Goal: Task Accomplishment & Management: Complete application form

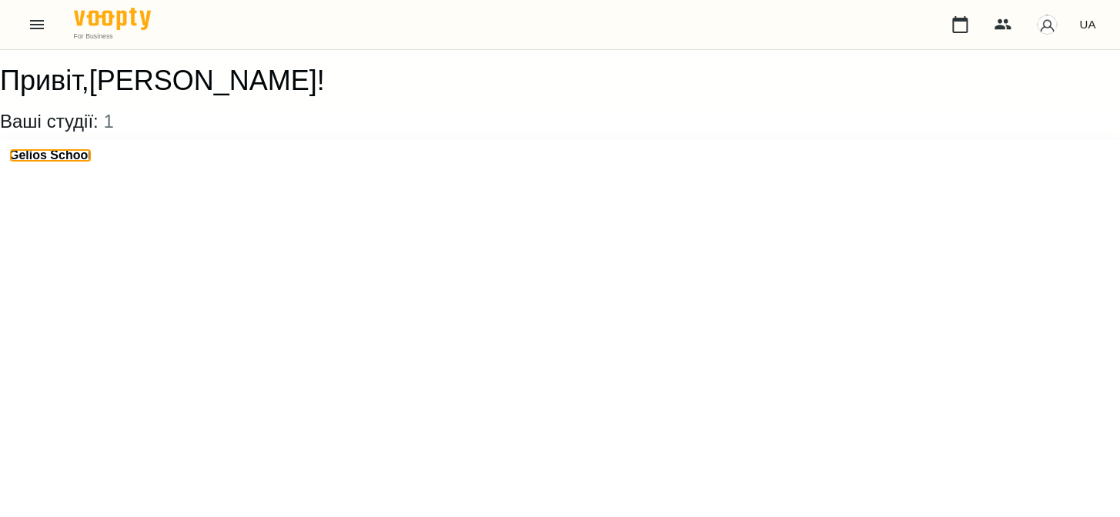
click at [25, 162] on h3 "Gelios School" at bounding box center [50, 156] width 82 height 14
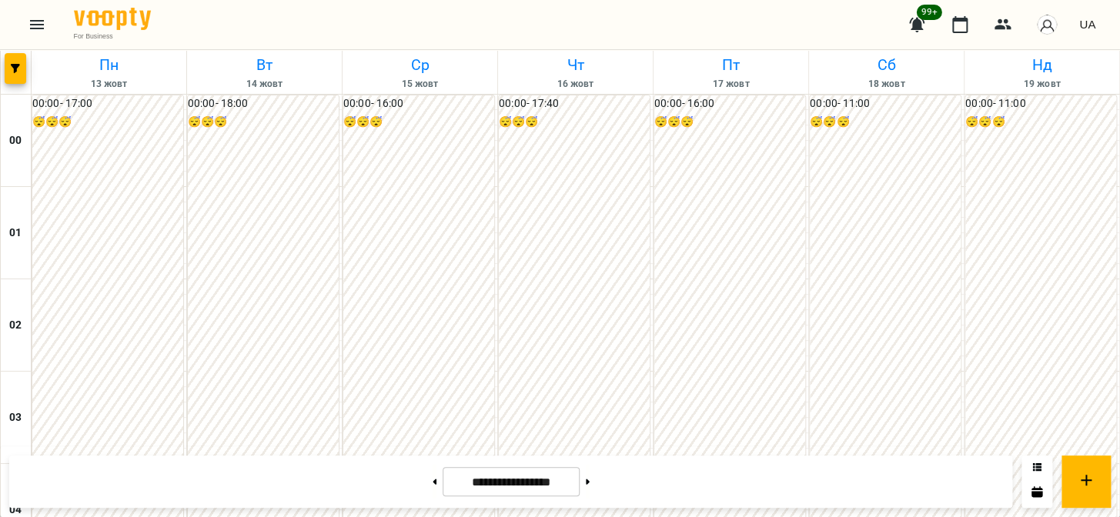
scroll to position [1536, 0]
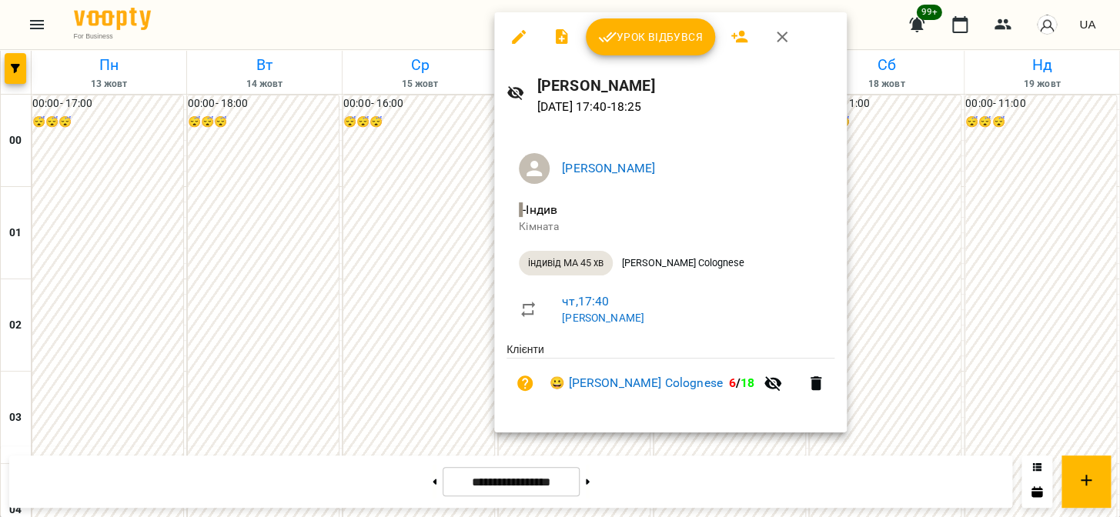
click at [428, 298] on div at bounding box center [560, 258] width 1120 height 517
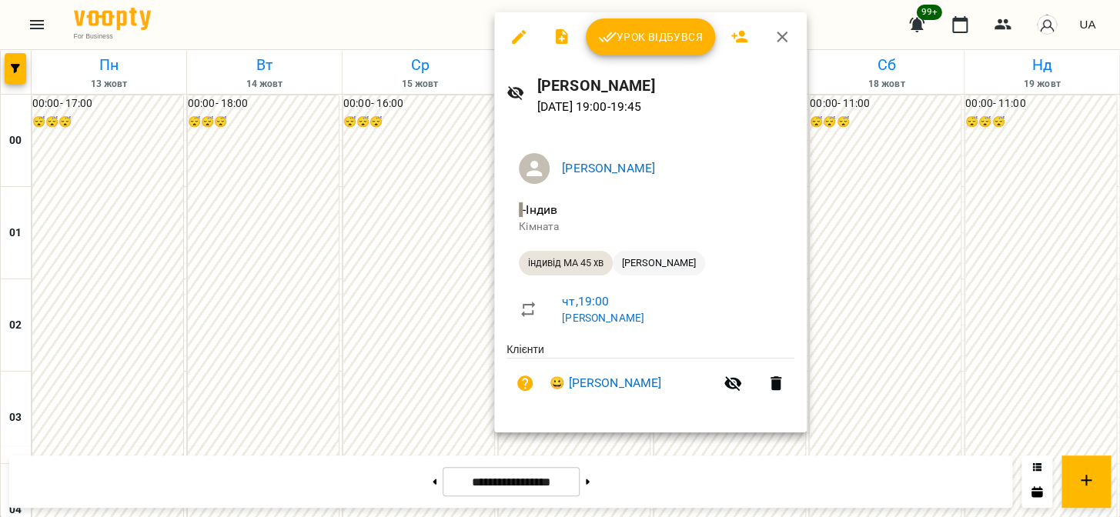
click at [630, 262] on span "[PERSON_NAME]" at bounding box center [659, 263] width 92 height 14
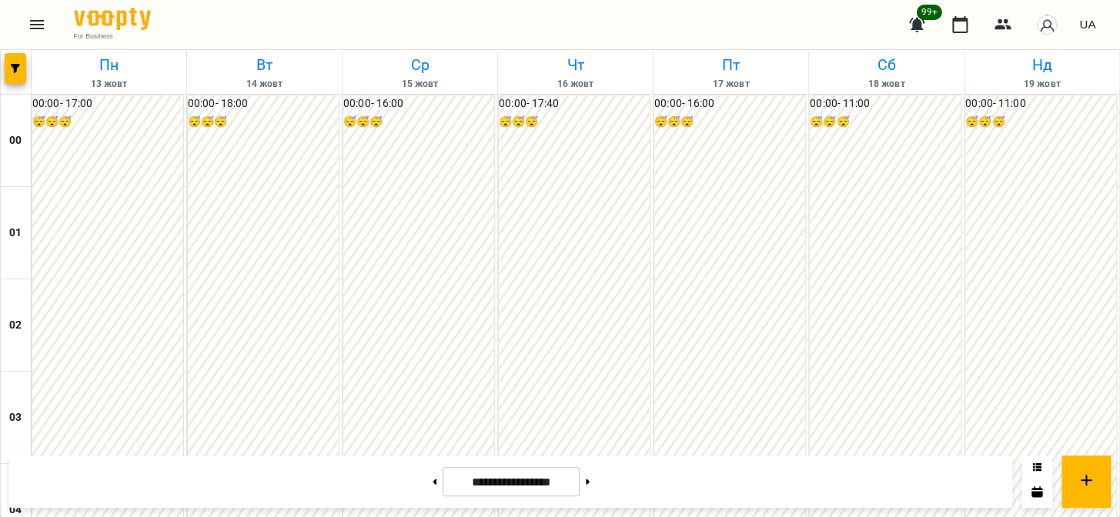
scroll to position [1795, 0]
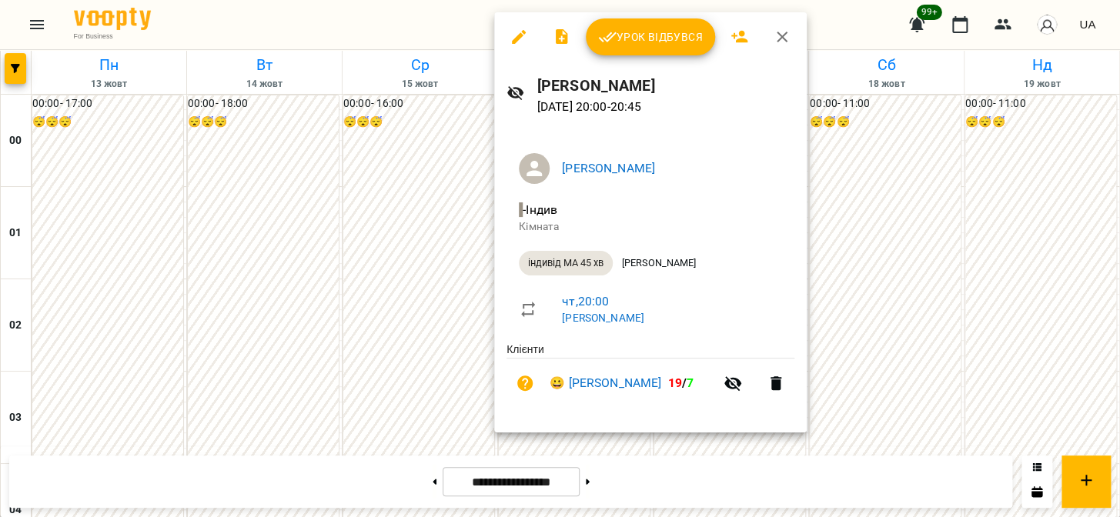
click at [400, 347] on div at bounding box center [560, 258] width 1120 height 517
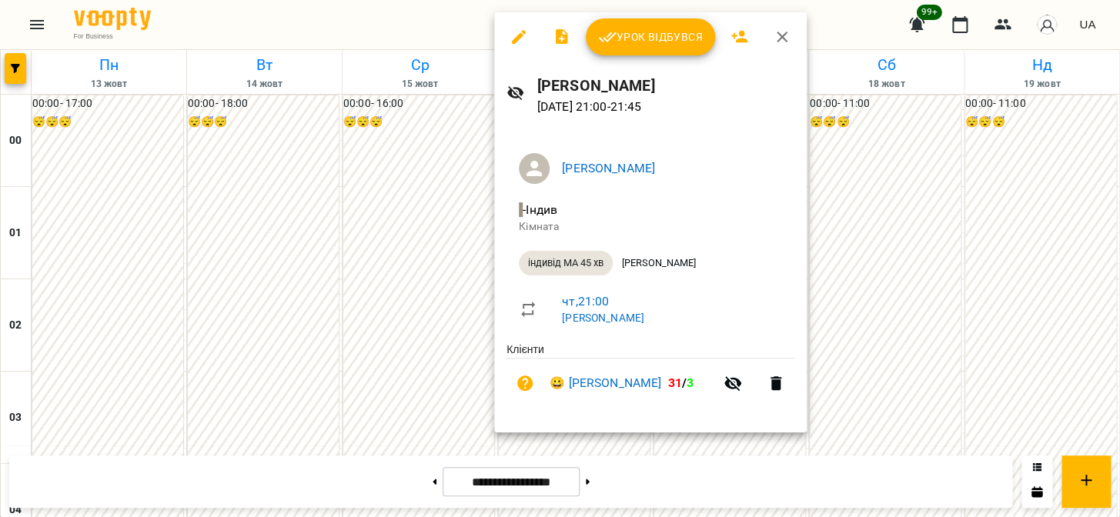
click at [389, 316] on div at bounding box center [560, 258] width 1120 height 517
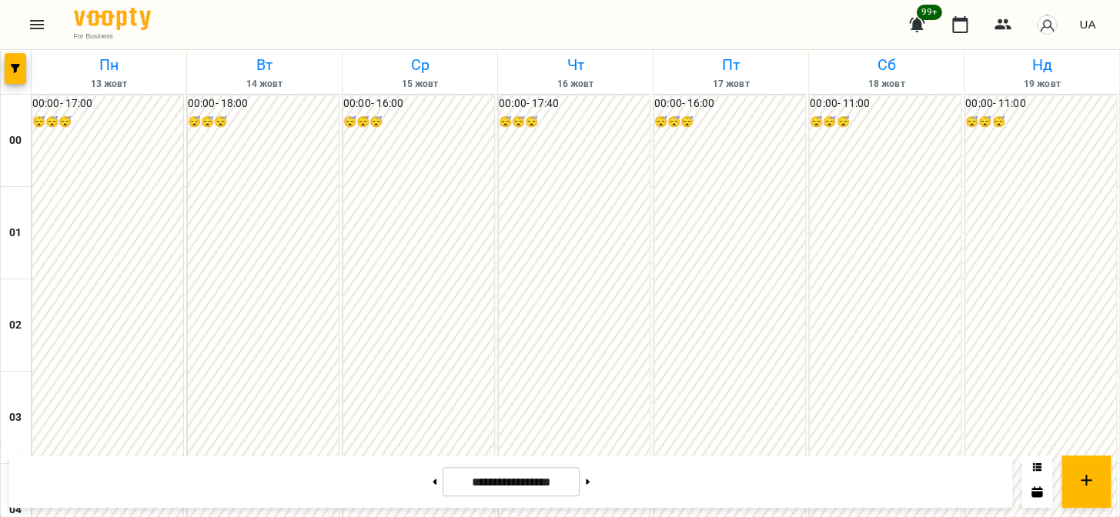
scroll to position [1632, 0]
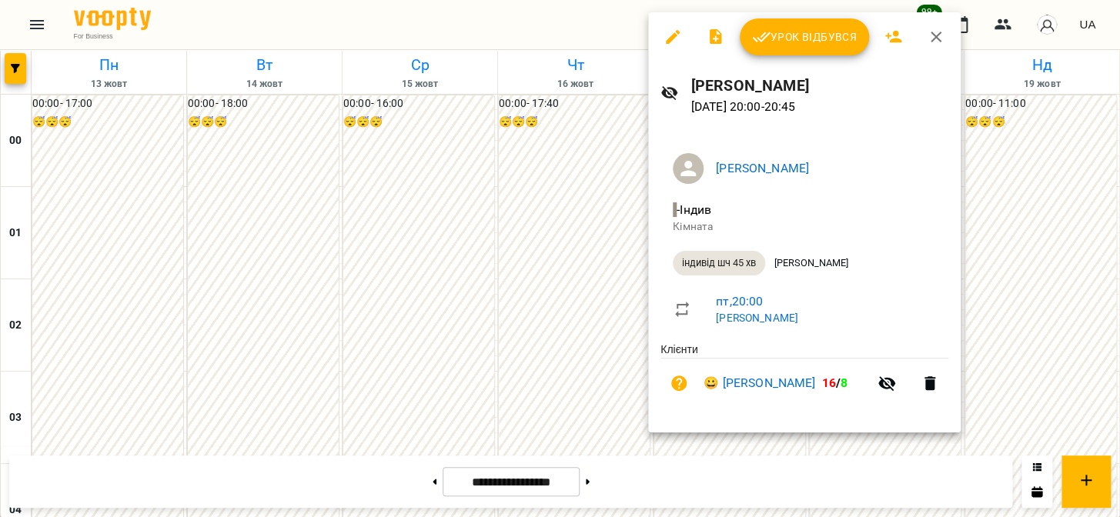
click at [568, 182] on div at bounding box center [560, 258] width 1120 height 517
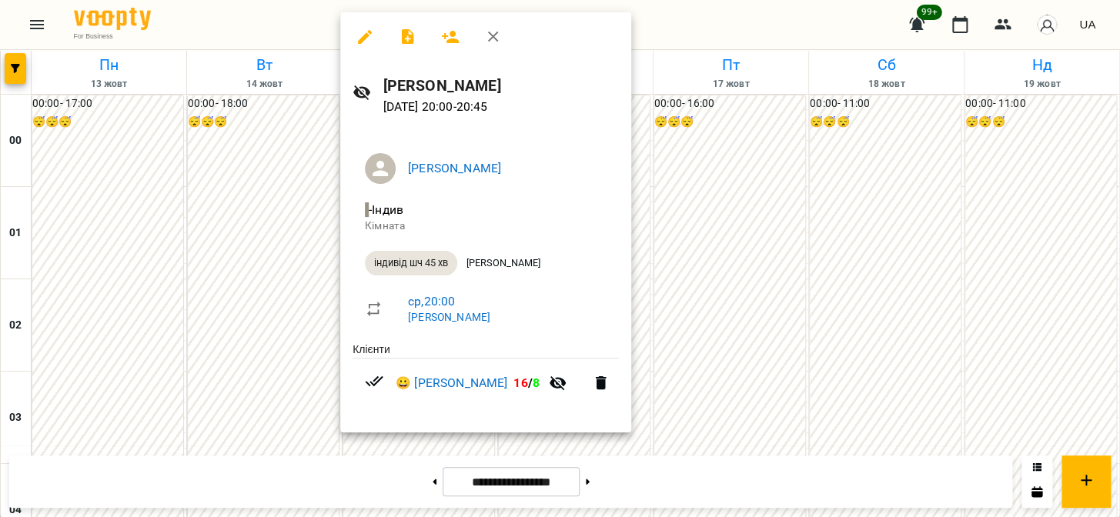
click at [290, 154] on div at bounding box center [560, 258] width 1120 height 517
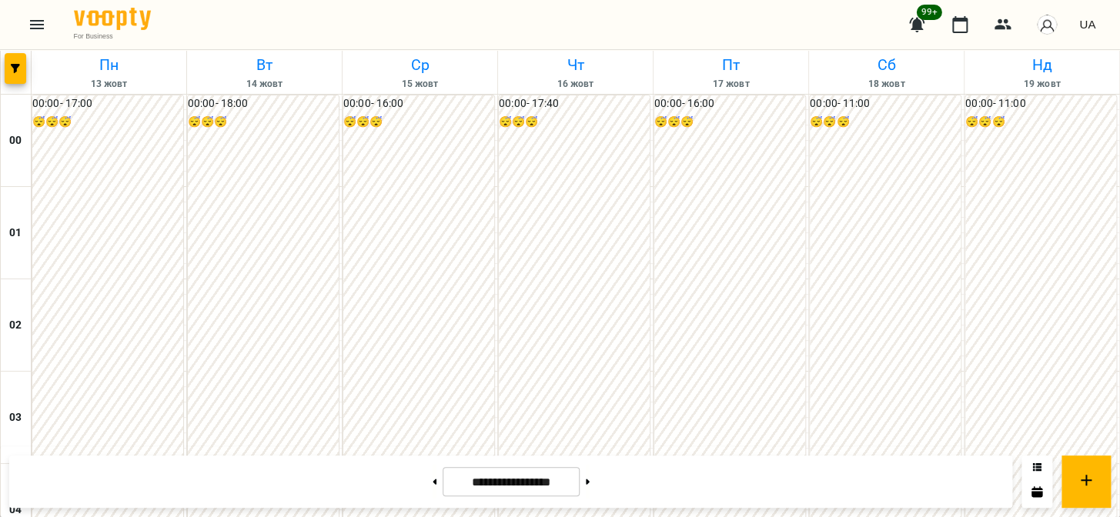
scroll to position [1469, 0]
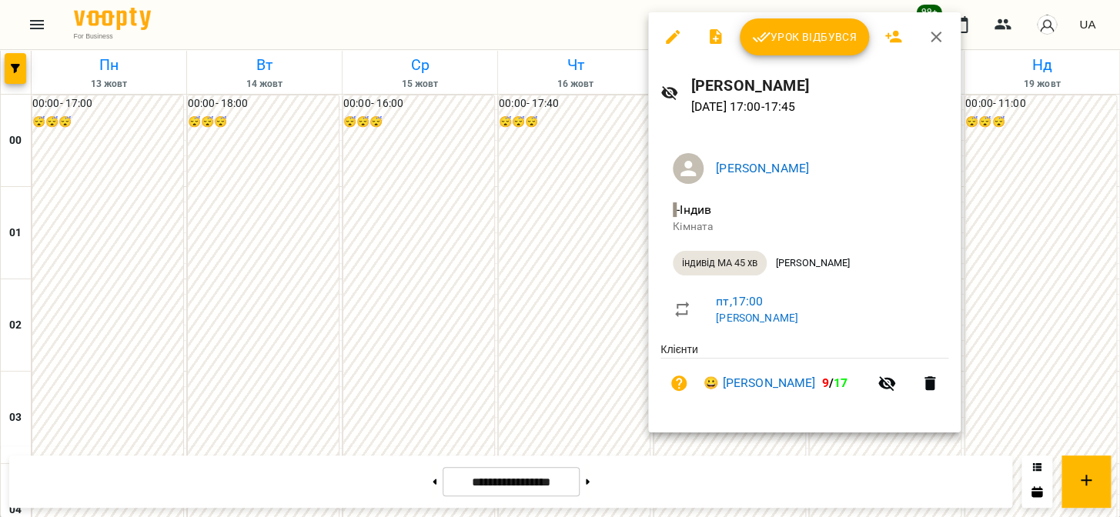
drag, startPoint x: 618, startPoint y: 202, endPoint x: 629, endPoint y: 204, distance: 11.0
click at [614, 202] on div at bounding box center [560, 258] width 1120 height 517
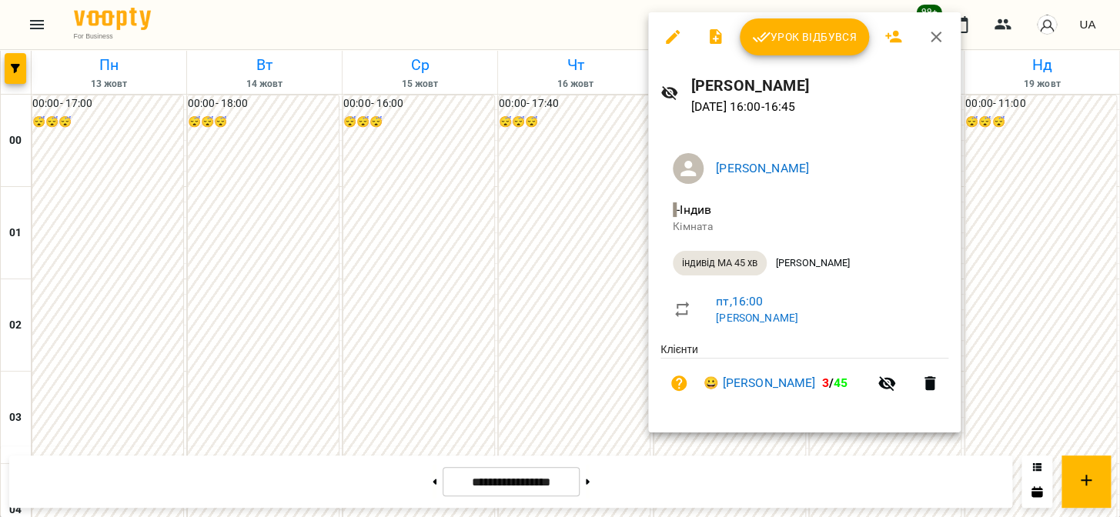
click at [559, 184] on div at bounding box center [560, 258] width 1120 height 517
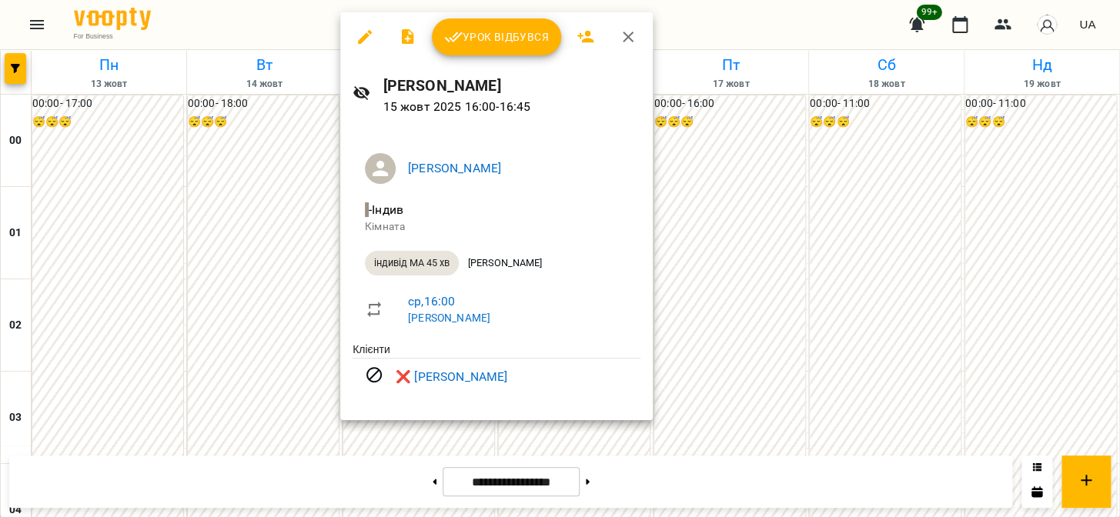
click at [254, 235] on div at bounding box center [560, 258] width 1120 height 517
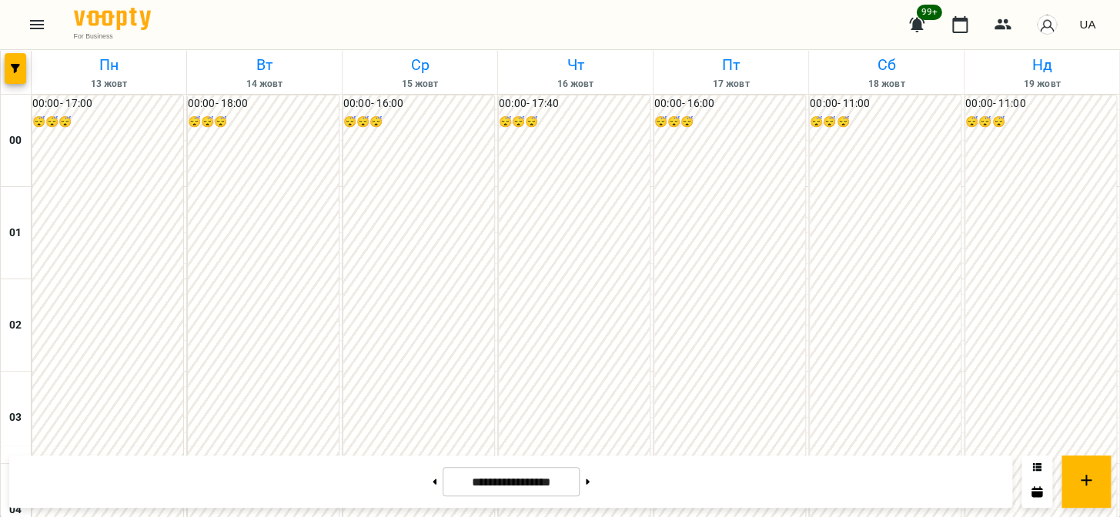
scroll to position [979, 0]
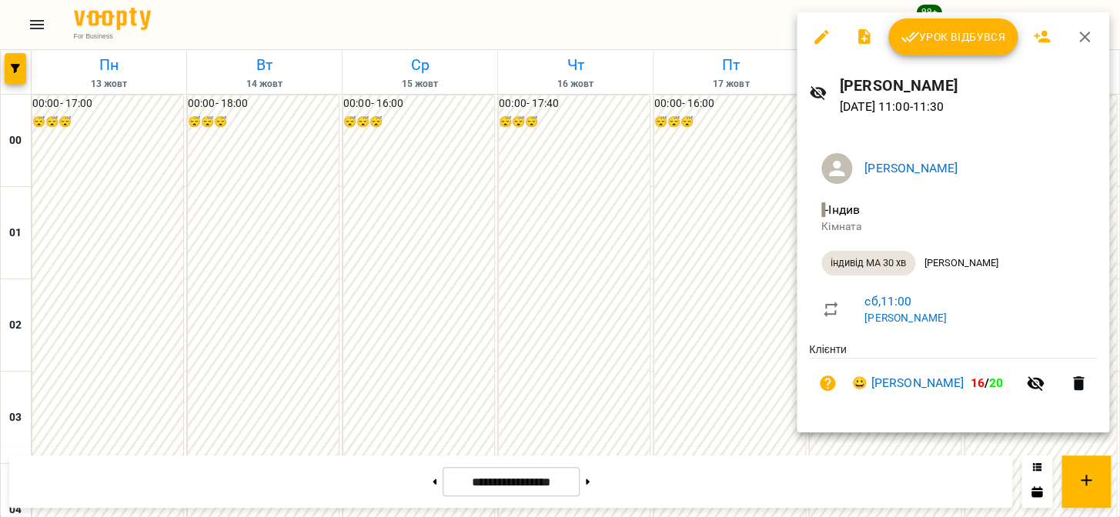
click at [689, 231] on div at bounding box center [560, 258] width 1120 height 517
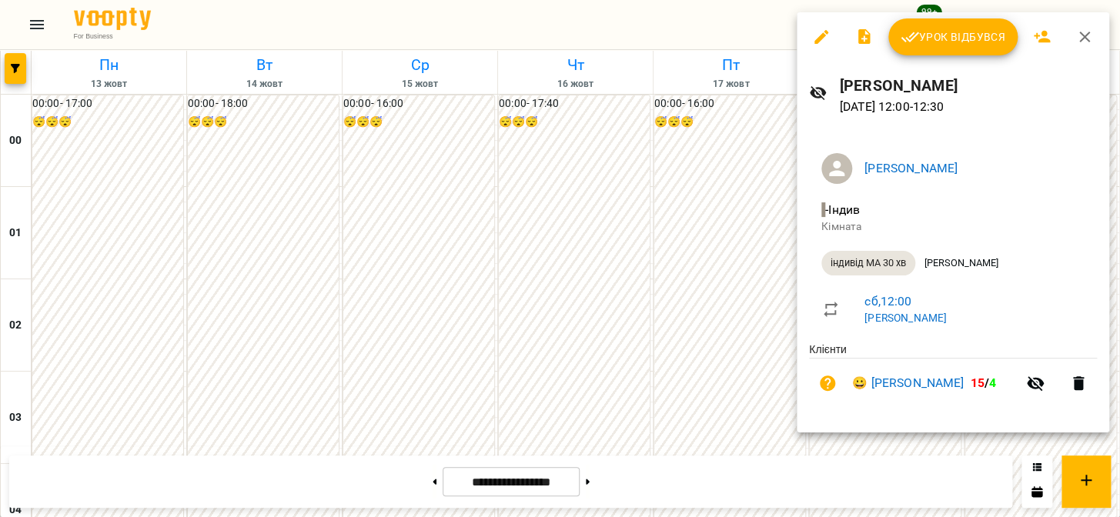
click at [737, 232] on div at bounding box center [560, 258] width 1120 height 517
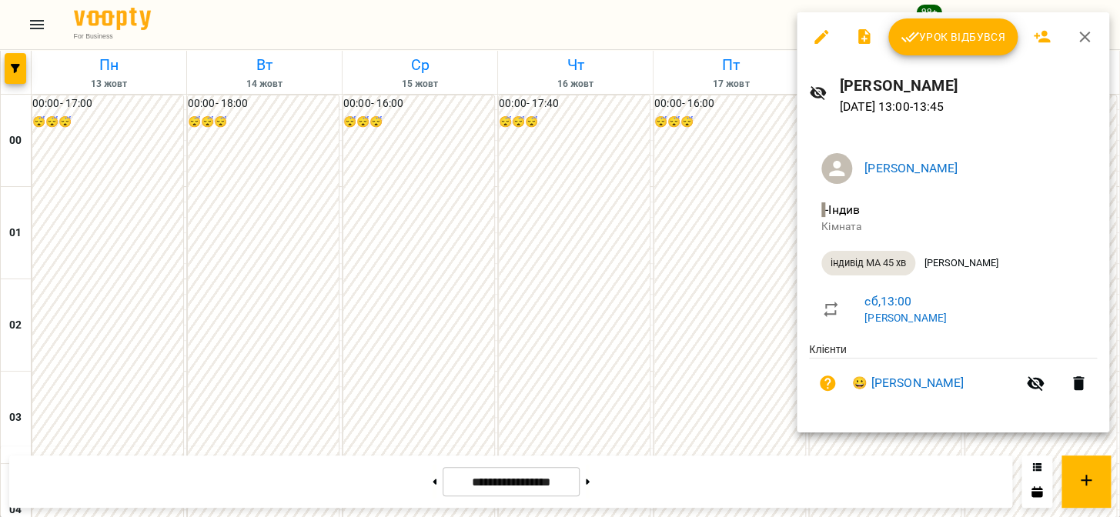
click at [747, 304] on div at bounding box center [560, 258] width 1120 height 517
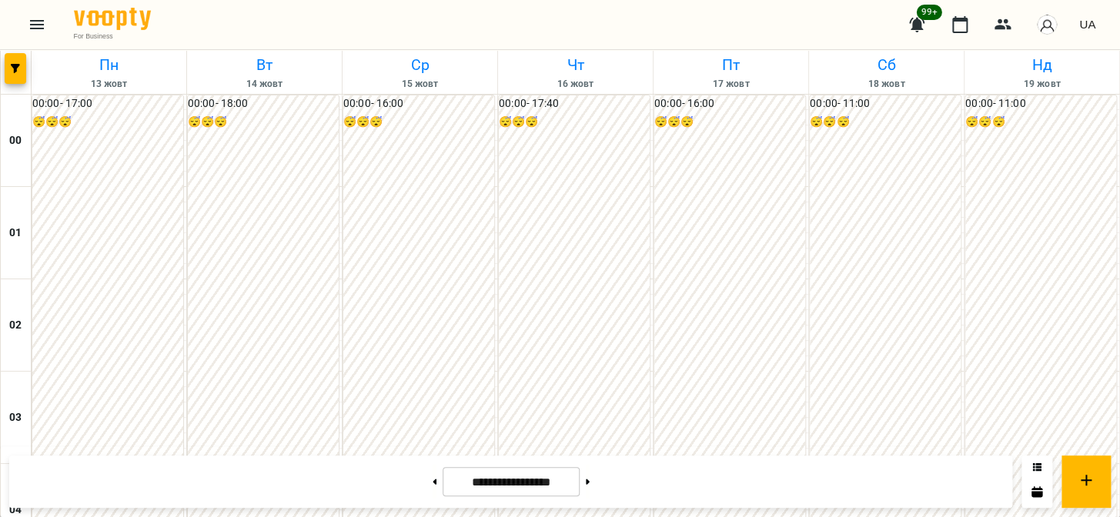
scroll to position [1142, 0]
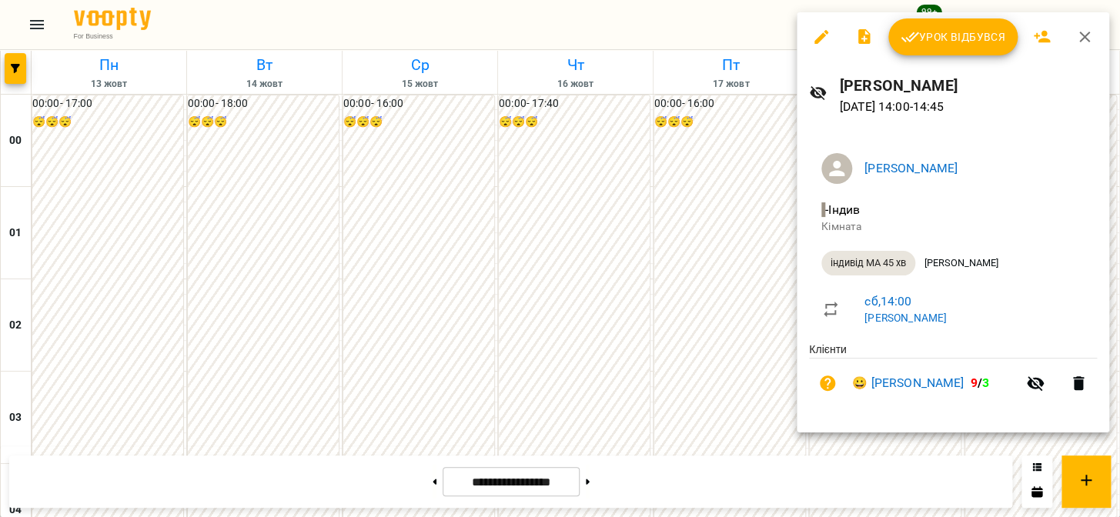
drag, startPoint x: 750, startPoint y: 303, endPoint x: 791, endPoint y: 304, distance: 40.8
click at [750, 302] on div at bounding box center [560, 258] width 1120 height 517
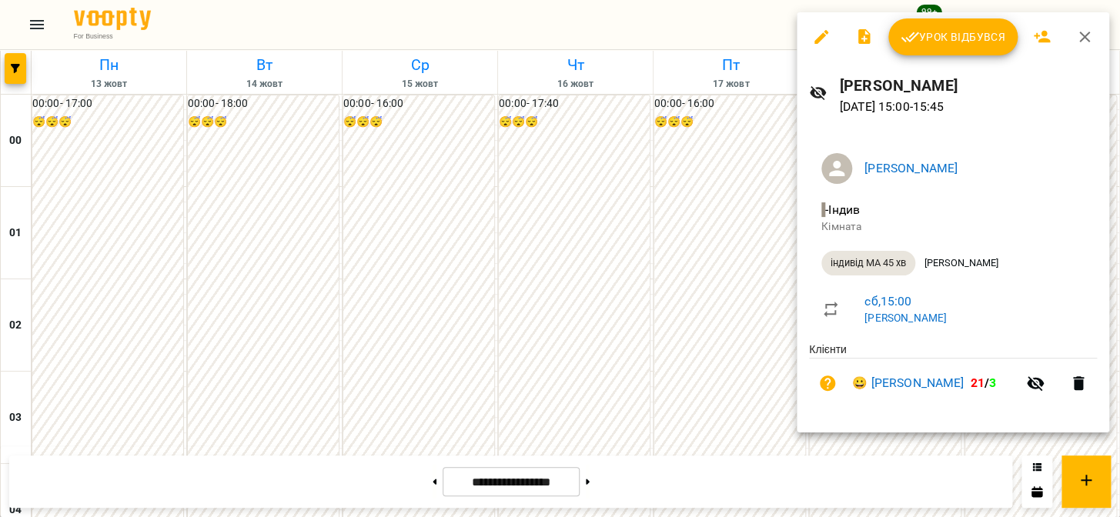
drag, startPoint x: 740, startPoint y: 314, endPoint x: 770, endPoint y: 315, distance: 30.8
click at [740, 313] on div at bounding box center [560, 258] width 1120 height 517
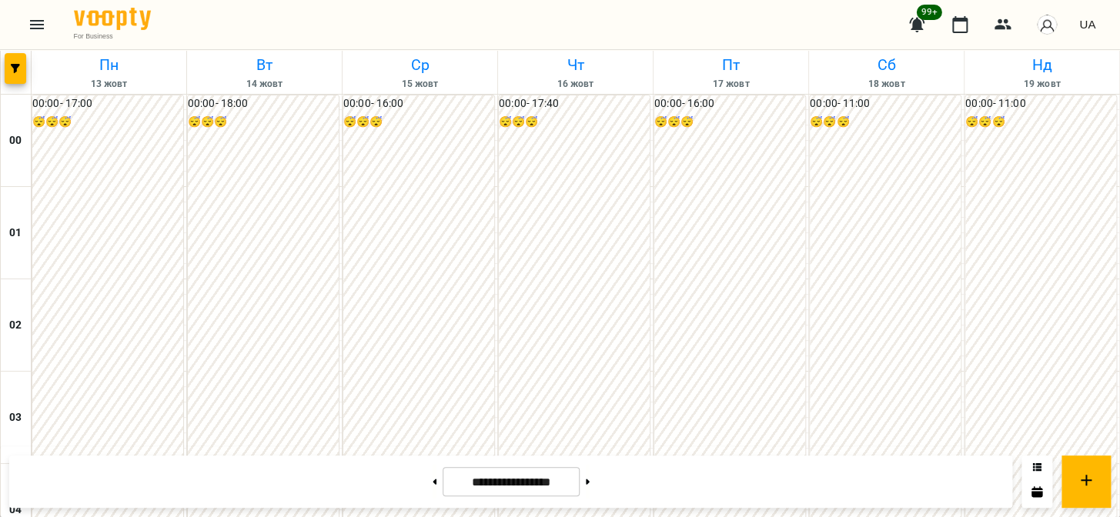
scroll to position [1306, 0]
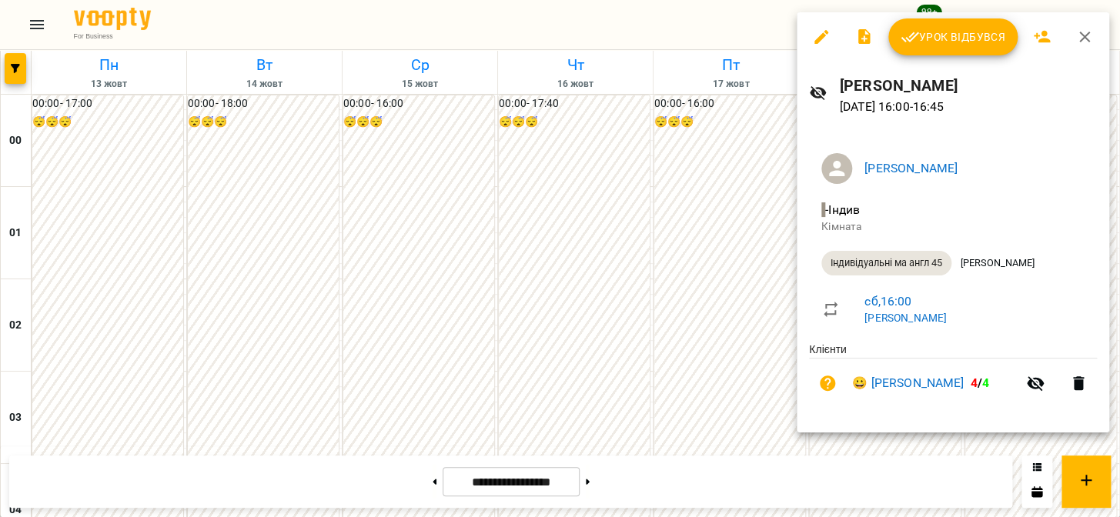
click at [720, 228] on div at bounding box center [560, 258] width 1120 height 517
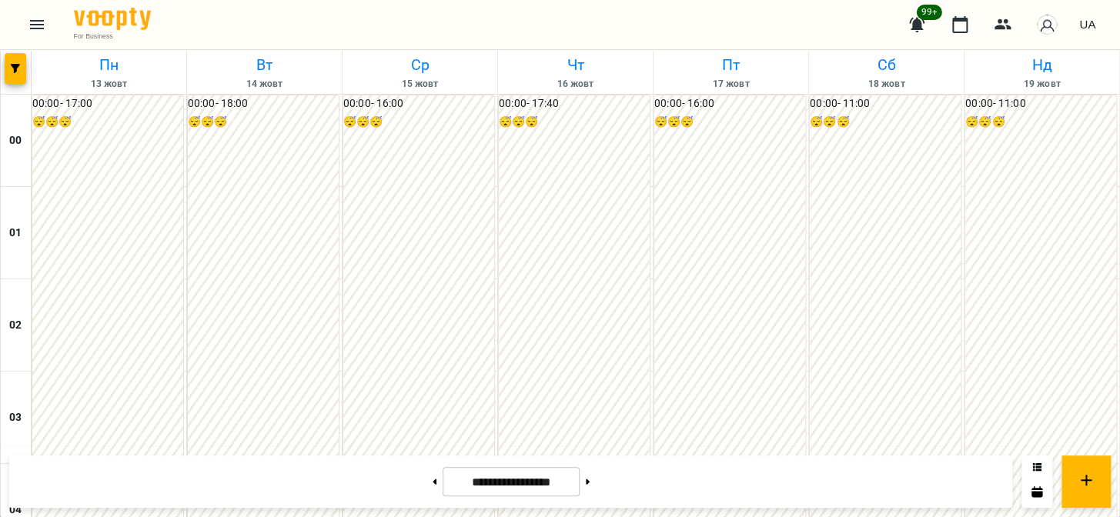
scroll to position [1632, 0]
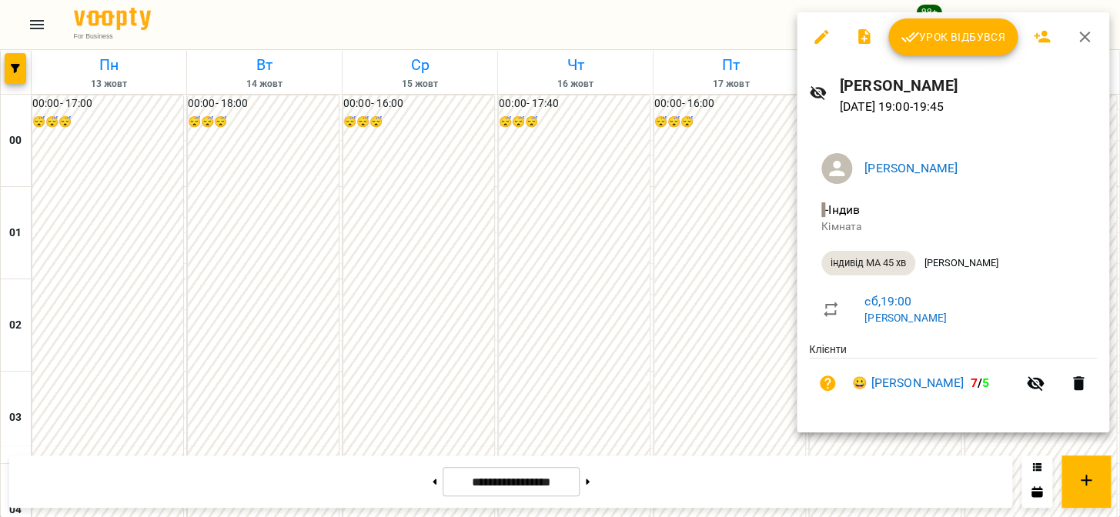
click at [740, 215] on div at bounding box center [560, 258] width 1120 height 517
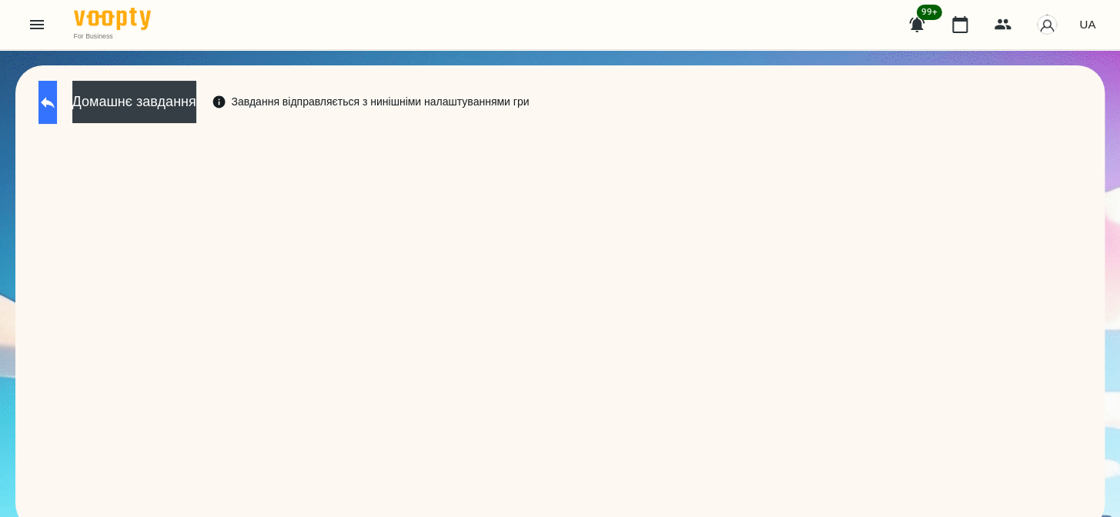
click at [57, 96] on button at bounding box center [47, 102] width 18 height 43
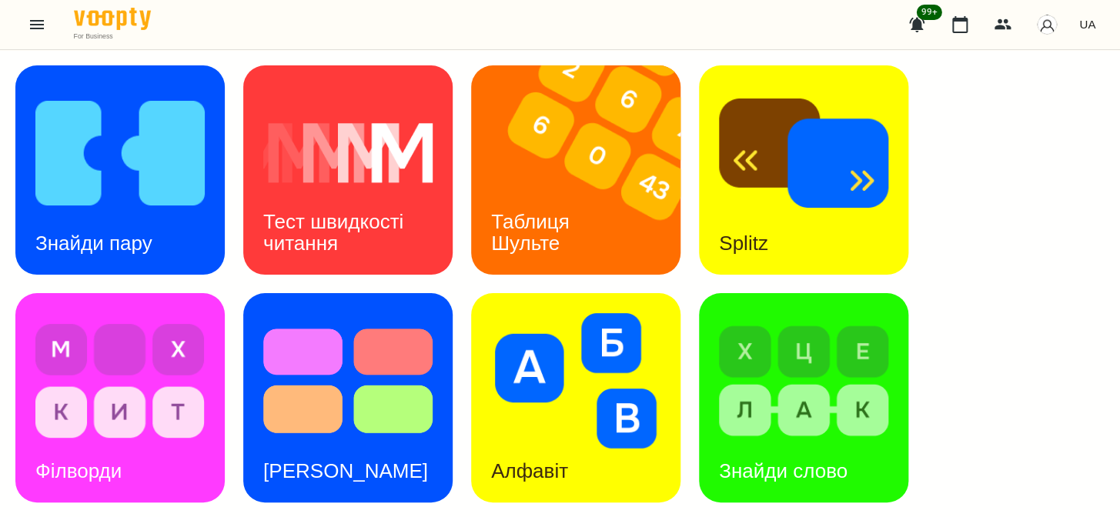
scroll to position [684, 0]
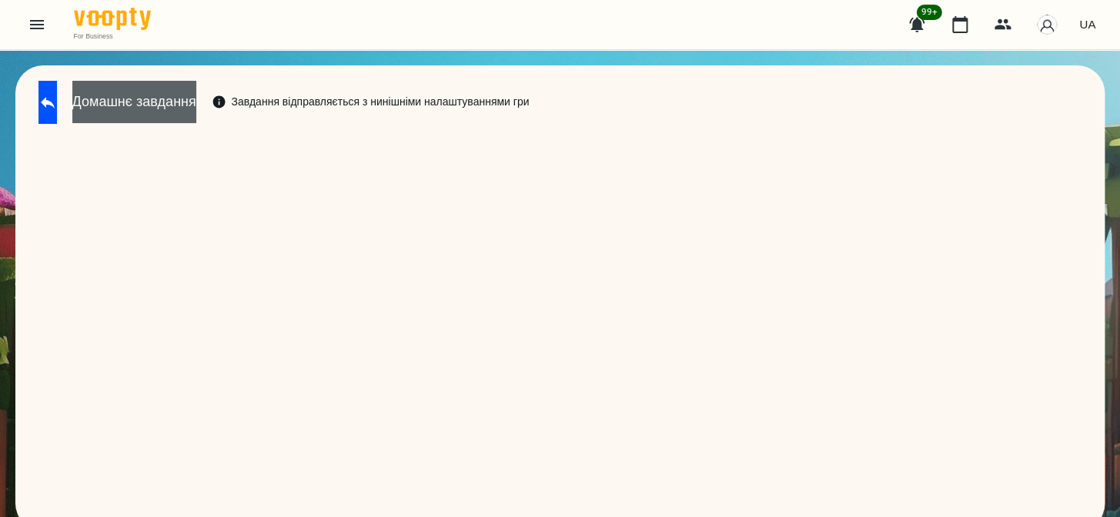
click at [196, 121] on button "Домашнє завдання" at bounding box center [134, 102] width 124 height 42
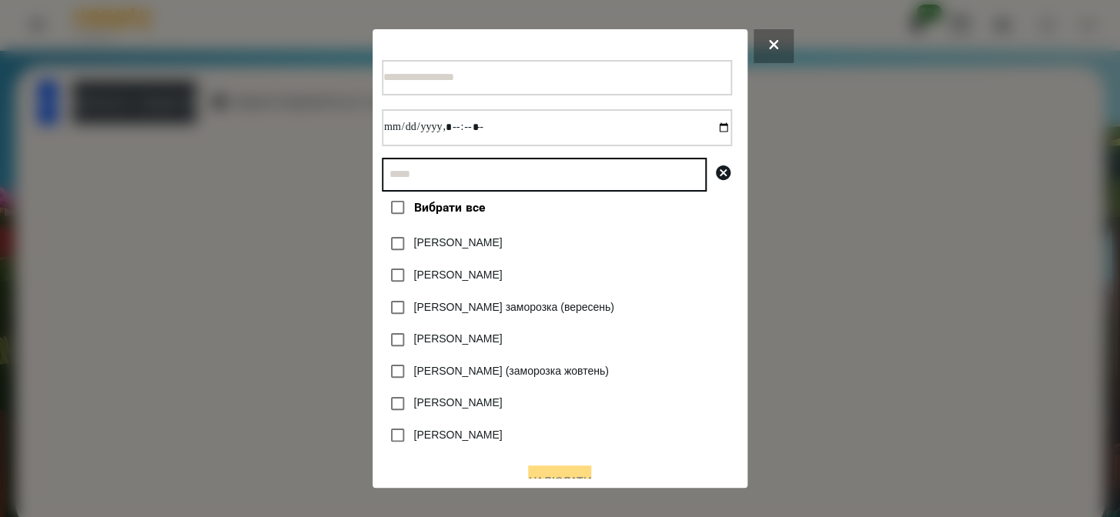
click at [565, 186] on input "text" at bounding box center [544, 175] width 325 height 34
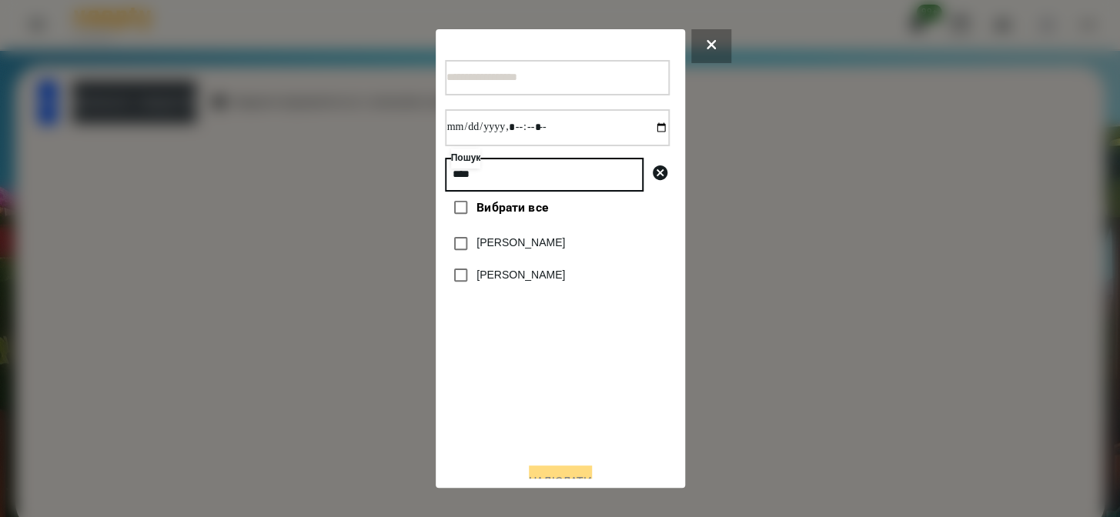
type input "****"
click at [510, 241] on label "[PERSON_NAME]" at bounding box center [520, 242] width 89 height 15
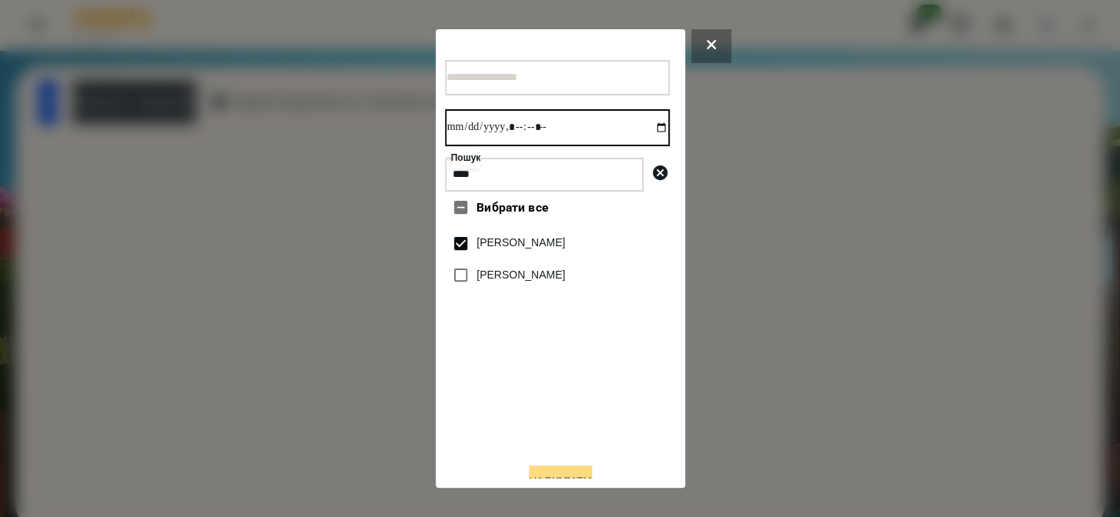
click at [643, 135] on input "datetime-local" at bounding box center [557, 127] width 225 height 37
type input "**********"
click at [571, 471] on button "Надіслати" at bounding box center [560, 483] width 63 height 34
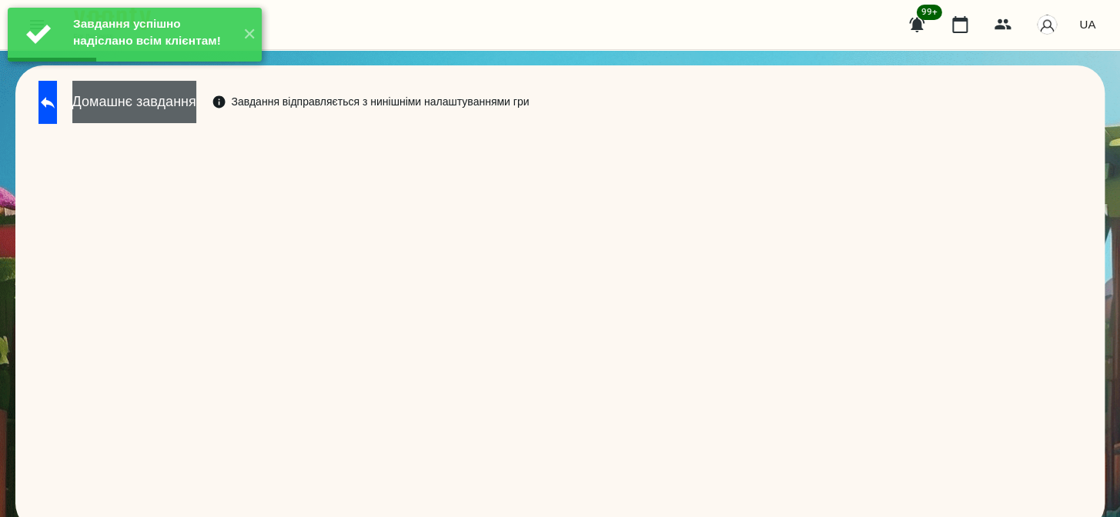
click at [196, 116] on button "Домашнє завдання" at bounding box center [134, 102] width 124 height 42
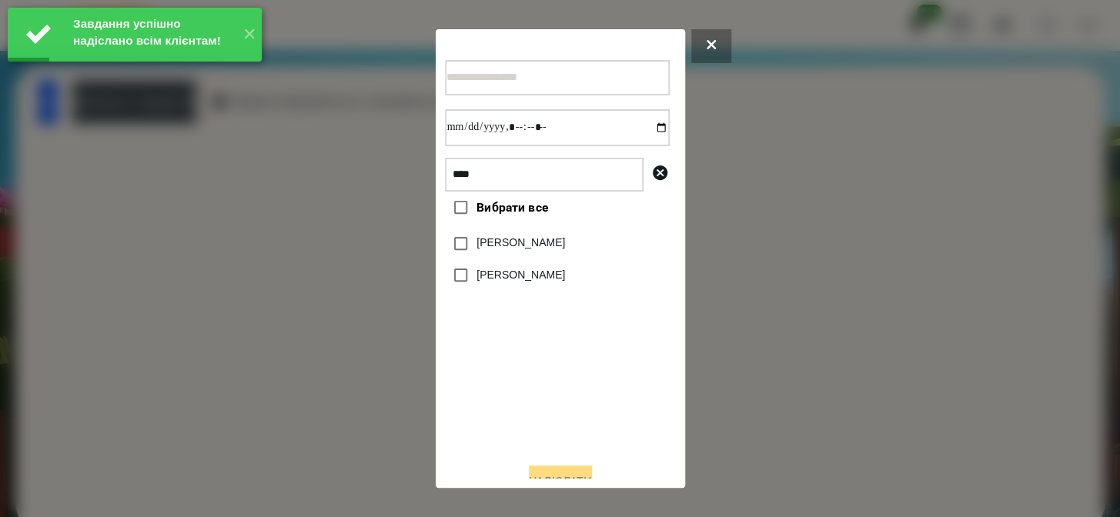
click at [499, 246] on label "[PERSON_NAME]" at bounding box center [520, 242] width 89 height 15
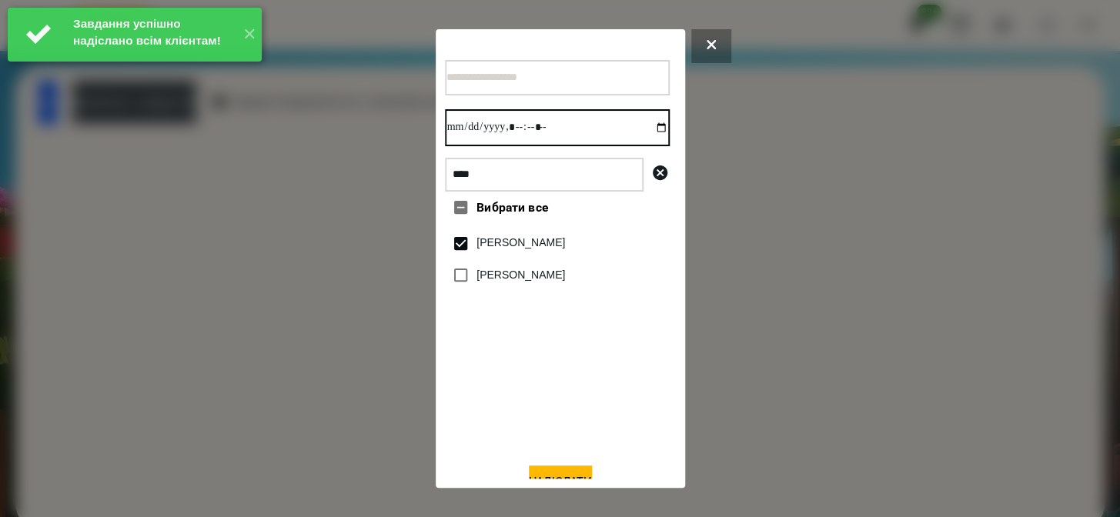
click at [646, 132] on input "datetime-local" at bounding box center [557, 127] width 225 height 37
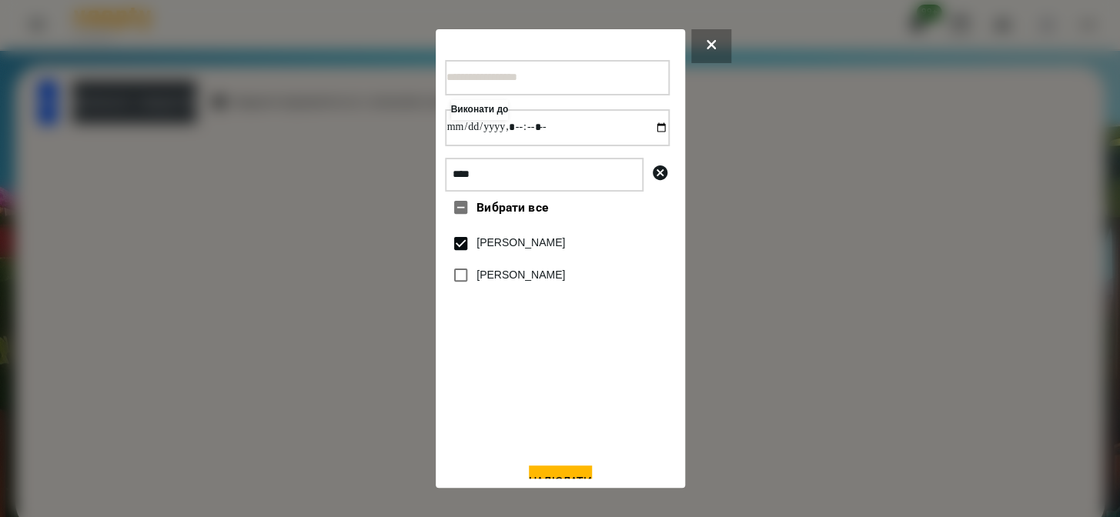
type input "**********"
click at [309, 389] on div at bounding box center [560, 258] width 1120 height 517
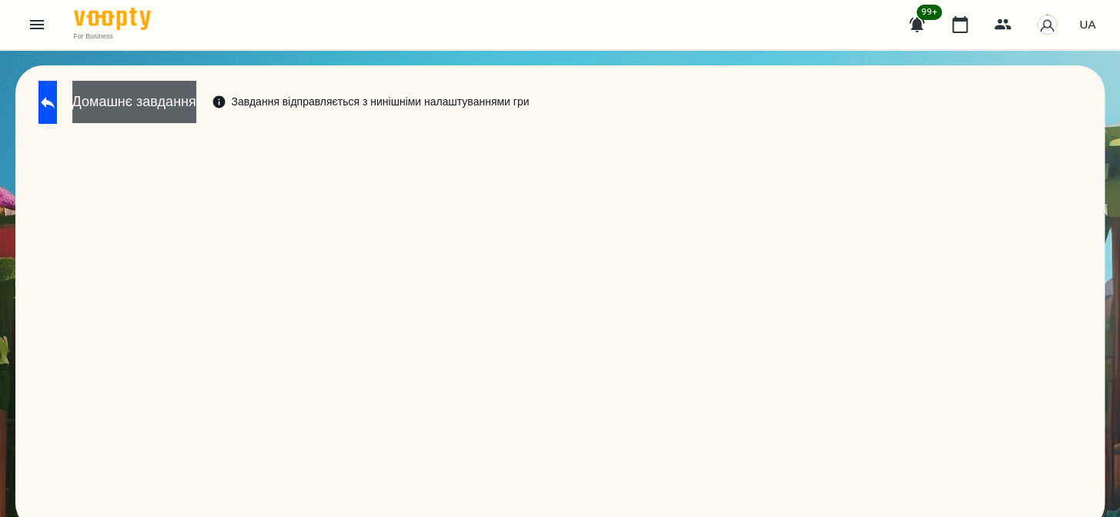
click at [196, 102] on button "Домашнє завдання" at bounding box center [134, 102] width 124 height 42
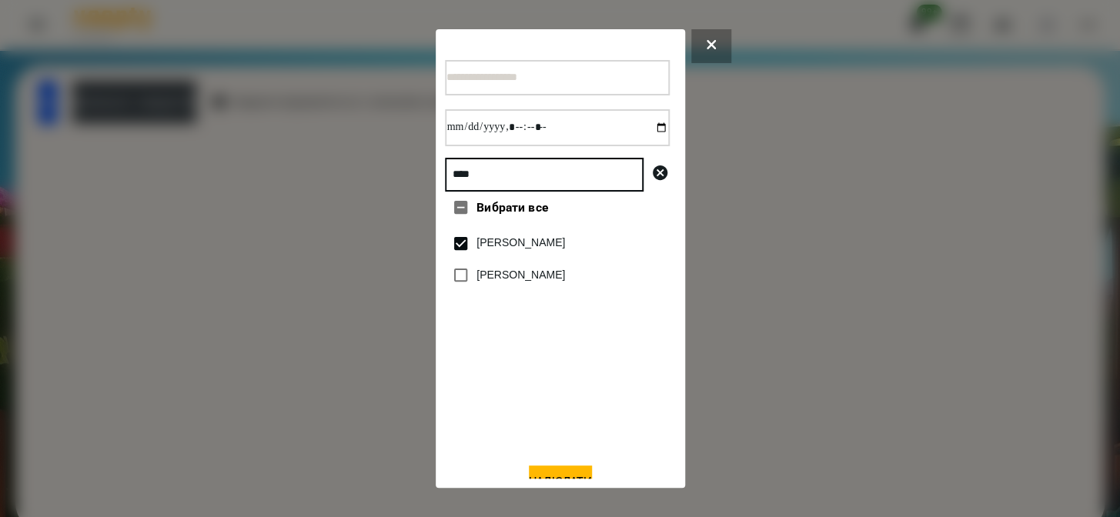
drag, startPoint x: 408, startPoint y: 179, endPoint x: 364, endPoint y: 182, distance: 44.0
click at [364, 182] on div "**** Вибрати все [PERSON_NAME] [PERSON_NAME]" at bounding box center [560, 258] width 1120 height 517
click at [341, 280] on div at bounding box center [560, 258] width 1120 height 517
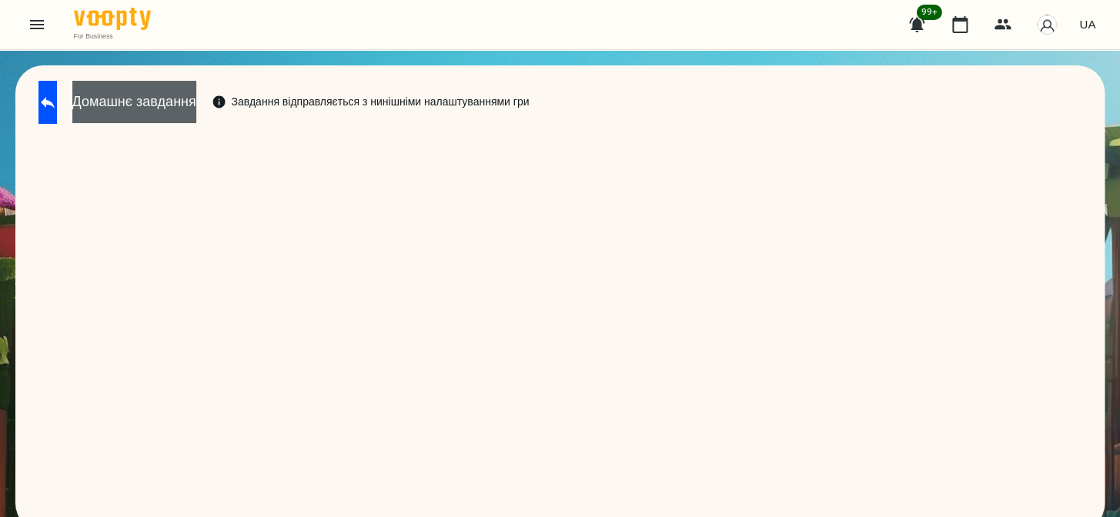
click at [179, 115] on button "Домашнє завдання" at bounding box center [134, 102] width 124 height 42
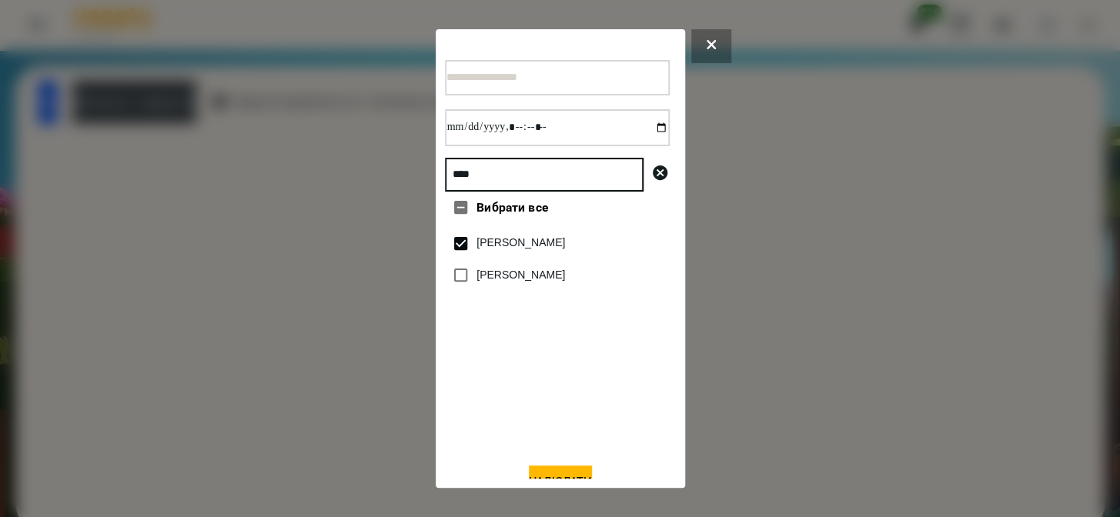
drag, startPoint x: 509, startPoint y: 168, endPoint x: 292, endPoint y: 191, distance: 219.0
click at [292, 191] on div "**** Вибрати все [PERSON_NAME] [PERSON_NAME]" at bounding box center [560, 258] width 1120 height 517
type input "*****"
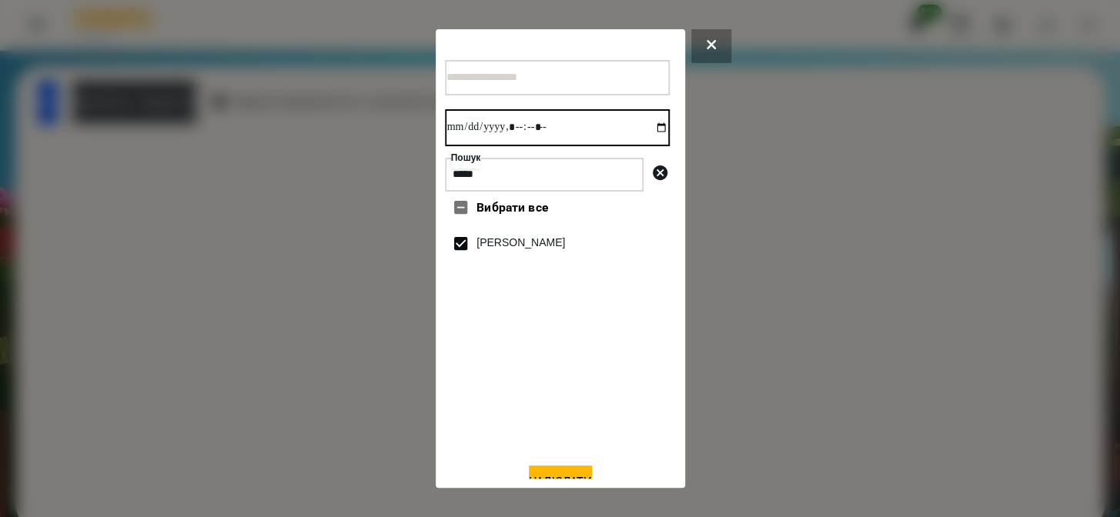
click at [650, 124] on input "datetime-local" at bounding box center [557, 127] width 225 height 37
type input "**********"
click at [556, 473] on button "Надіслати" at bounding box center [560, 483] width 63 height 34
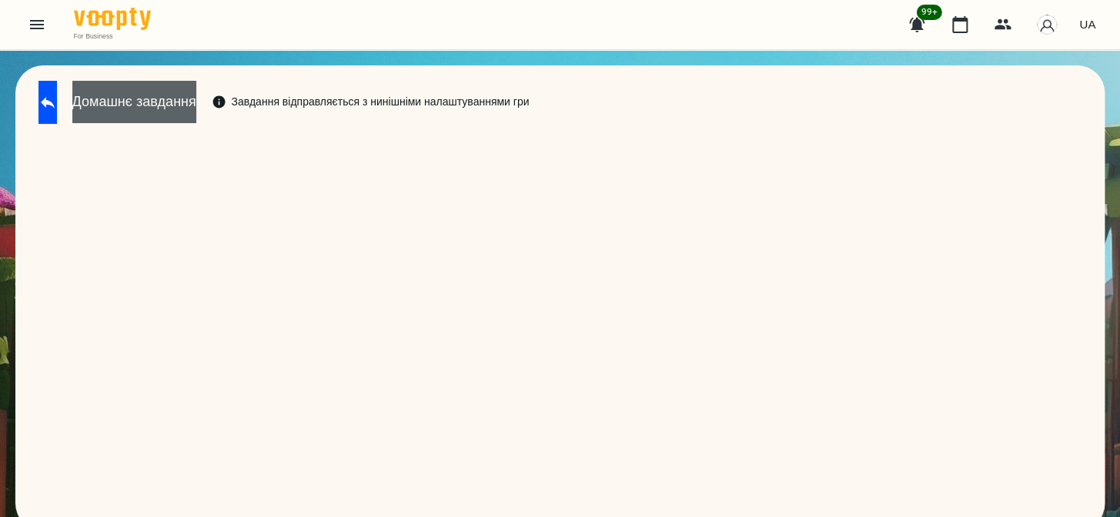
click at [196, 96] on button "Домашнє завдання" at bounding box center [134, 102] width 124 height 42
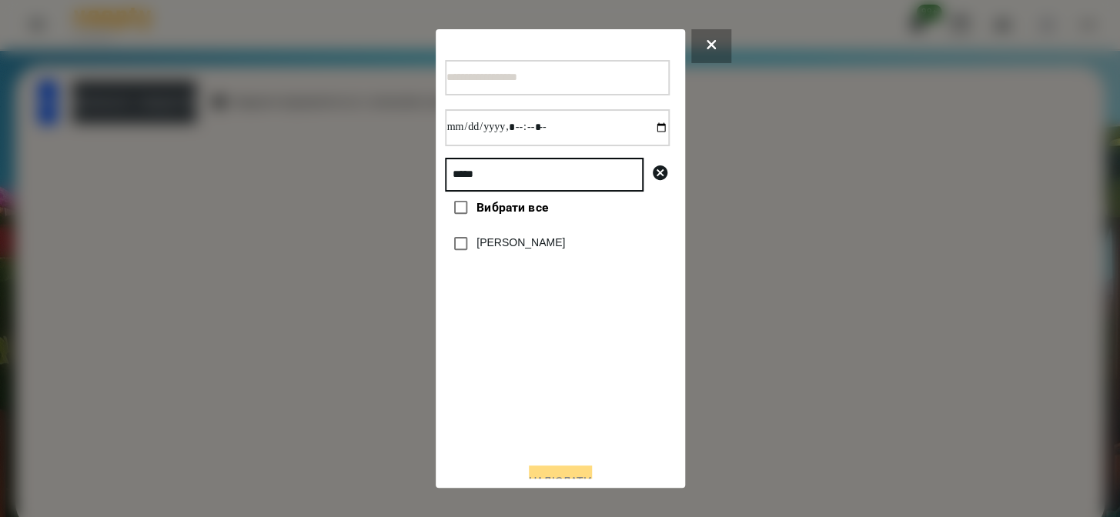
drag, startPoint x: 471, startPoint y: 179, endPoint x: 303, endPoint y: 202, distance: 169.2
click at [301, 200] on div "***** Вибрати все [PERSON_NAME]" at bounding box center [560, 258] width 1120 height 517
type input "*"
type input "****"
click at [496, 246] on label "[PERSON_NAME]" at bounding box center [520, 242] width 89 height 15
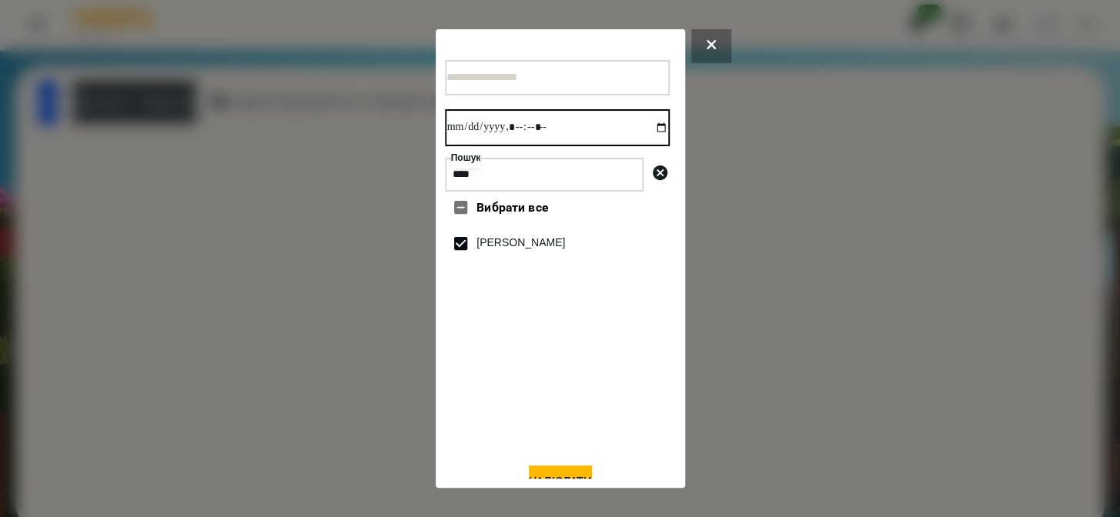
click at [646, 131] on input "datetime-local" at bounding box center [557, 127] width 225 height 37
click at [533, 477] on button "Надіслати" at bounding box center [560, 483] width 63 height 34
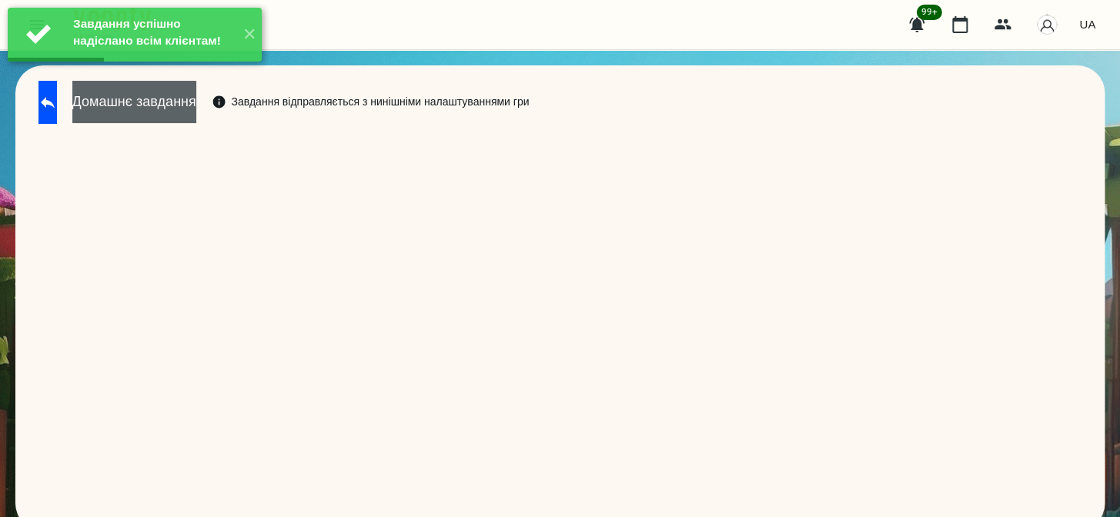
click at [196, 114] on button "Домашнє завдання" at bounding box center [134, 102] width 124 height 42
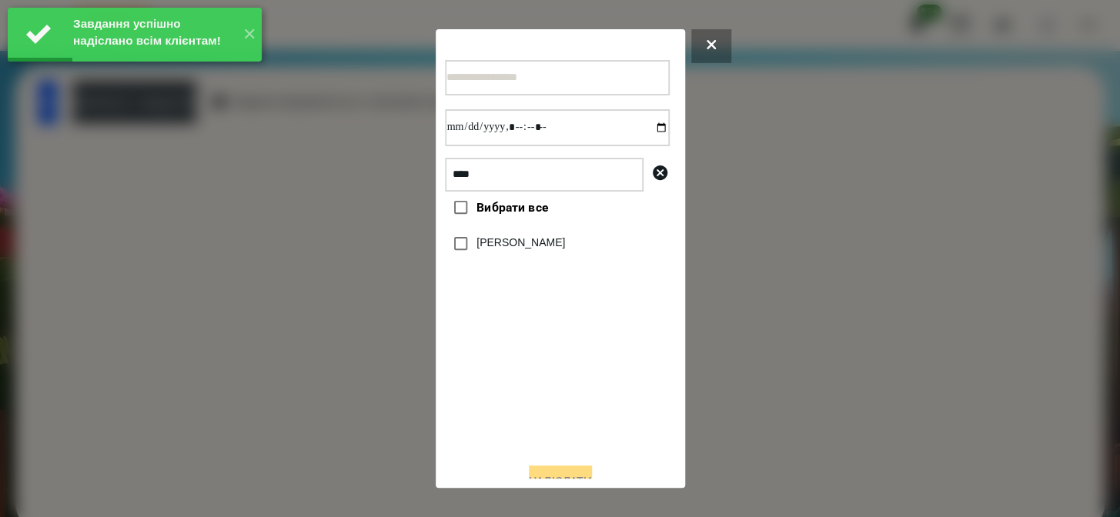
click at [519, 260] on div "[PERSON_NAME]" at bounding box center [557, 244] width 225 height 32
click at [517, 251] on label "[PERSON_NAME]" at bounding box center [520, 242] width 89 height 15
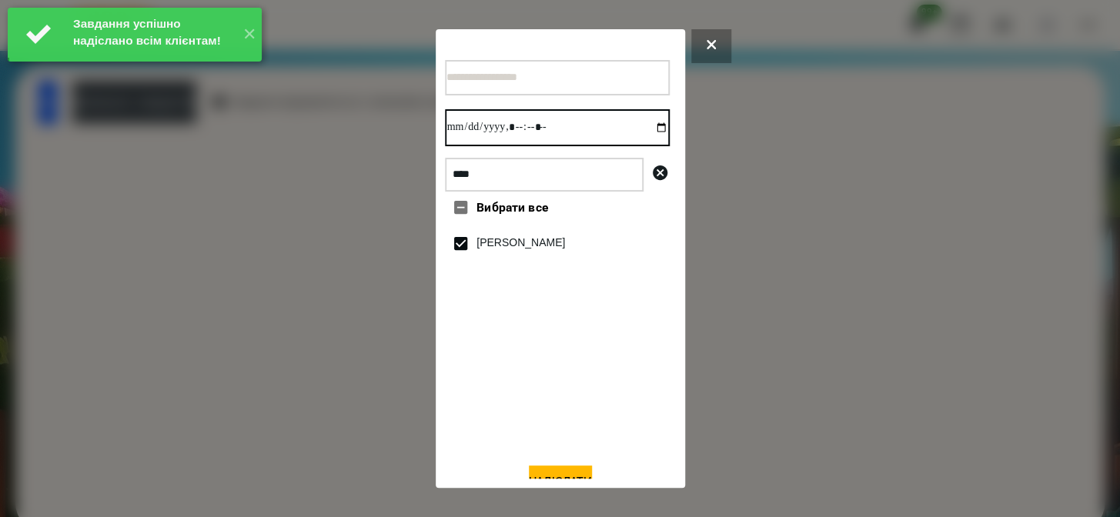
click at [642, 128] on input "datetime-local" at bounding box center [557, 127] width 225 height 37
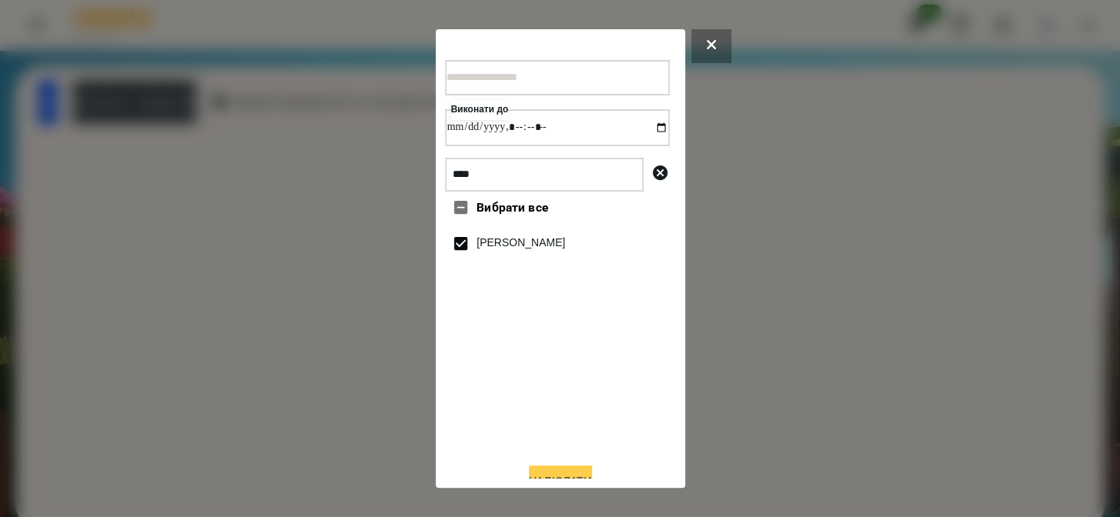
type input "**********"
click at [580, 476] on button "Надіслати" at bounding box center [560, 483] width 63 height 34
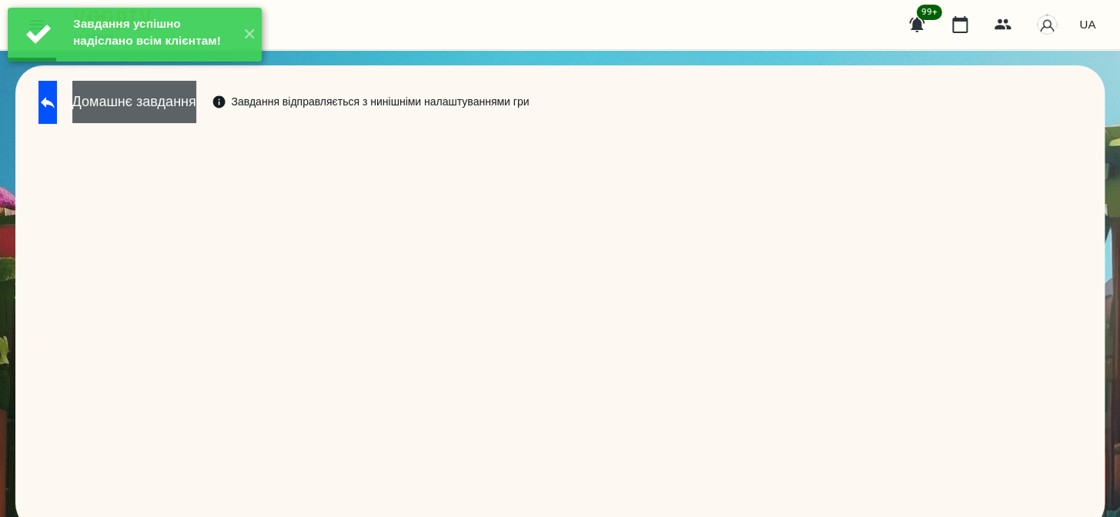
click at [196, 108] on button "Домашнє завдання" at bounding box center [134, 102] width 124 height 42
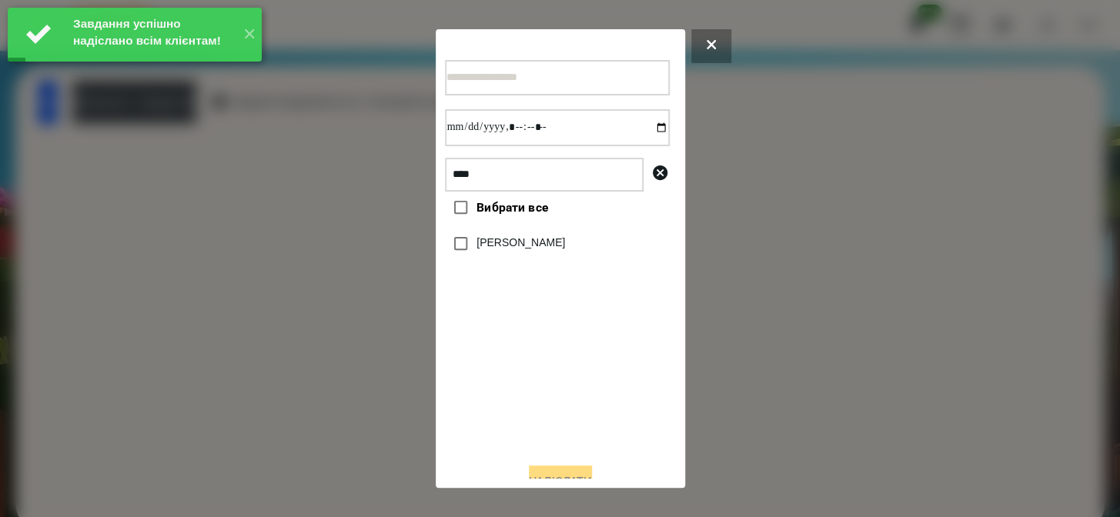
drag, startPoint x: 549, startPoint y: 231, endPoint x: 530, endPoint y: 243, distance: 22.2
click at [547, 232] on div "Вибрати все [PERSON_NAME]" at bounding box center [557, 321] width 225 height 259
click at [523, 246] on label "[PERSON_NAME]" at bounding box center [520, 242] width 89 height 15
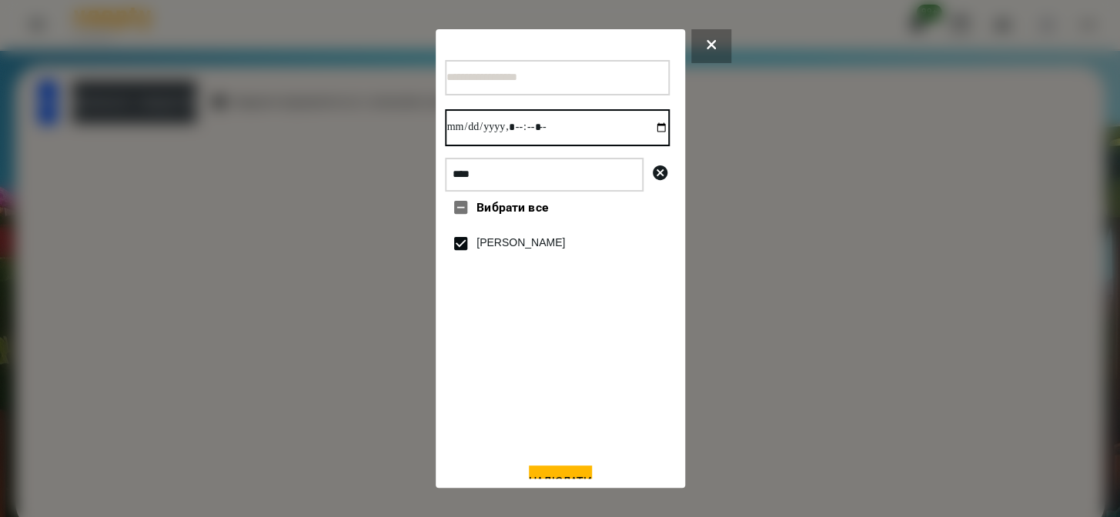
click at [646, 132] on input "datetime-local" at bounding box center [557, 127] width 225 height 37
type input "**********"
click at [570, 477] on button "Надіслати" at bounding box center [560, 483] width 63 height 34
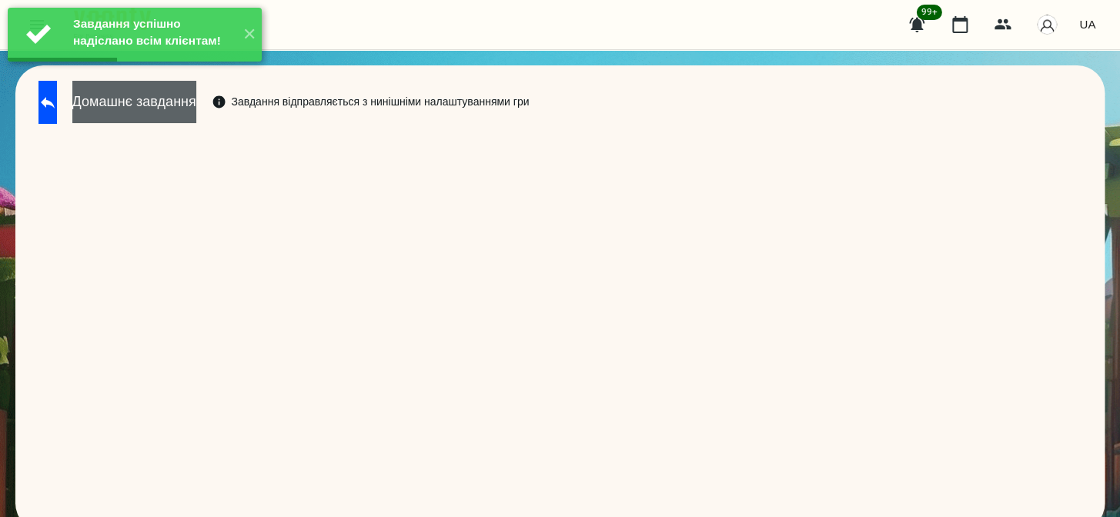
click at [186, 99] on button "Домашнє завдання" at bounding box center [134, 102] width 124 height 42
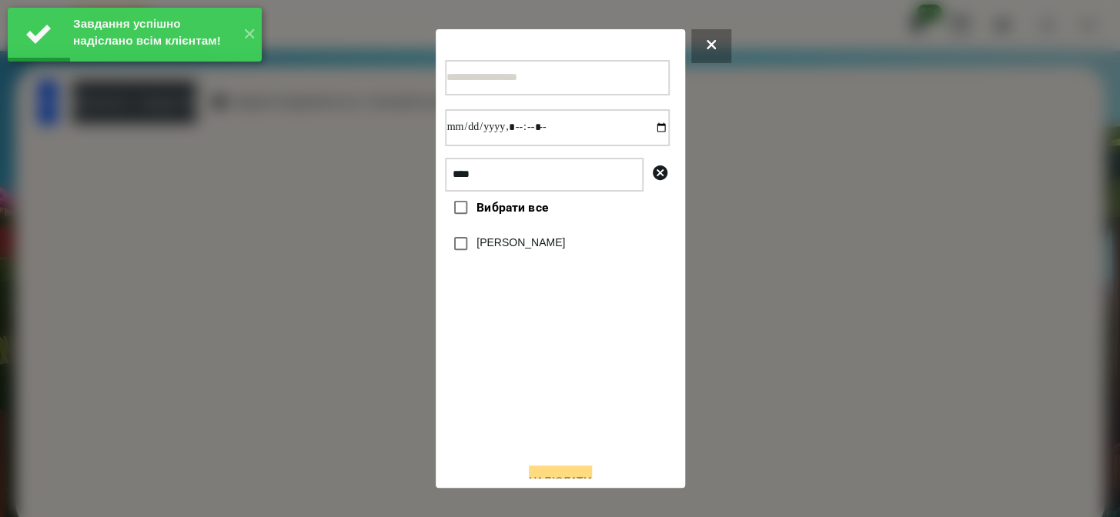
click at [503, 248] on label "[PERSON_NAME]" at bounding box center [520, 242] width 89 height 15
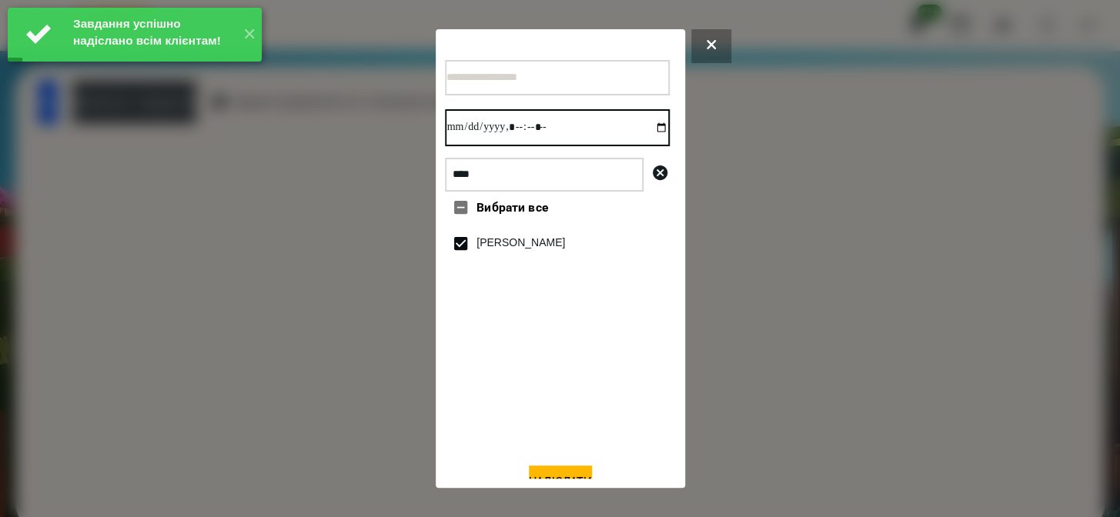
click at [644, 130] on input "datetime-local" at bounding box center [557, 127] width 225 height 37
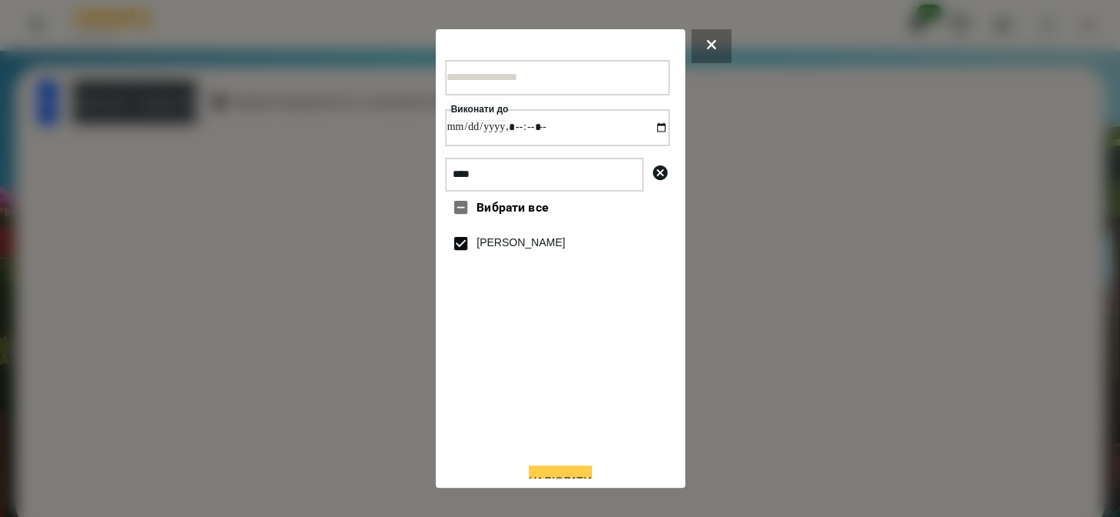
type input "**********"
click at [553, 475] on button "Надіслати" at bounding box center [560, 483] width 63 height 34
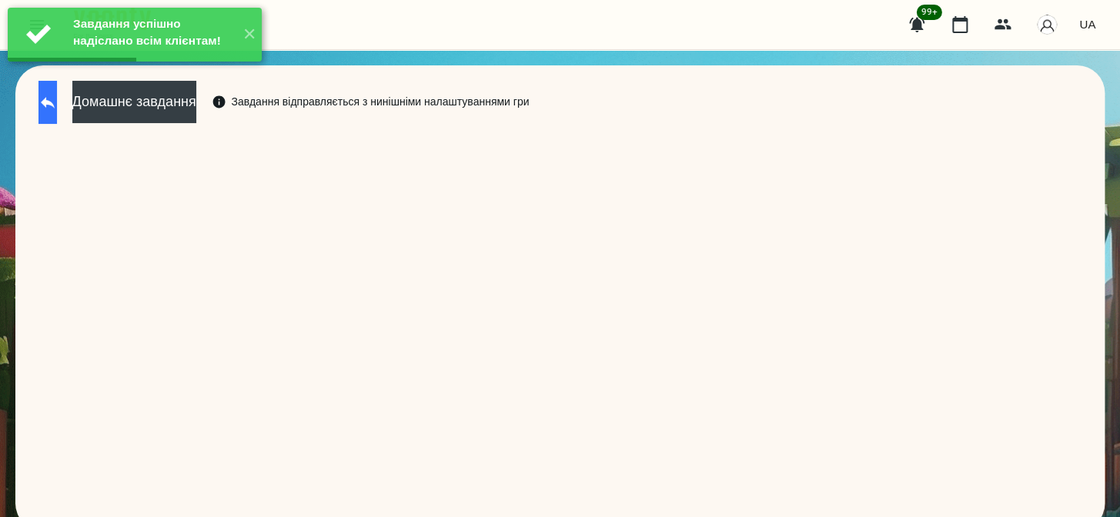
click at [48, 102] on button at bounding box center [47, 102] width 18 height 43
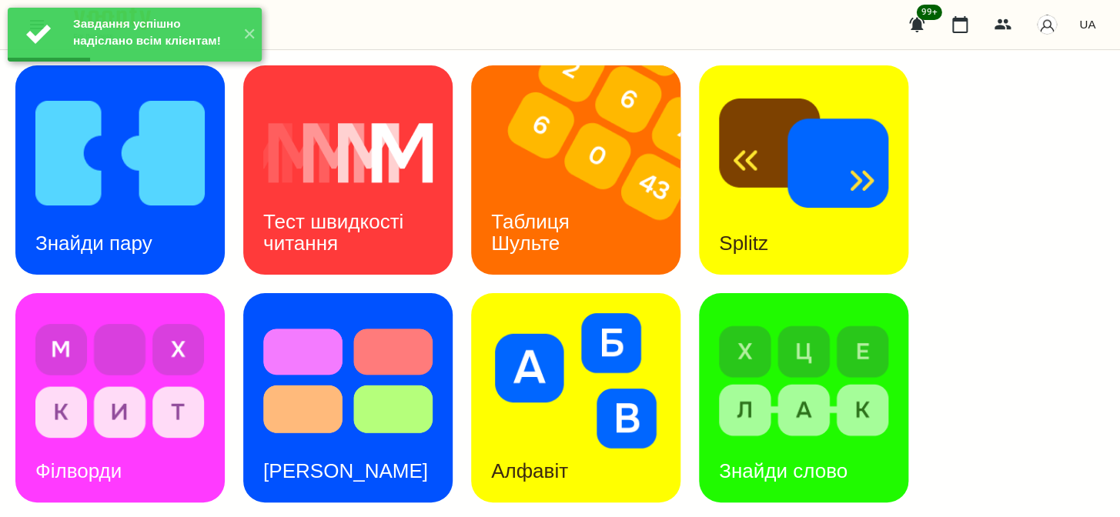
scroll to position [684, 0]
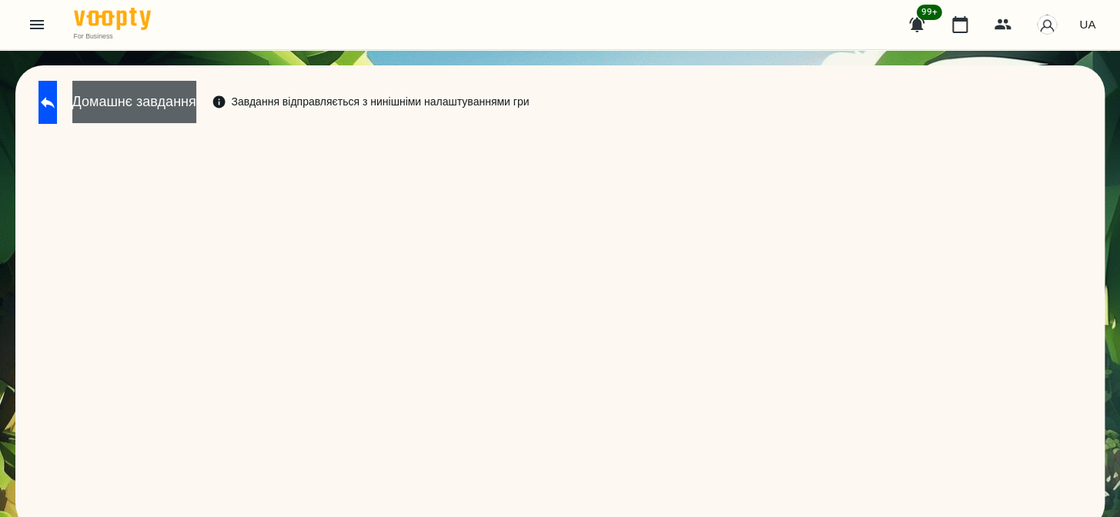
click at [196, 102] on button "Домашнє завдання" at bounding box center [134, 102] width 124 height 42
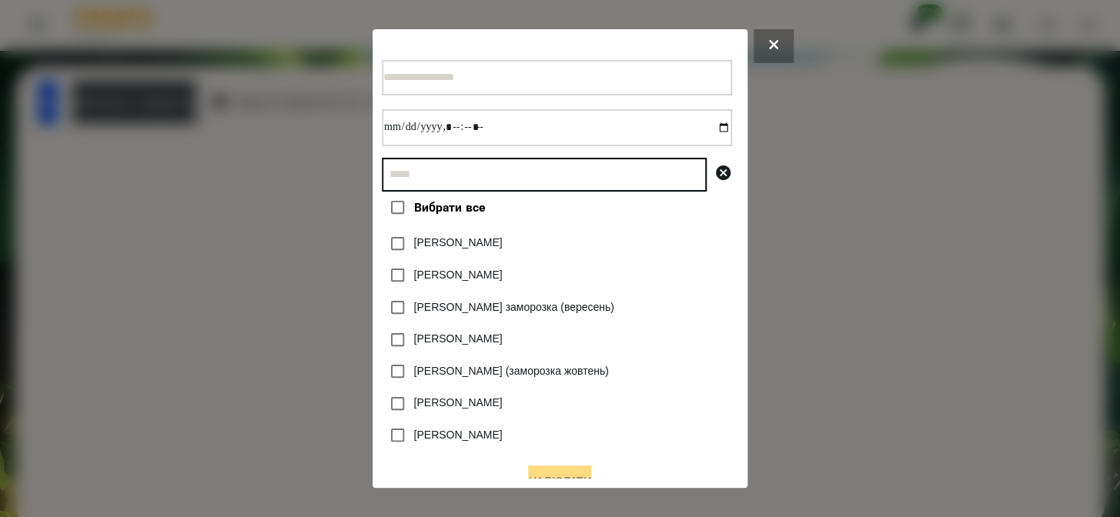
click at [502, 182] on input "text" at bounding box center [544, 175] width 325 height 34
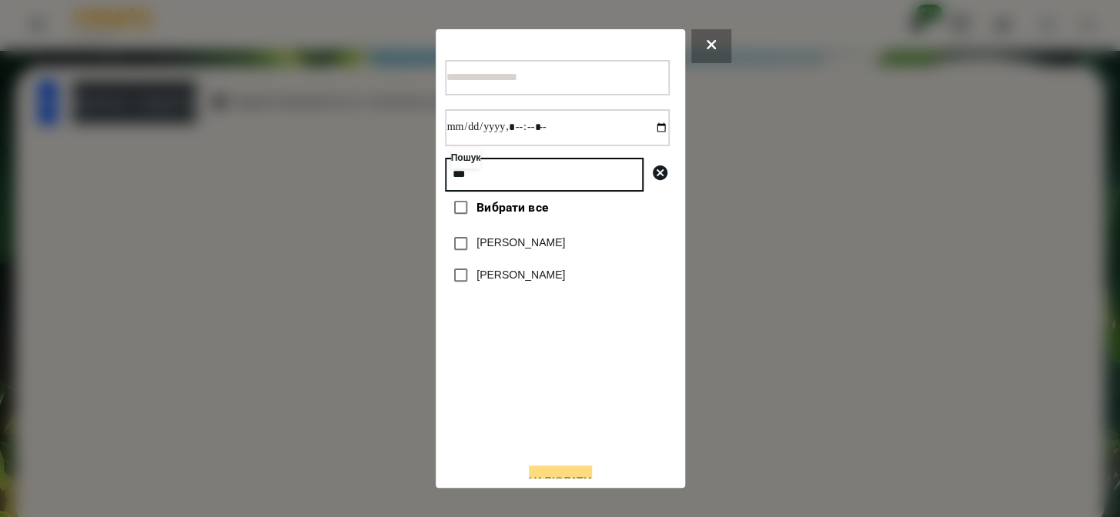
type input "***"
click at [499, 251] on label "[PERSON_NAME]" at bounding box center [520, 242] width 89 height 15
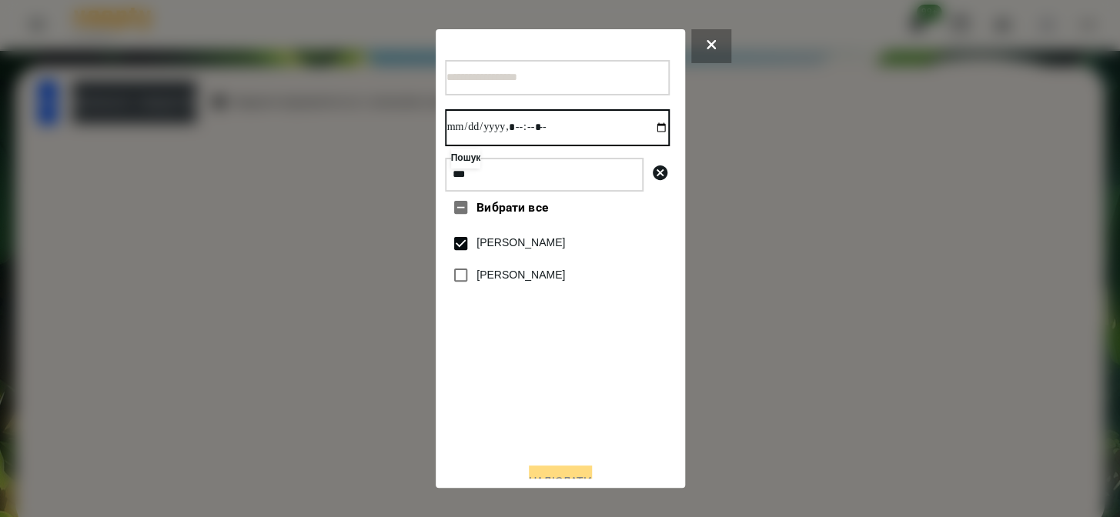
click at [643, 128] on input "datetime-local" at bounding box center [557, 127] width 225 height 37
type input "**********"
click at [555, 475] on button "Надіслати" at bounding box center [560, 483] width 63 height 34
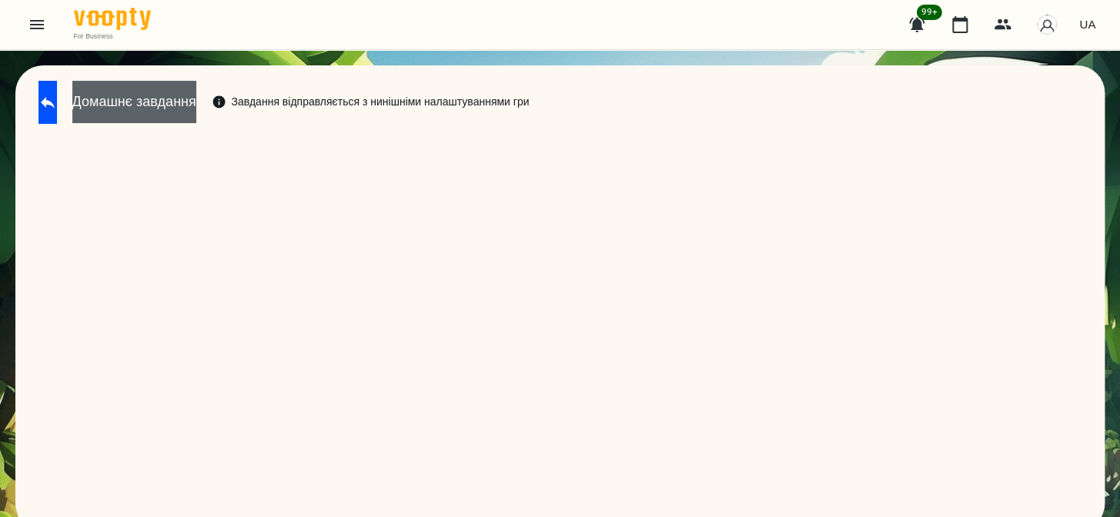
click at [168, 100] on button "Домашнє завдання" at bounding box center [134, 102] width 124 height 42
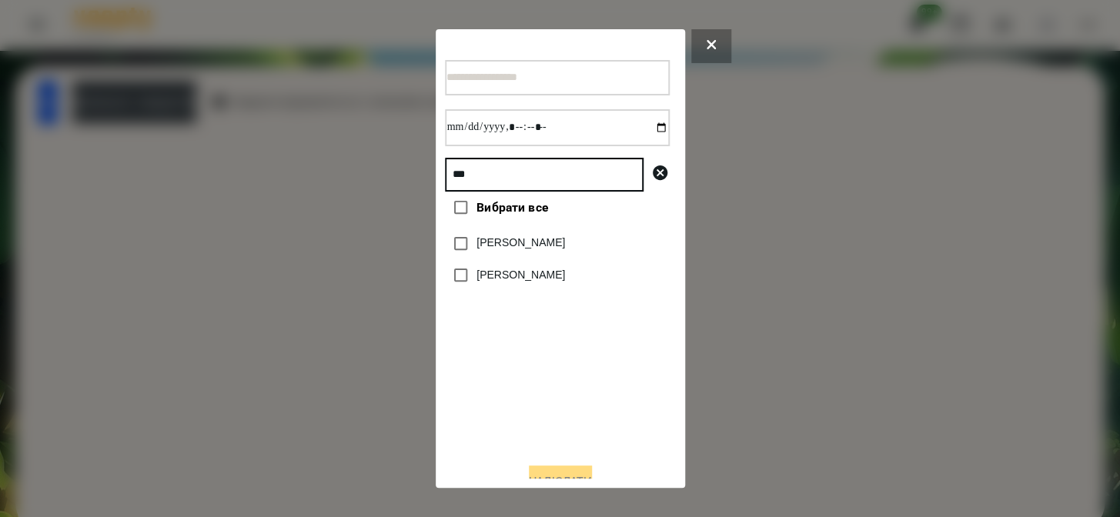
drag, startPoint x: 493, startPoint y: 177, endPoint x: 416, endPoint y: 193, distance: 78.6
click at [416, 192] on div "*** Вибрати все [PERSON_NAME] [PERSON_NAME]" at bounding box center [560, 258] width 1120 height 517
type input "****"
click at [488, 249] on label "[PERSON_NAME]" at bounding box center [520, 242] width 89 height 15
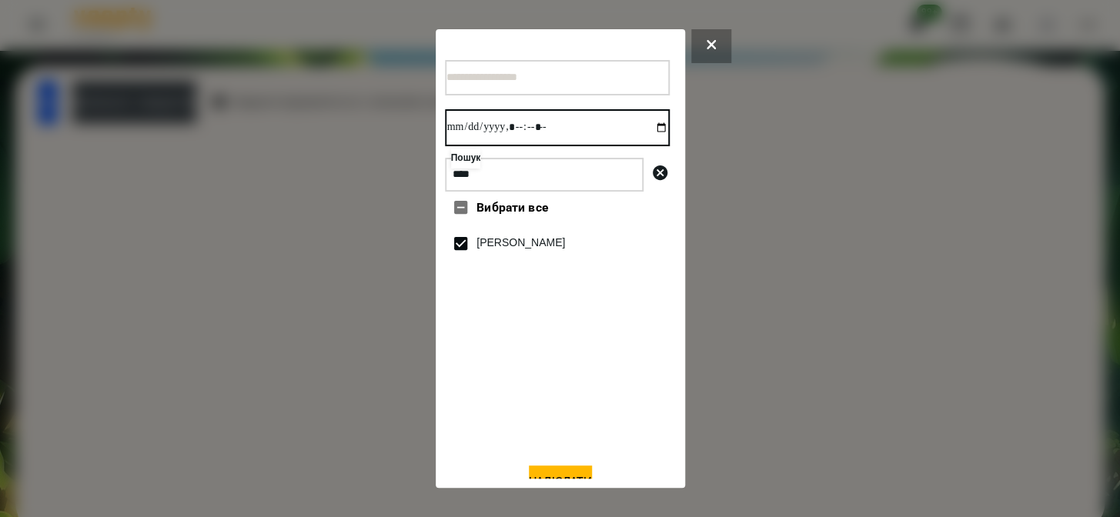
click at [643, 133] on input "datetime-local" at bounding box center [557, 127] width 225 height 37
click at [533, 473] on button "Надіслати" at bounding box center [560, 483] width 63 height 34
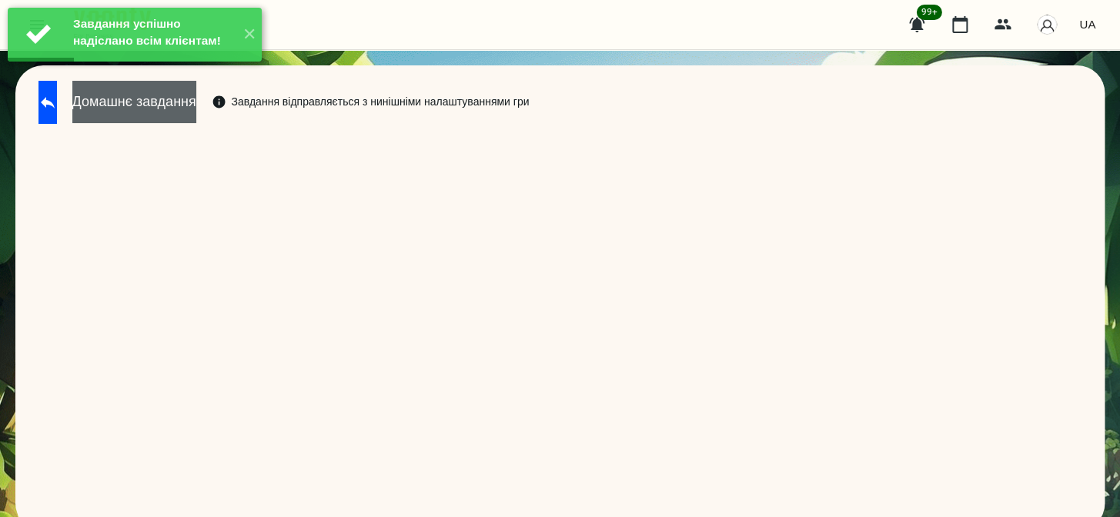
click at [196, 105] on button "Домашнє завдання" at bounding box center [134, 102] width 124 height 42
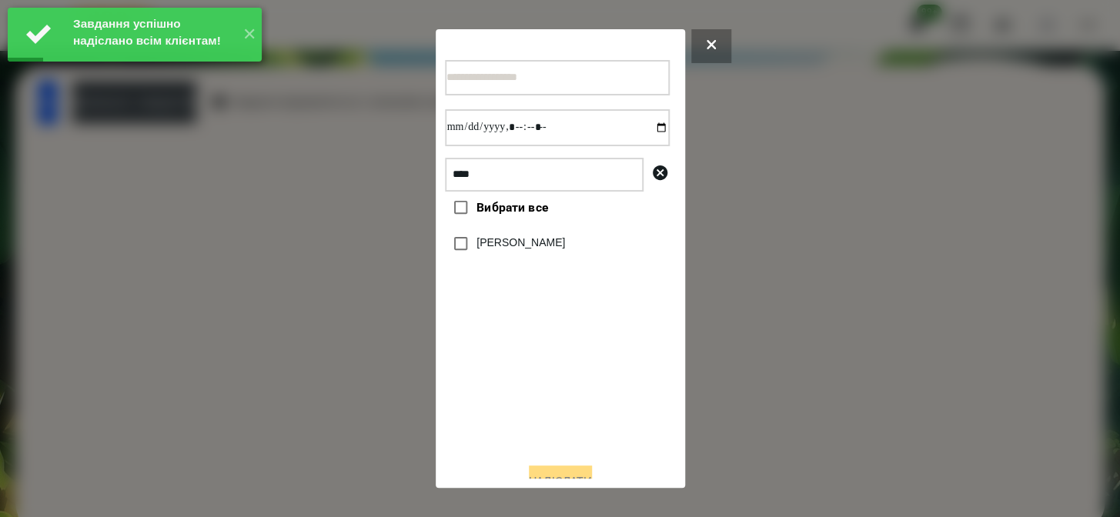
click at [493, 251] on label "[PERSON_NAME]" at bounding box center [520, 242] width 89 height 15
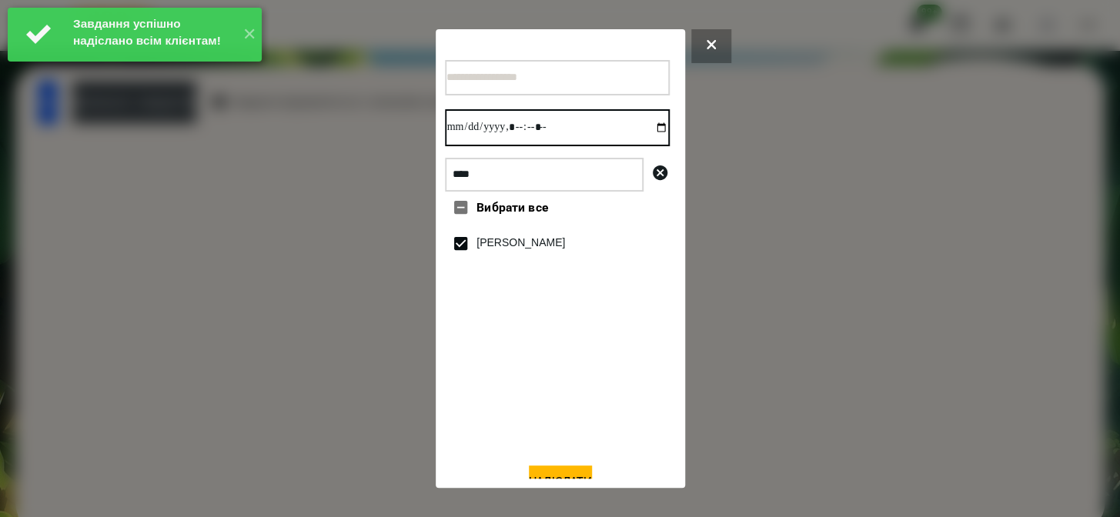
click at [652, 132] on input "datetime-local" at bounding box center [557, 127] width 225 height 37
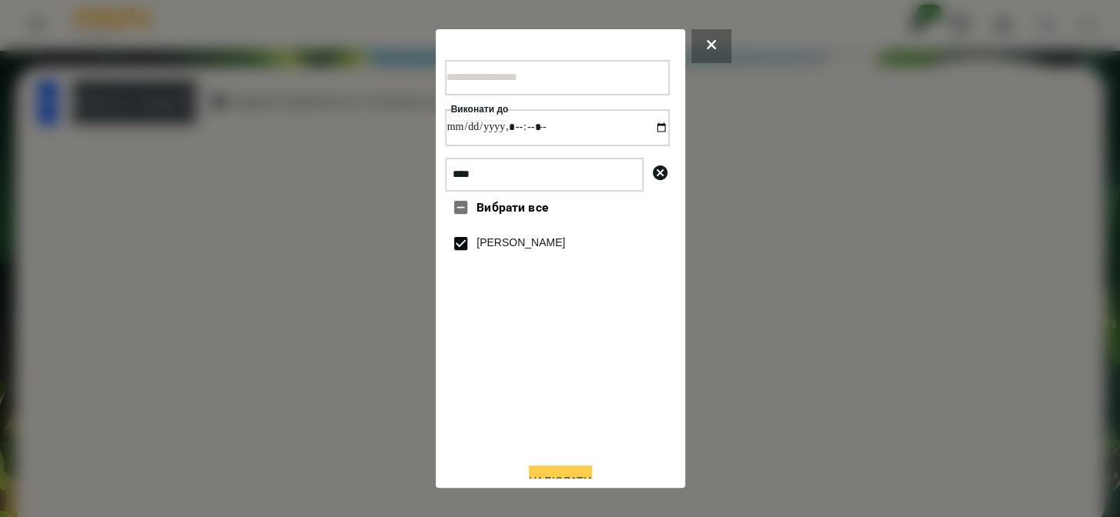
type input "**********"
click at [559, 475] on button "Надіслати" at bounding box center [560, 483] width 63 height 34
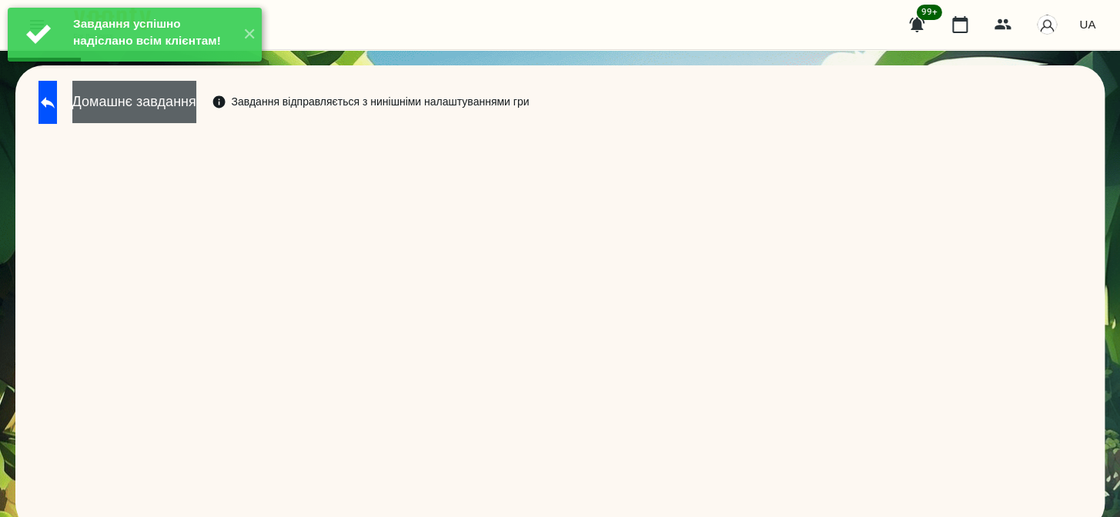
click at [188, 109] on button "Домашнє завдання" at bounding box center [134, 102] width 124 height 42
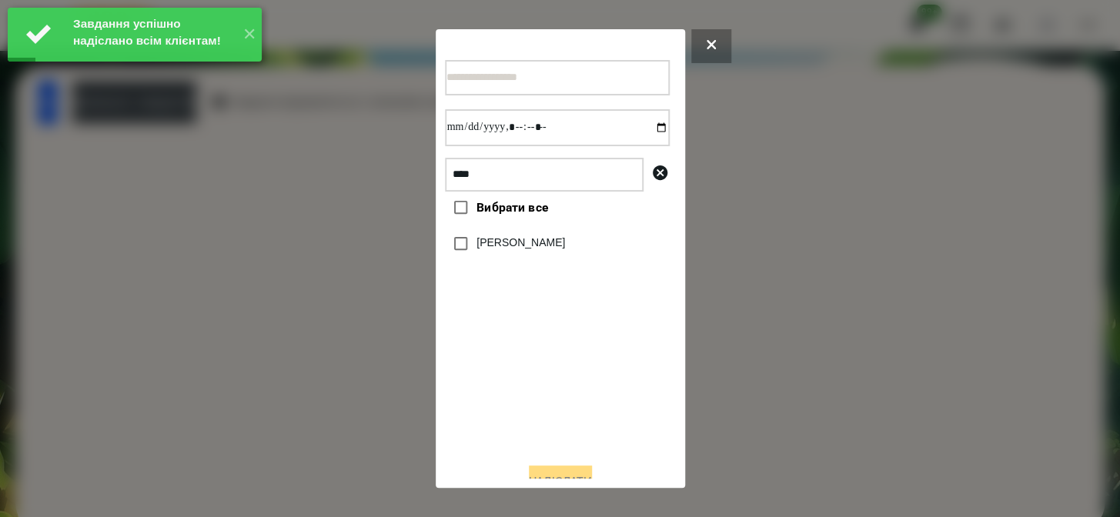
click at [476, 239] on label "[PERSON_NAME]" at bounding box center [520, 242] width 89 height 15
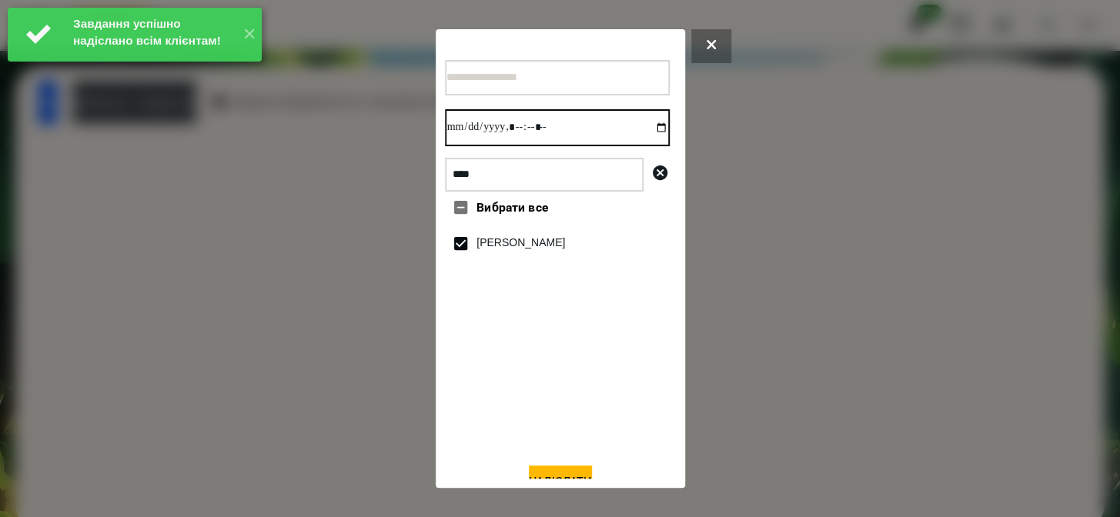
click at [649, 133] on input "datetime-local" at bounding box center [557, 127] width 225 height 37
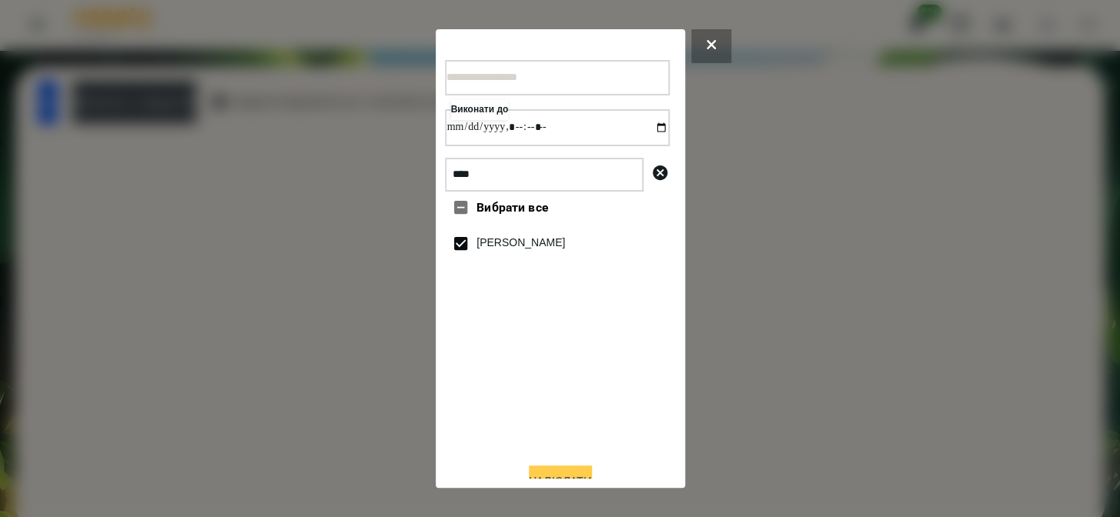
type input "**********"
click at [531, 476] on button "Надіслати" at bounding box center [560, 483] width 63 height 34
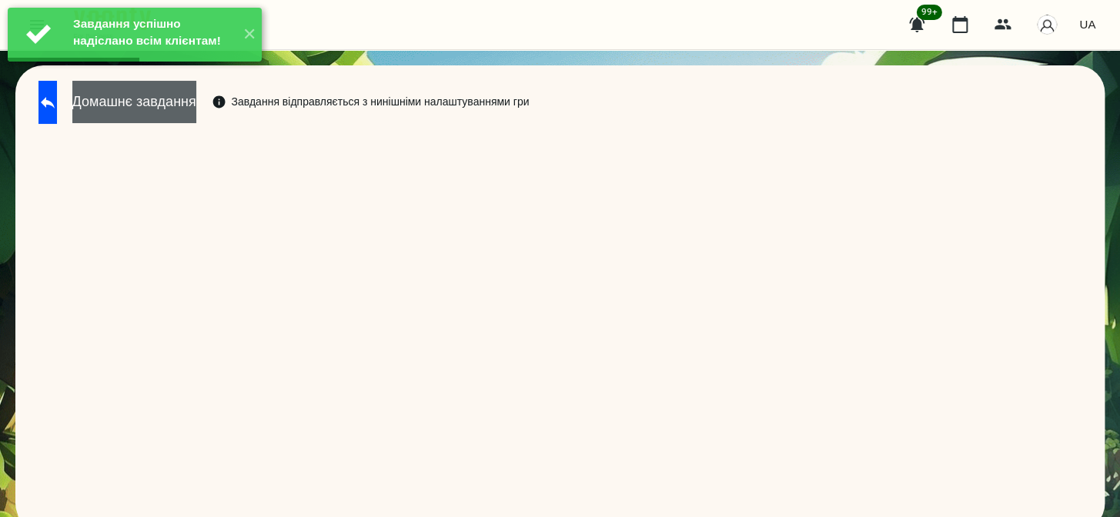
click at [189, 106] on button "Домашнє завдання" at bounding box center [134, 102] width 124 height 42
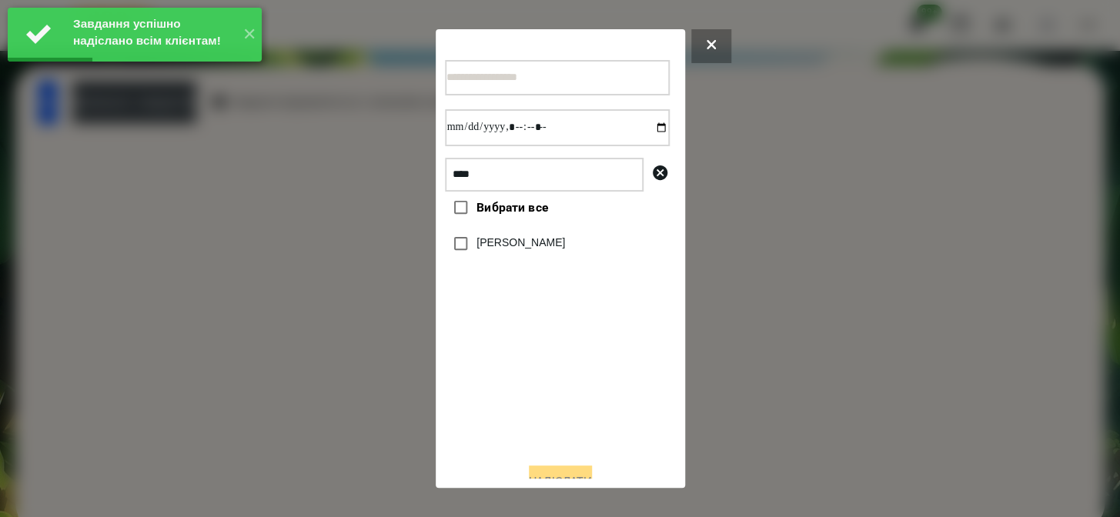
click at [526, 250] on label "[PERSON_NAME]" at bounding box center [520, 242] width 89 height 15
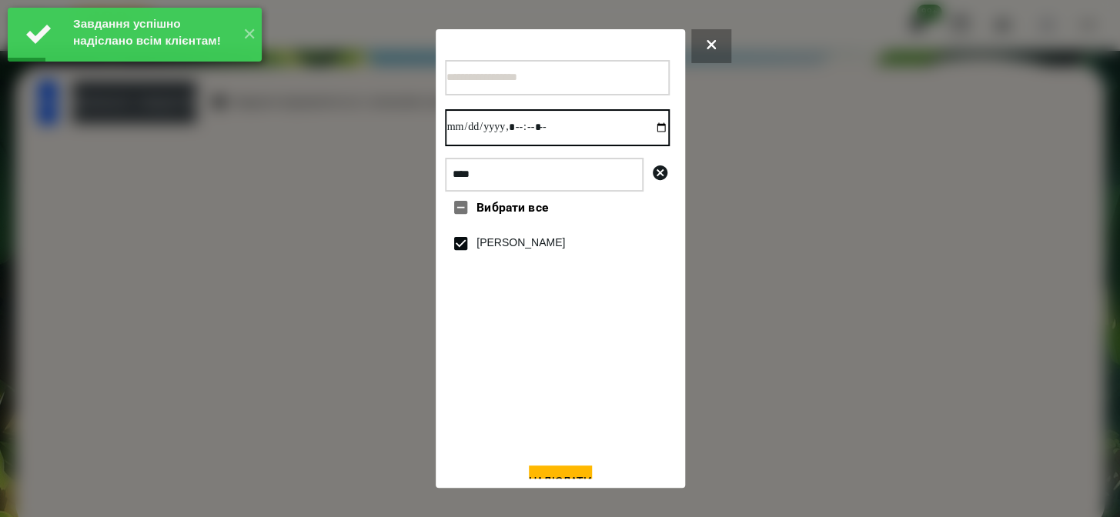
click at [646, 133] on input "datetime-local" at bounding box center [557, 127] width 225 height 37
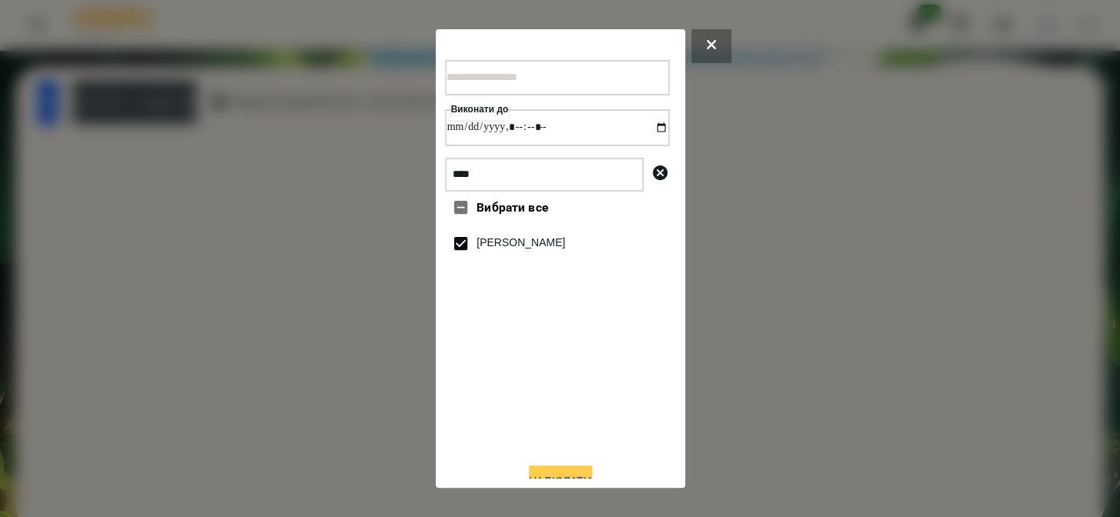
type input "**********"
click at [546, 473] on button "Надіслати" at bounding box center [560, 483] width 63 height 34
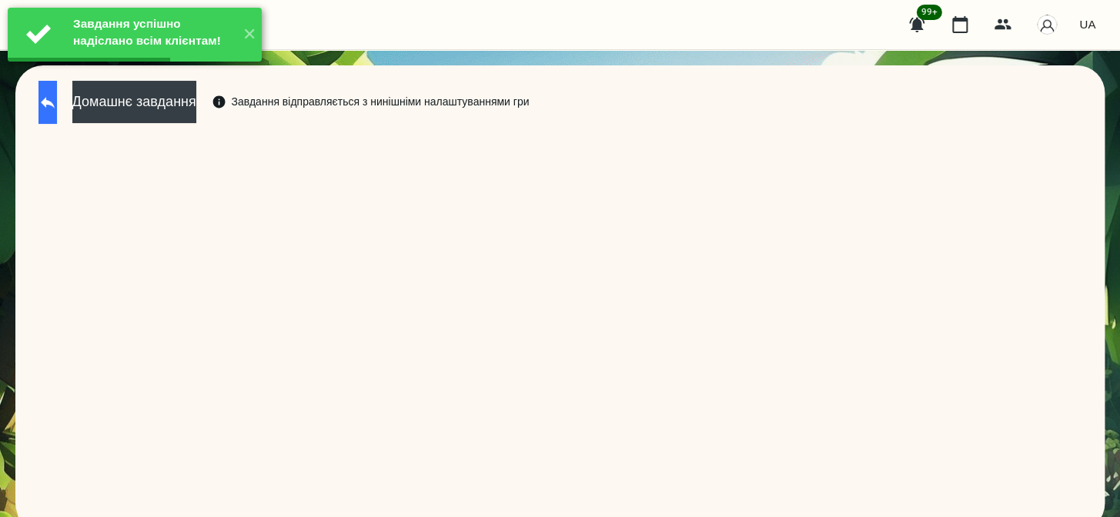
click at [57, 112] on button at bounding box center [47, 102] width 18 height 43
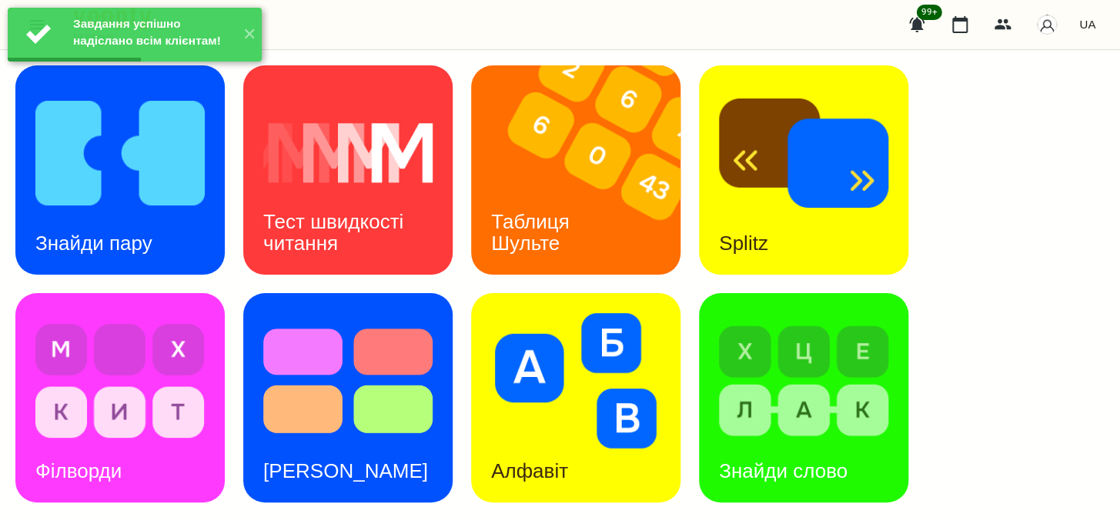
scroll to position [653, 0]
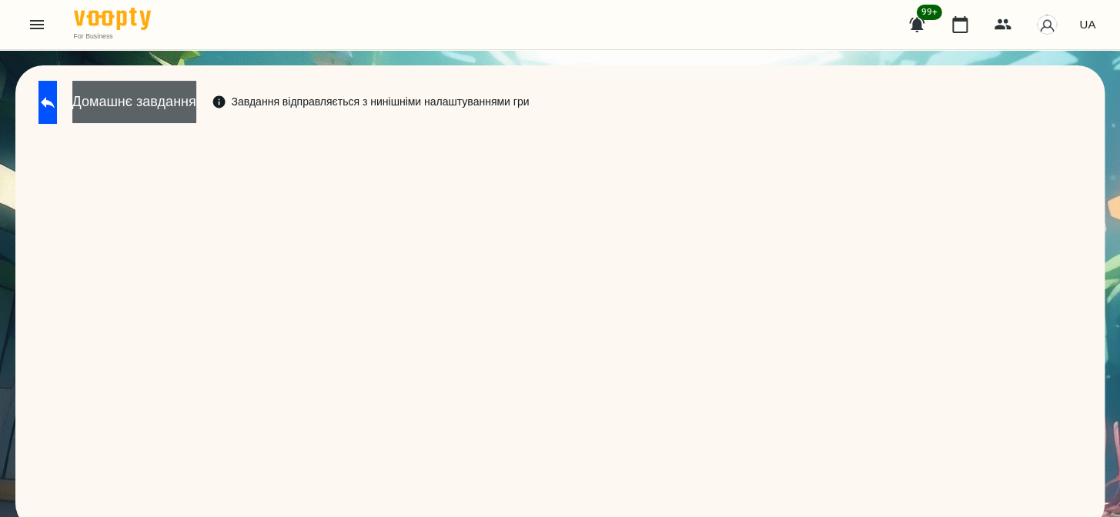
click at [196, 111] on button "Домашнє завдання" at bounding box center [134, 102] width 124 height 42
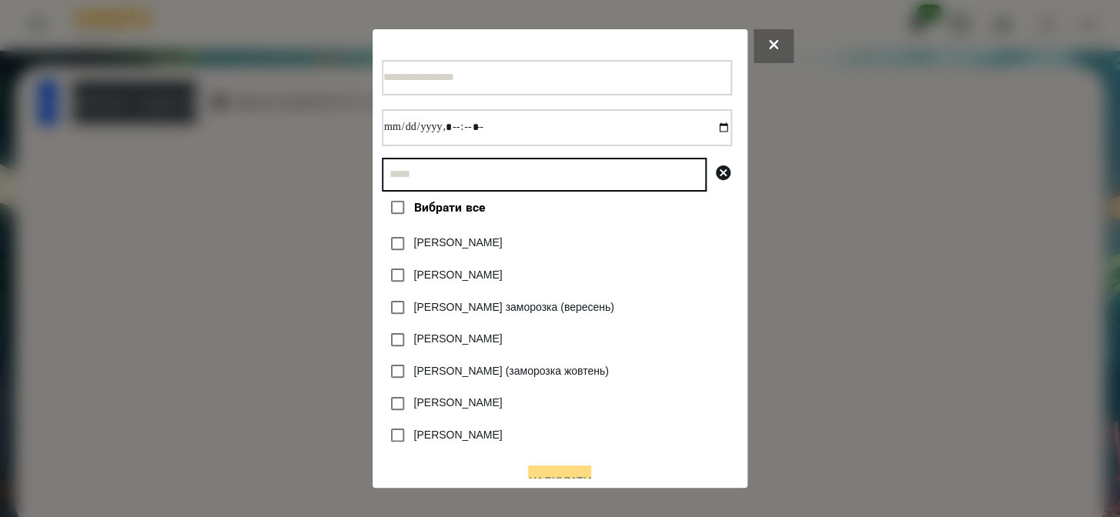
click at [402, 192] on input "text" at bounding box center [544, 175] width 325 height 34
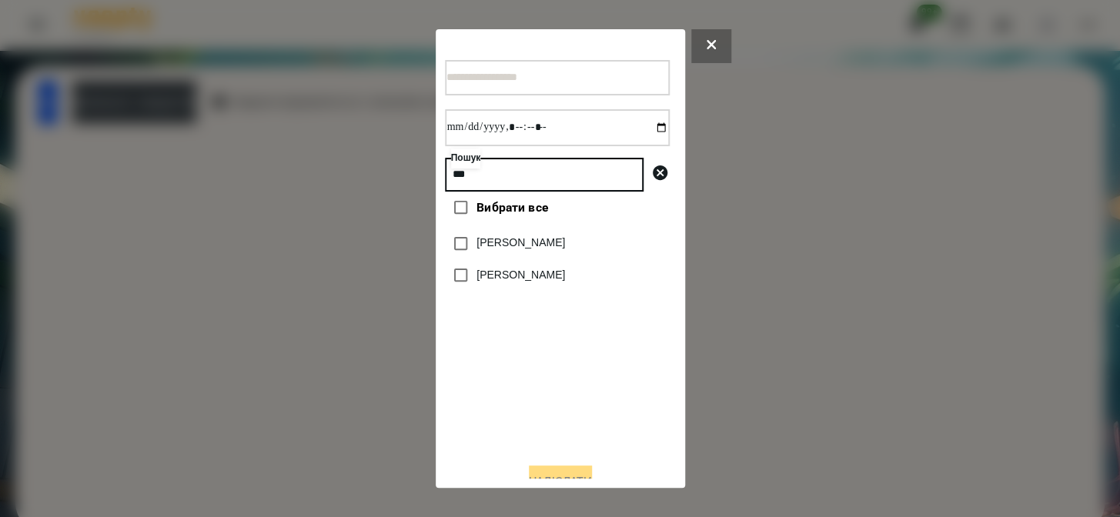
type input "***"
click at [519, 251] on label "[PERSON_NAME]" at bounding box center [520, 242] width 89 height 15
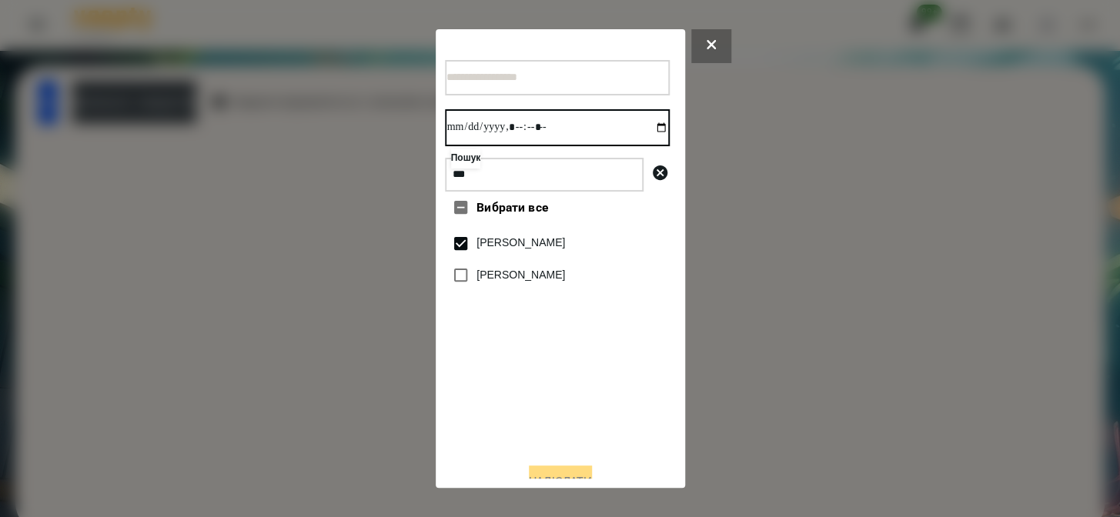
click at [646, 126] on input "datetime-local" at bounding box center [557, 127] width 225 height 37
type input "**********"
click at [555, 476] on button "Надіслати" at bounding box center [560, 483] width 63 height 34
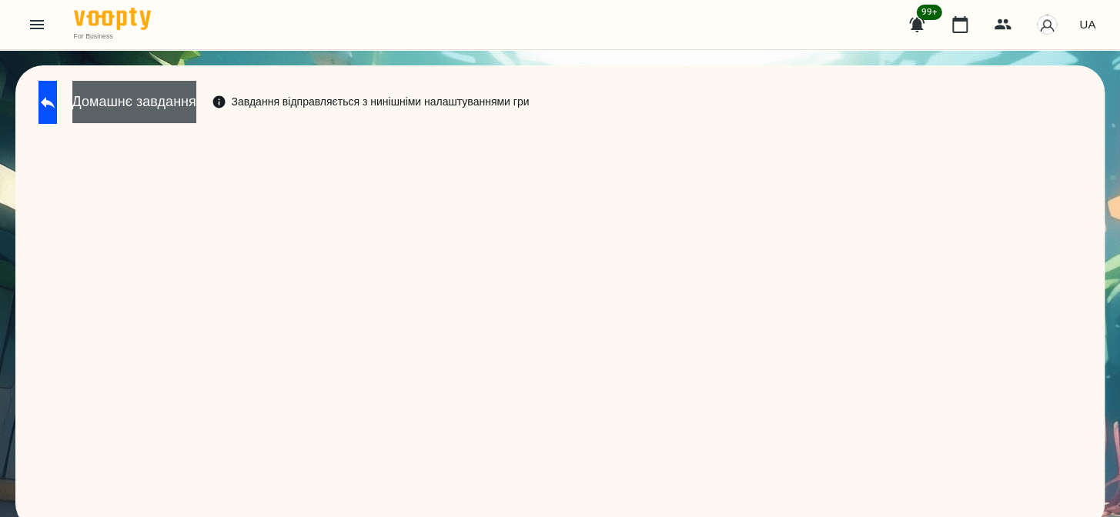
click at [196, 115] on button "Домашнє завдання" at bounding box center [134, 102] width 124 height 42
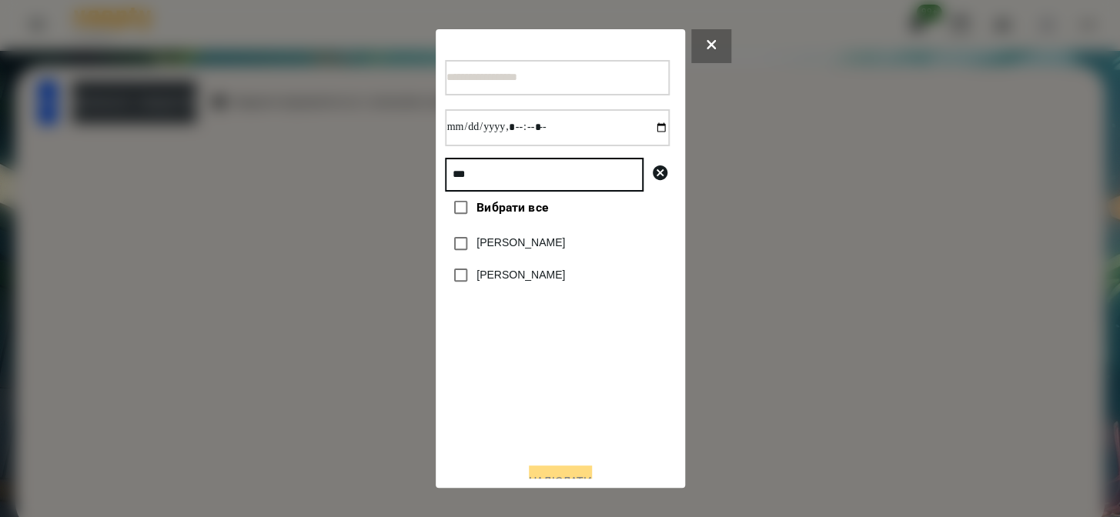
drag, startPoint x: 483, startPoint y: 181, endPoint x: 451, endPoint y: 194, distance: 34.2
click at [451, 192] on input "***" at bounding box center [544, 175] width 199 height 34
type input "****"
click at [515, 249] on label "[PERSON_NAME]" at bounding box center [520, 242] width 89 height 15
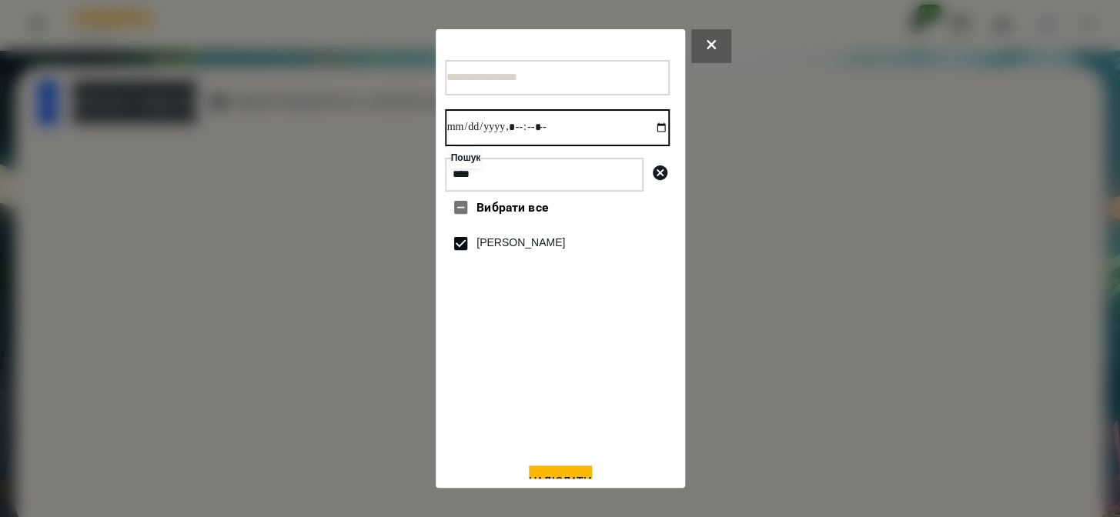
click at [648, 132] on input "datetime-local" at bounding box center [557, 127] width 225 height 37
click at [571, 473] on button "Надіслати" at bounding box center [560, 483] width 63 height 34
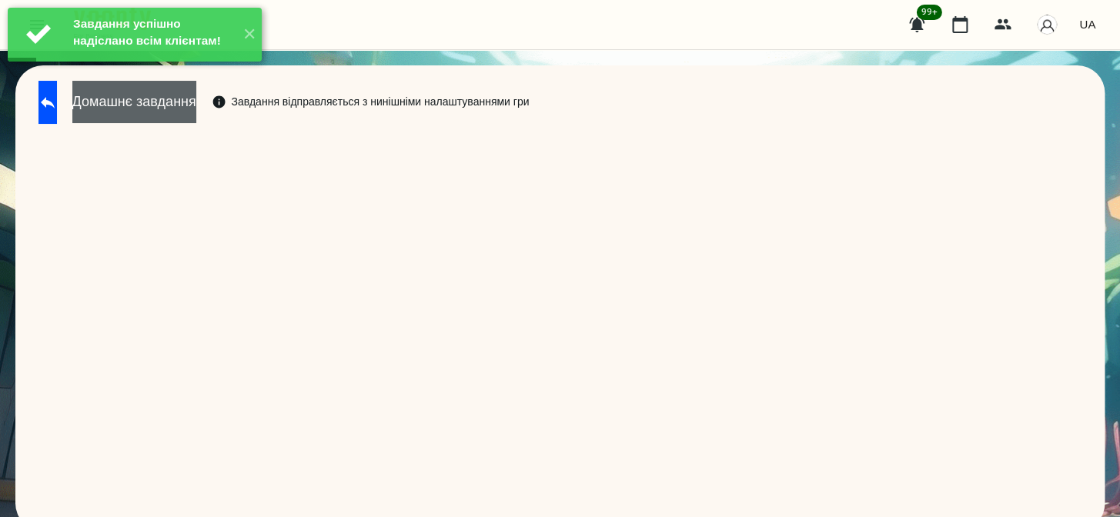
click at [196, 100] on button "Домашнє завдання" at bounding box center [134, 102] width 124 height 42
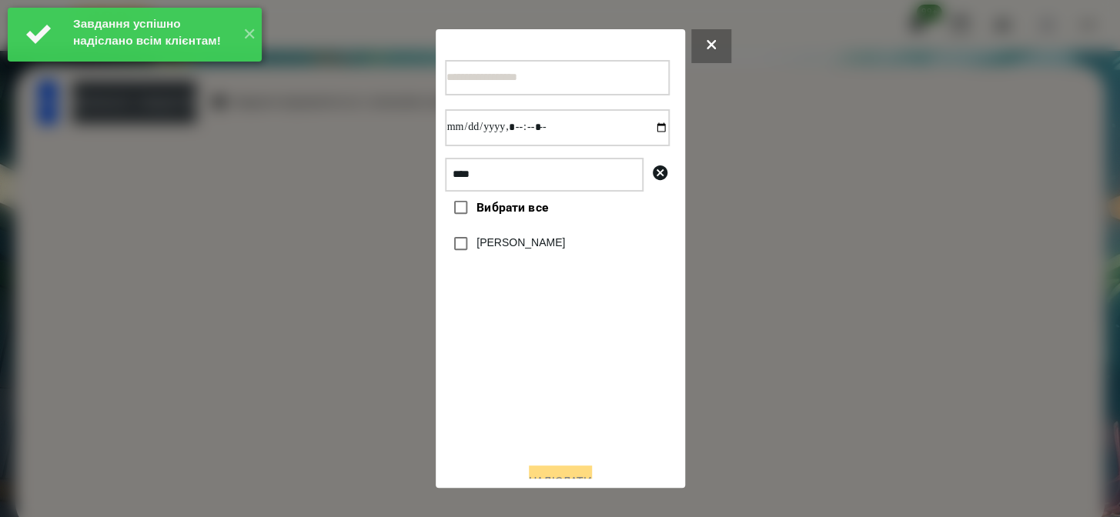
click at [500, 249] on label "[PERSON_NAME]" at bounding box center [520, 242] width 89 height 15
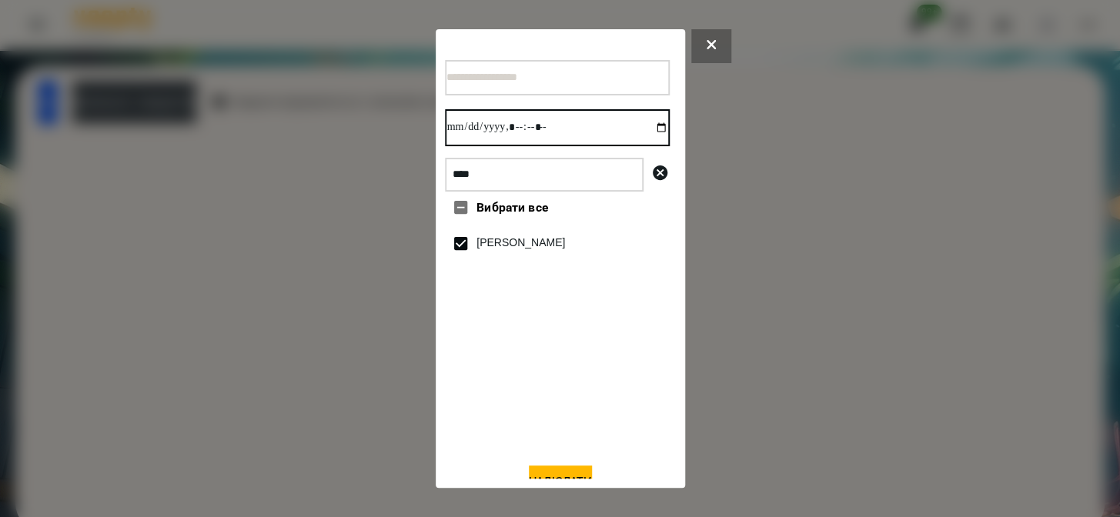
click at [644, 129] on input "datetime-local" at bounding box center [557, 127] width 225 height 37
type input "**********"
click at [558, 476] on button "Надіслати" at bounding box center [560, 483] width 63 height 34
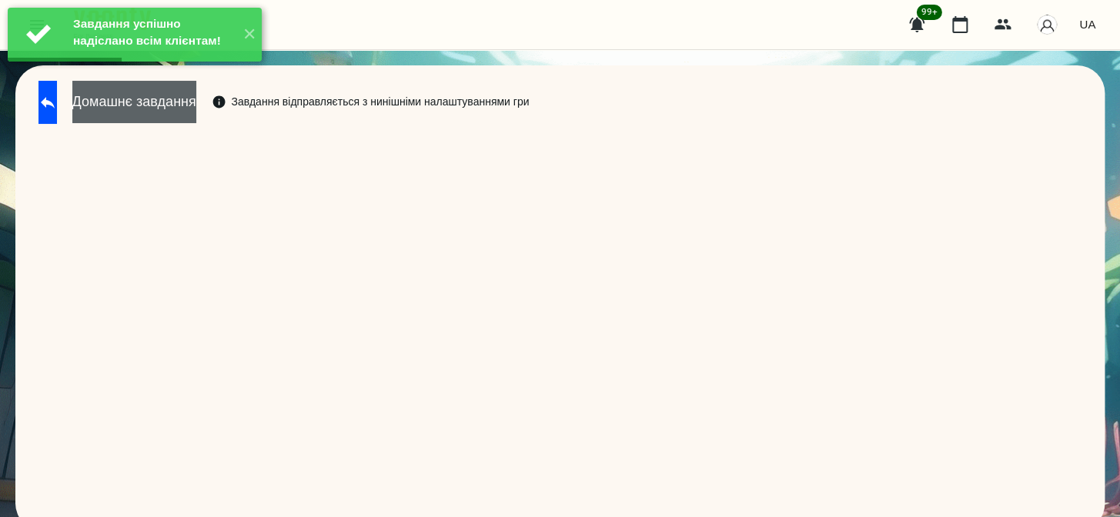
click at [196, 106] on button "Домашнє завдання" at bounding box center [134, 102] width 124 height 42
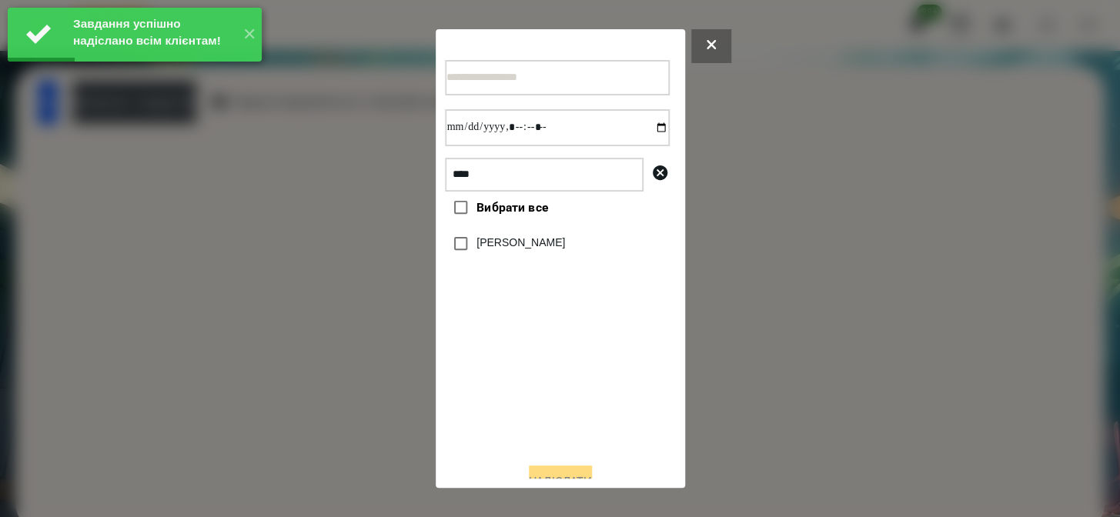
click at [513, 249] on label "[PERSON_NAME]" at bounding box center [520, 242] width 89 height 15
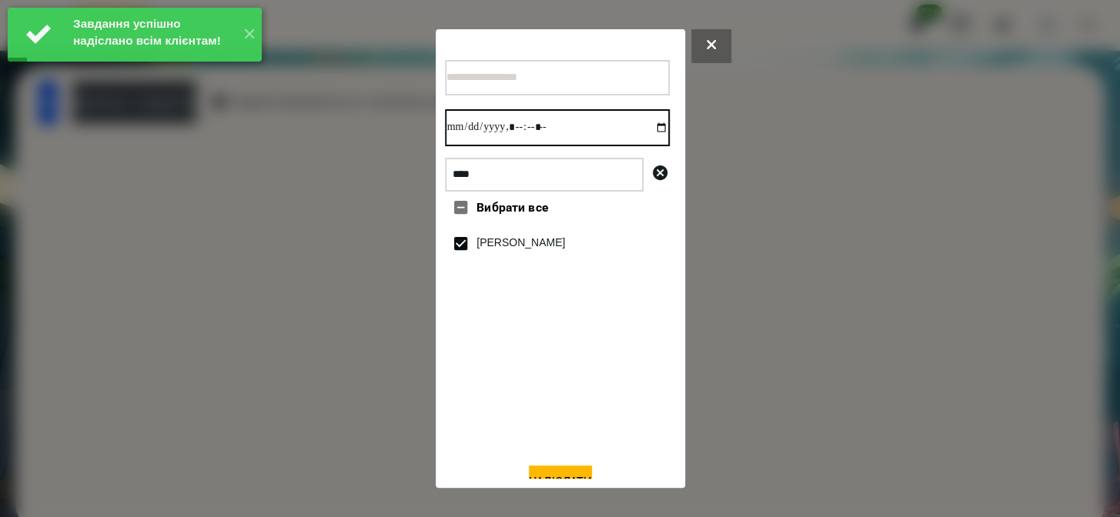
click at [643, 131] on input "datetime-local" at bounding box center [557, 127] width 225 height 37
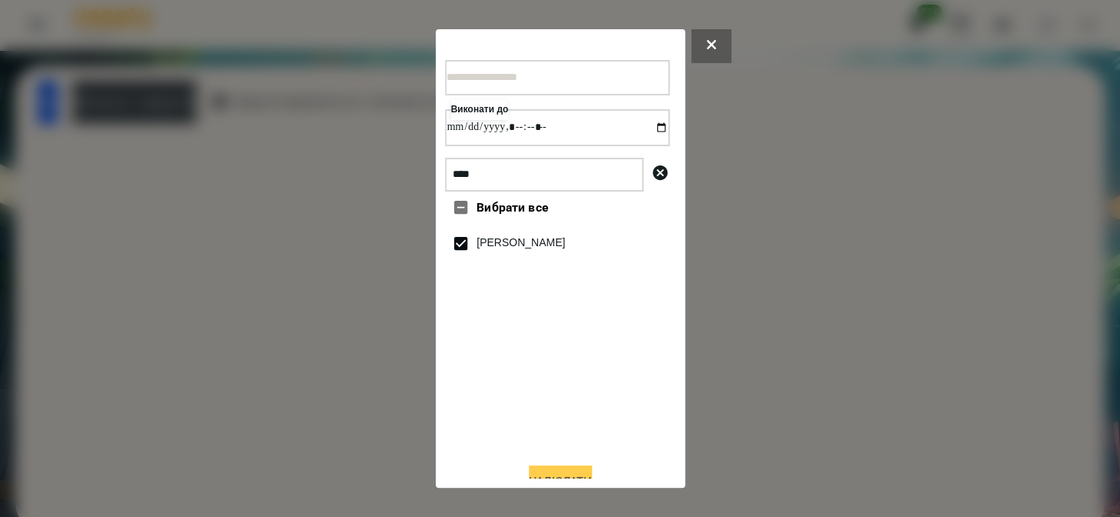
type input "**********"
click at [546, 472] on button "Надіслати" at bounding box center [560, 483] width 63 height 34
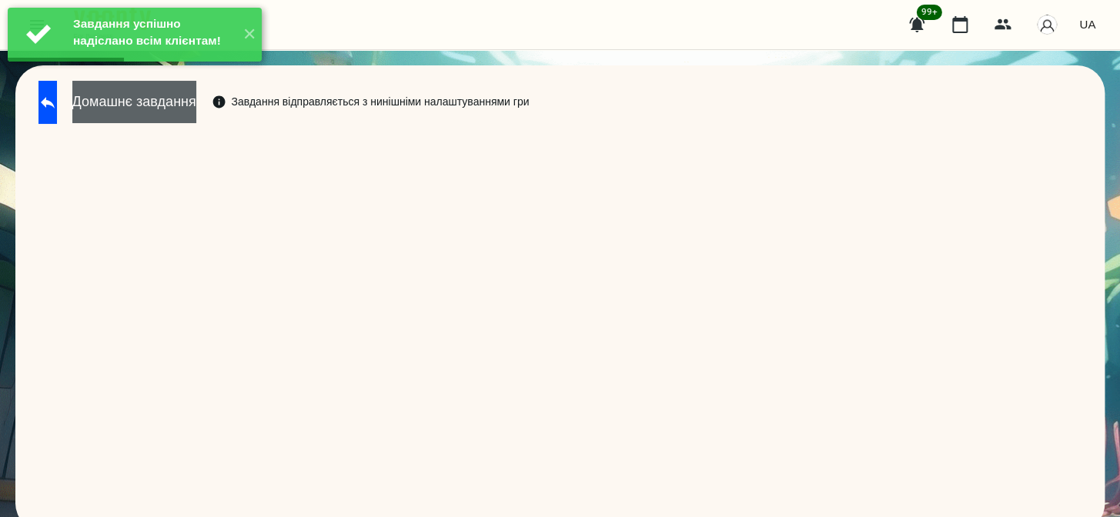
click at [196, 110] on button "Домашнє завдання" at bounding box center [134, 102] width 124 height 42
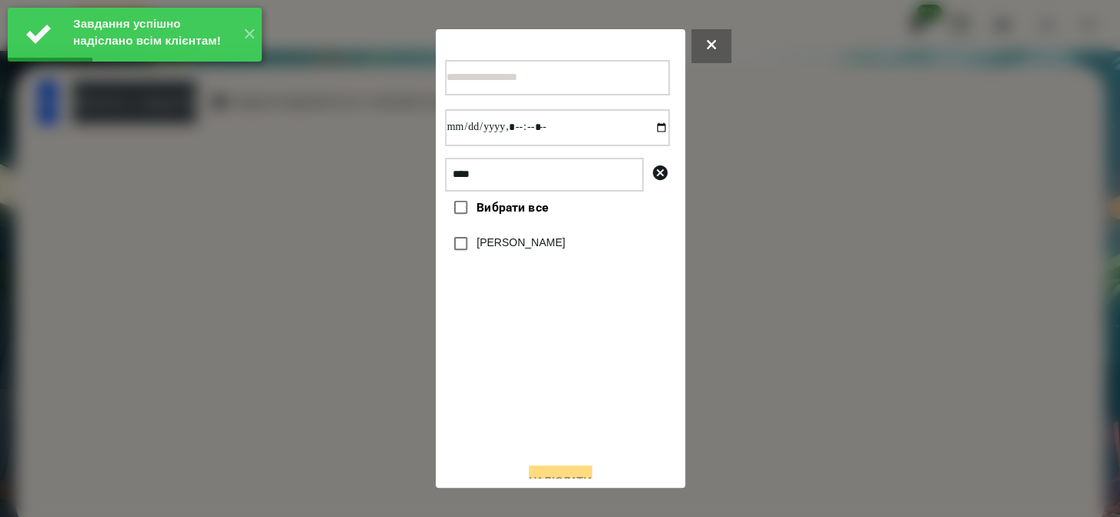
click at [485, 250] on label "[PERSON_NAME]" at bounding box center [520, 242] width 89 height 15
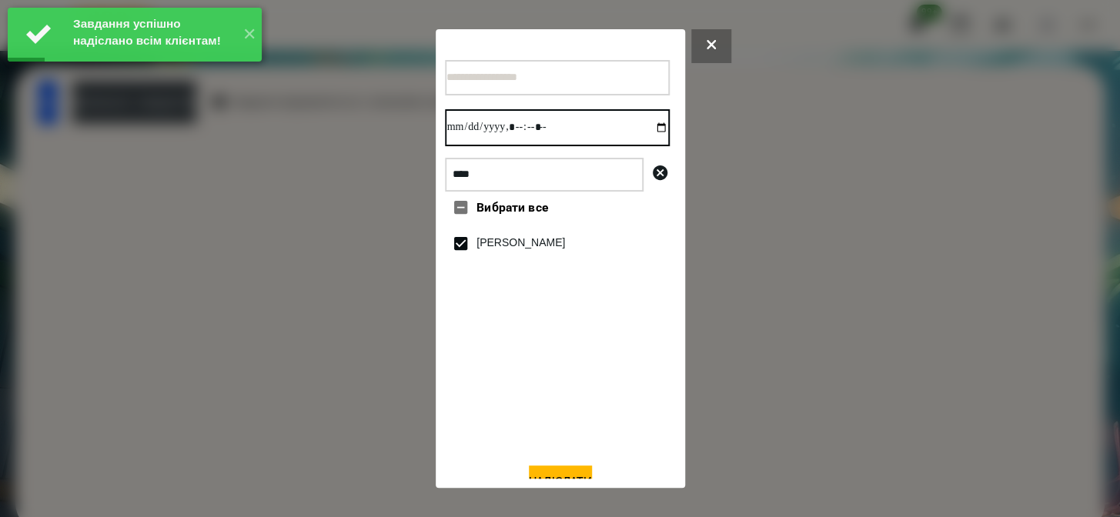
click at [648, 124] on input "datetime-local" at bounding box center [557, 127] width 225 height 37
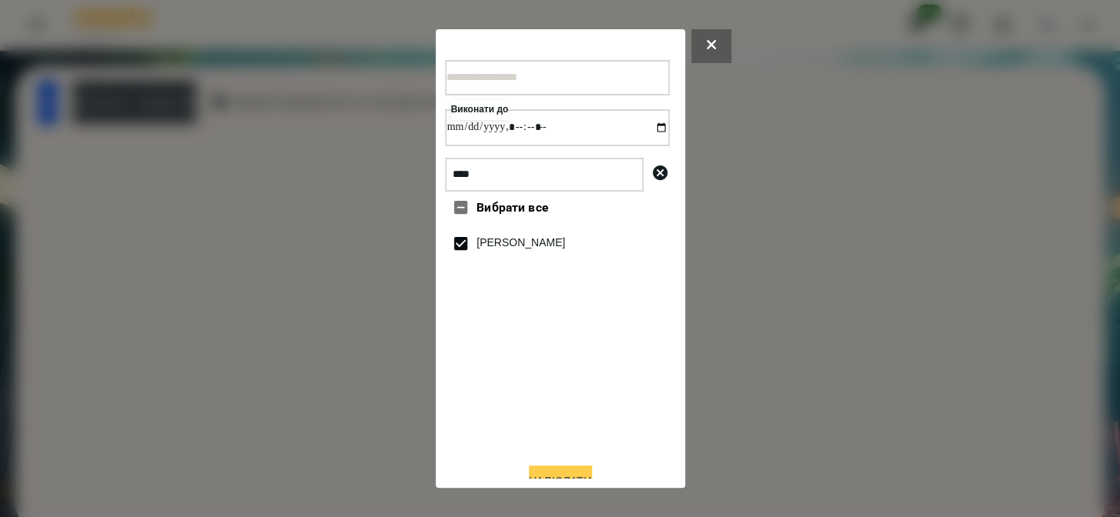
type input "**********"
click at [554, 473] on button "Надіслати" at bounding box center [560, 483] width 63 height 34
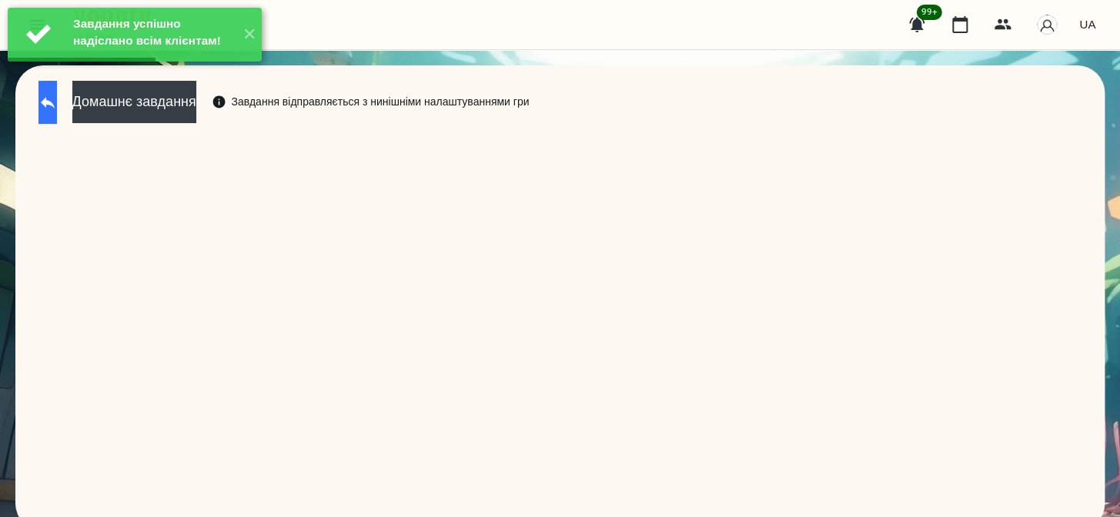
click at [53, 104] on button at bounding box center [47, 102] width 18 height 43
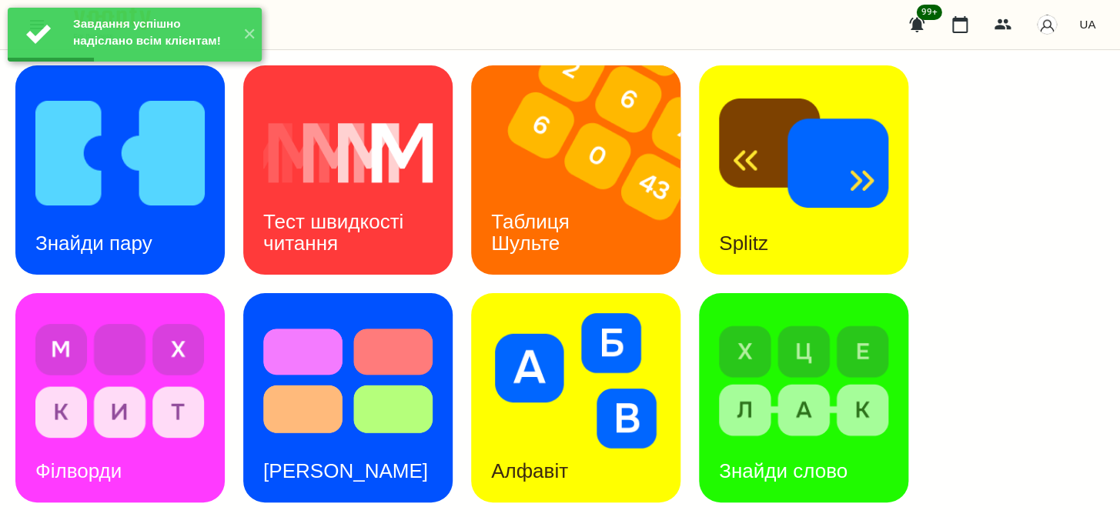
scroll to position [653, 0]
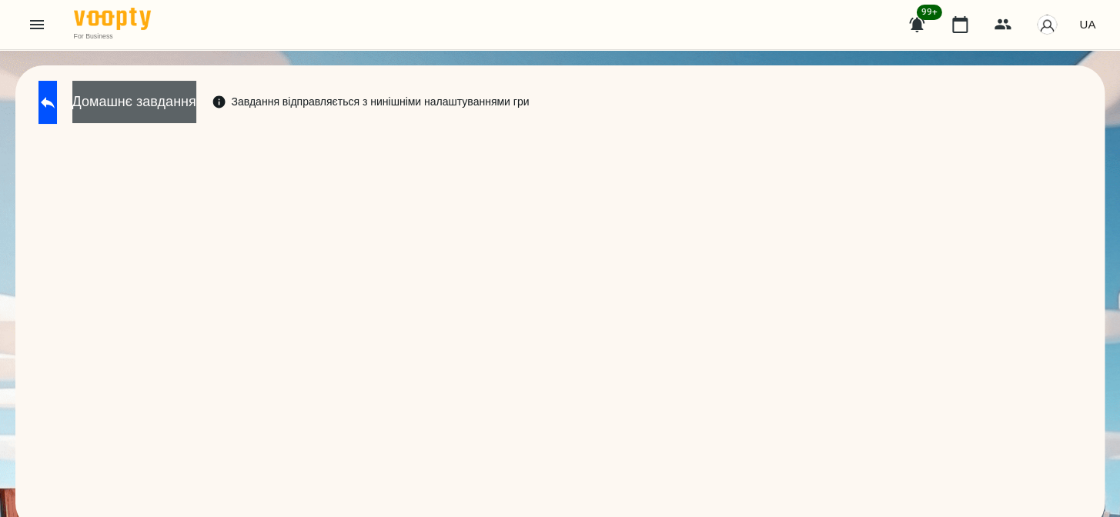
click at [176, 92] on button "Домашнє завдання" at bounding box center [134, 102] width 124 height 42
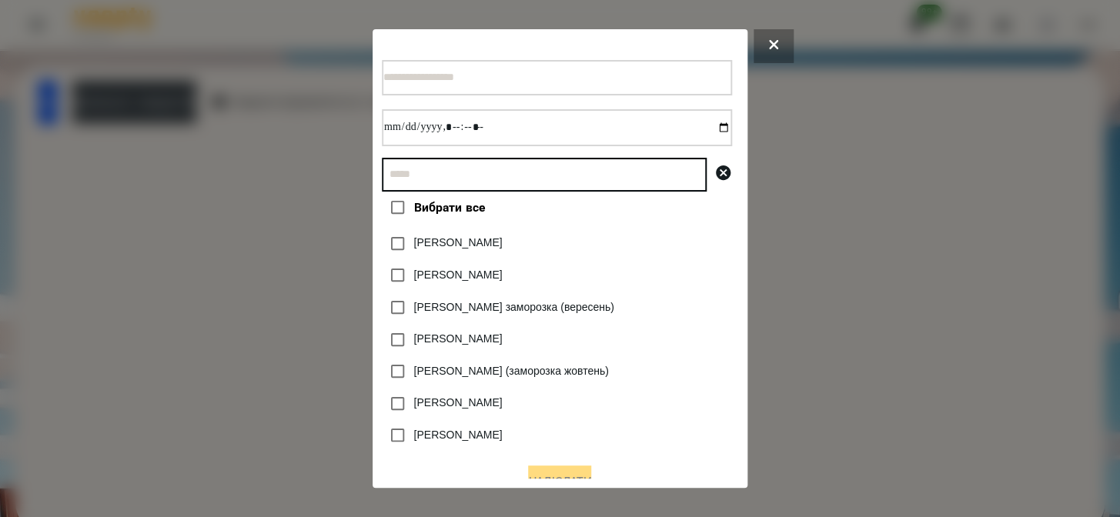
click at [429, 175] on input "text" at bounding box center [544, 175] width 325 height 34
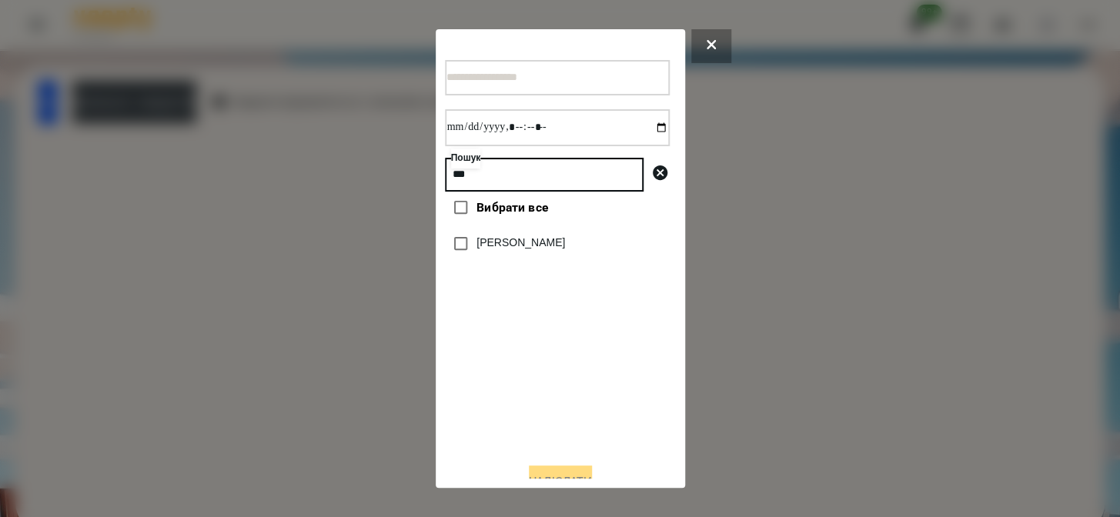
type input "***"
click at [501, 249] on label "[PERSON_NAME]" at bounding box center [520, 242] width 89 height 15
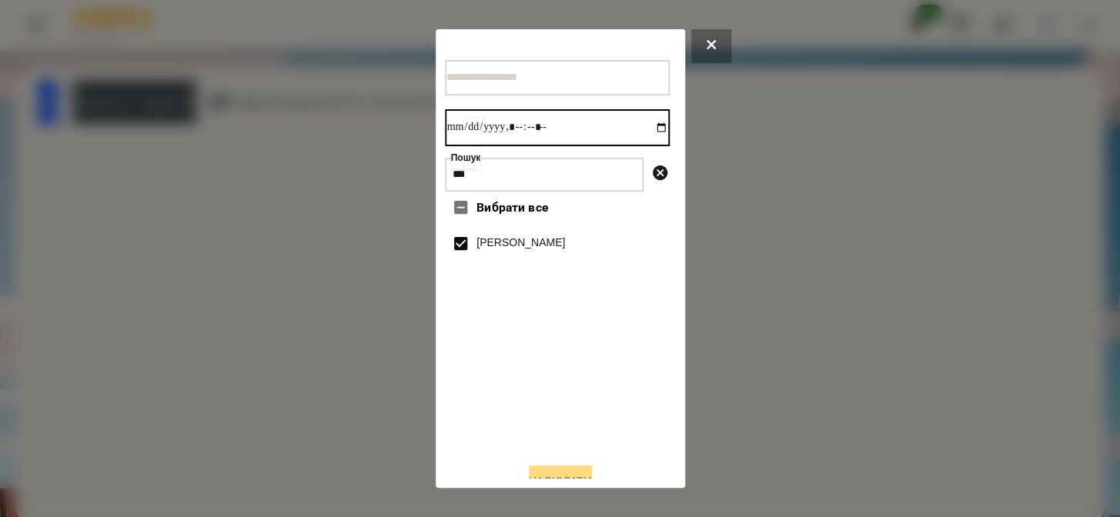
click at [646, 135] on input "datetime-local" at bounding box center [557, 127] width 225 height 37
type input "**********"
click at [537, 473] on button "Надіслати" at bounding box center [560, 483] width 63 height 34
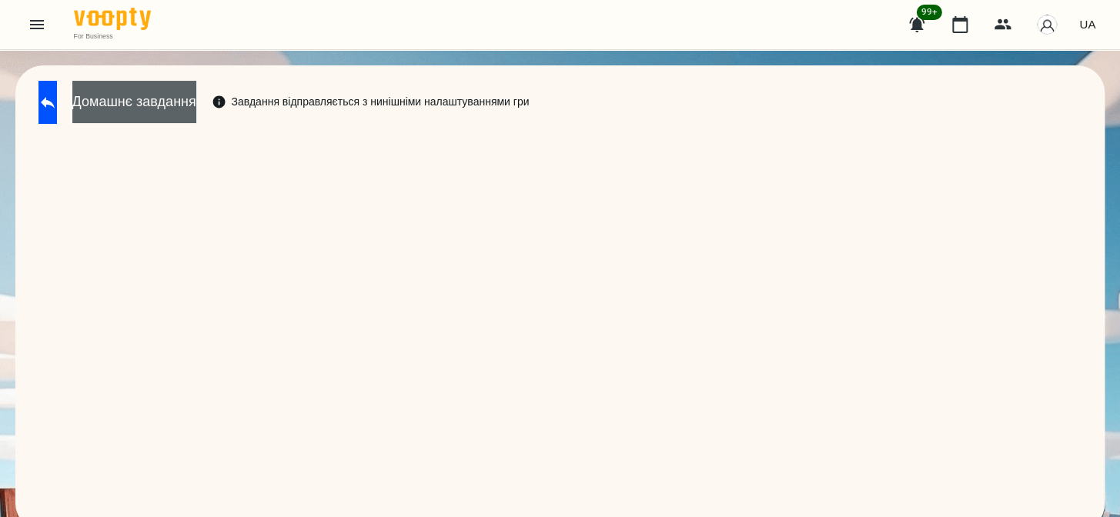
click at [196, 116] on button "Домашнє завдання" at bounding box center [134, 102] width 124 height 42
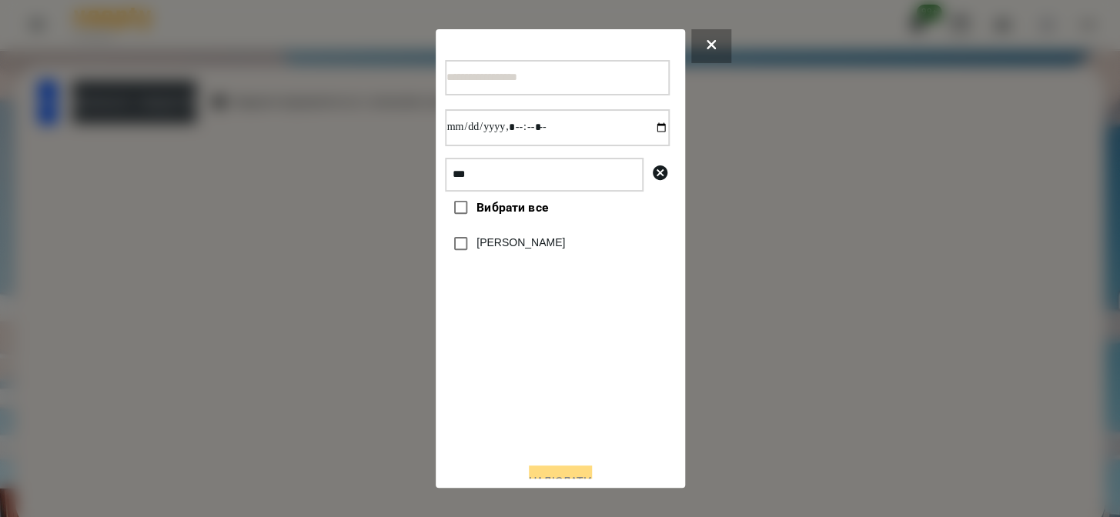
click at [476, 249] on label "[PERSON_NAME]" at bounding box center [520, 242] width 89 height 15
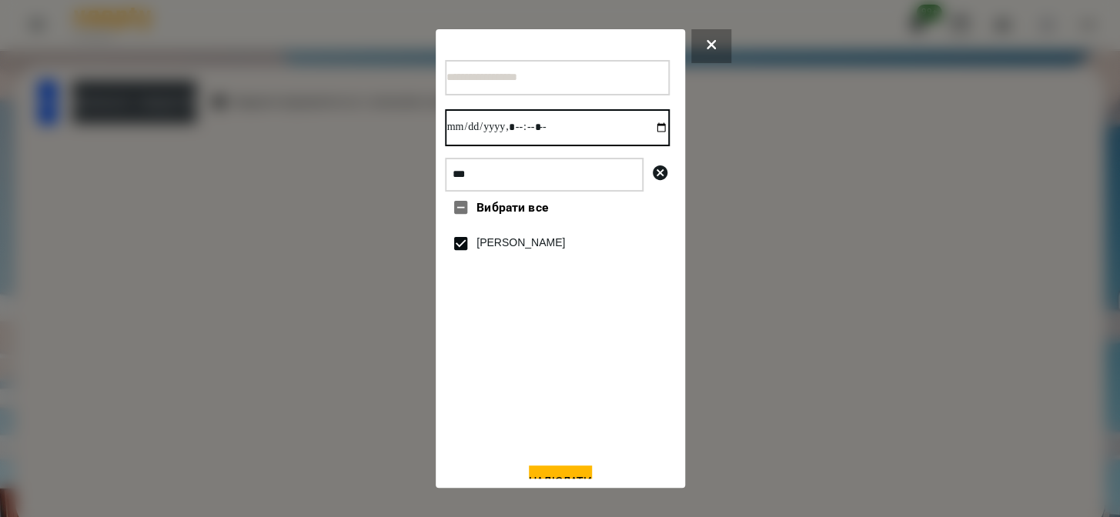
click at [646, 137] on input "datetime-local" at bounding box center [557, 127] width 225 height 37
type input "**********"
click at [567, 474] on button "Надіслати" at bounding box center [560, 483] width 63 height 34
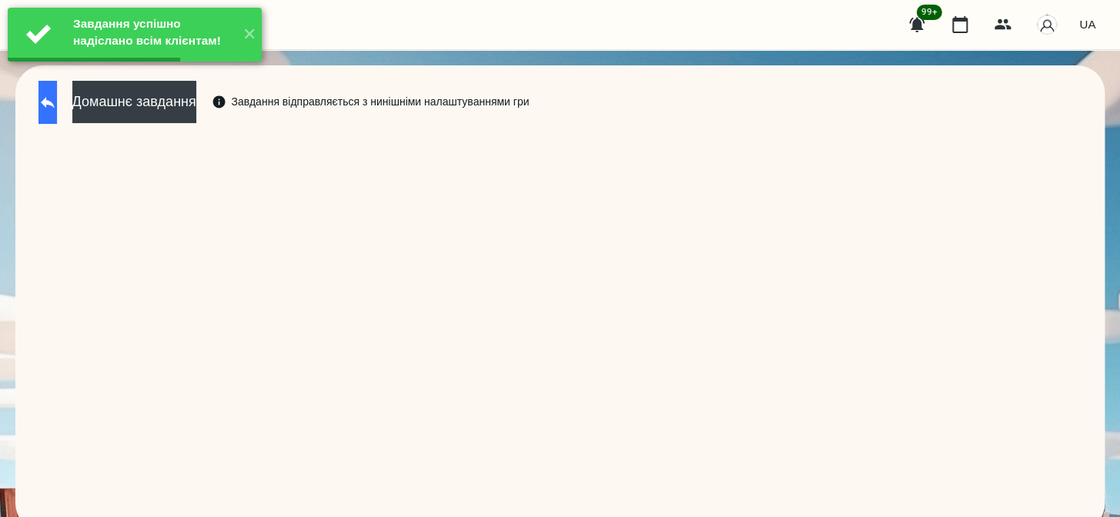
click at [57, 114] on button at bounding box center [47, 102] width 18 height 43
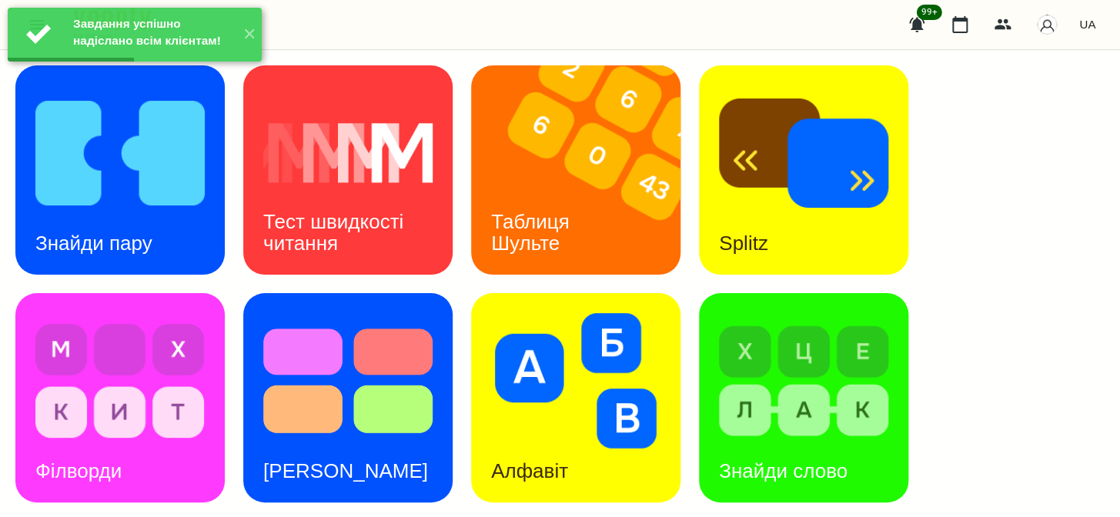
scroll to position [653, 0]
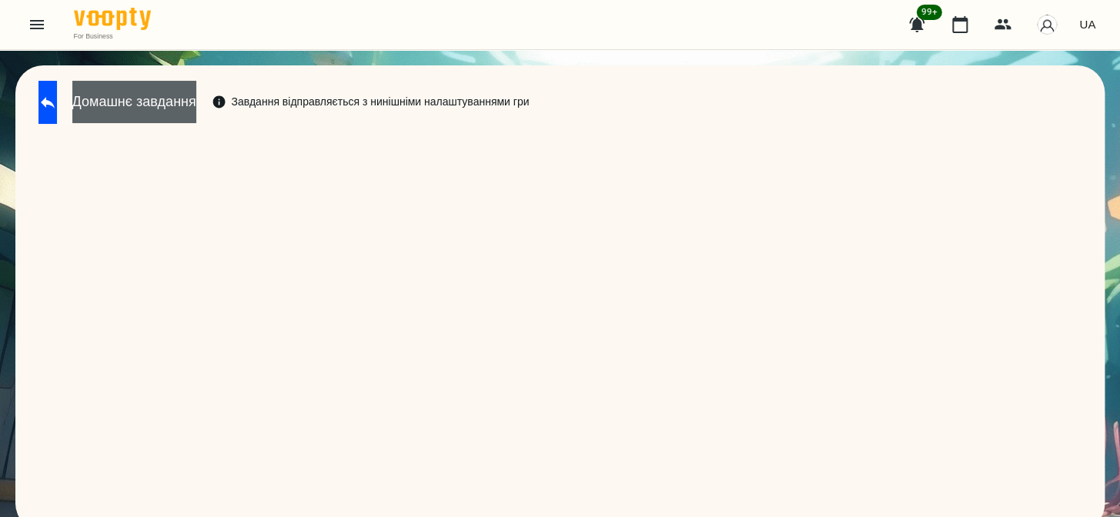
click at [183, 114] on button "Домашнє завдання" at bounding box center [134, 102] width 124 height 42
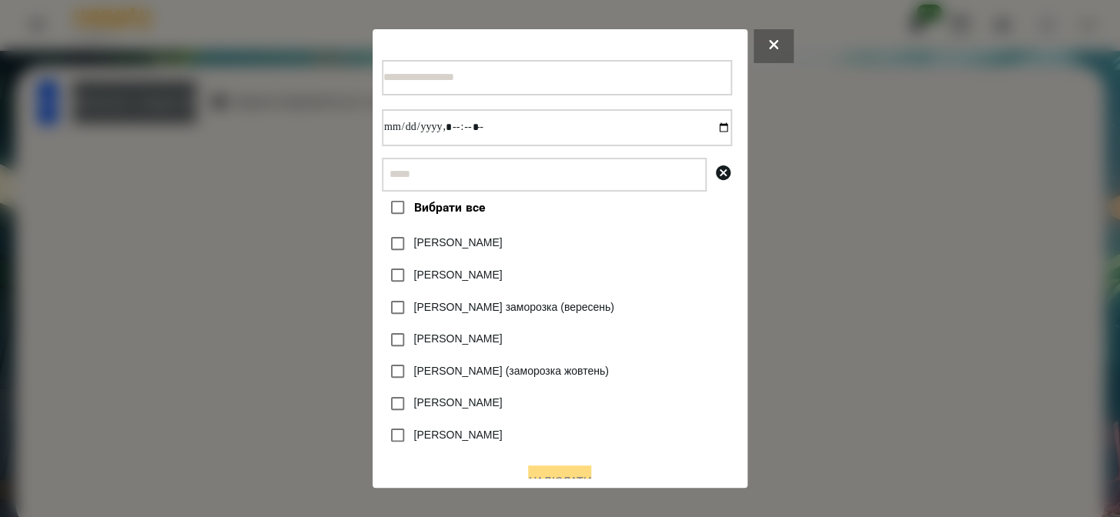
click at [488, 176] on input "text" at bounding box center [544, 175] width 325 height 34
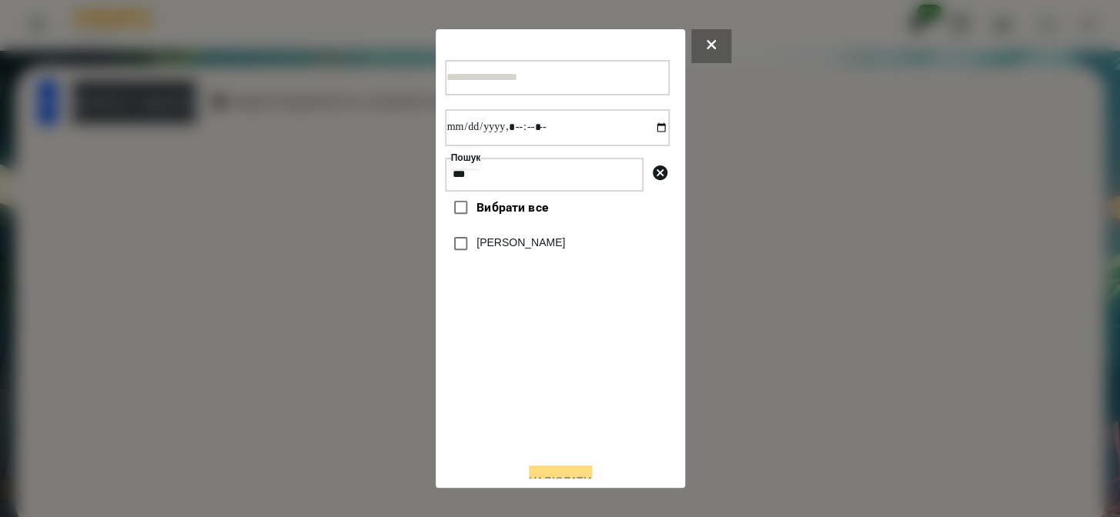
type input "***"
click at [512, 240] on label "[PERSON_NAME]" at bounding box center [520, 242] width 89 height 15
click at [645, 132] on input "datetime-local" at bounding box center [557, 127] width 225 height 37
type input "**********"
click at [575, 476] on button "Надіслати" at bounding box center [560, 483] width 63 height 34
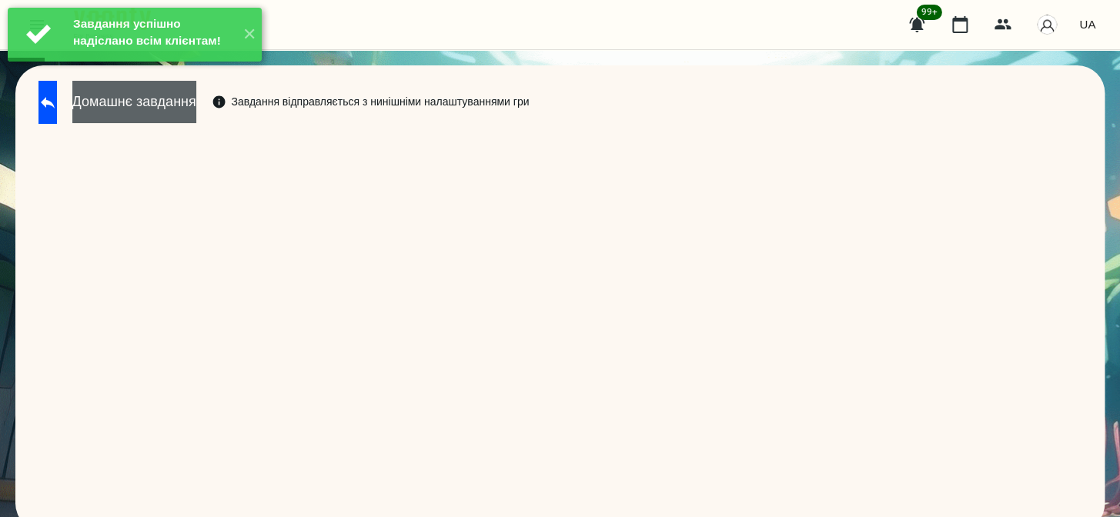
click at [165, 102] on button "Домашнє завдання" at bounding box center [134, 102] width 124 height 42
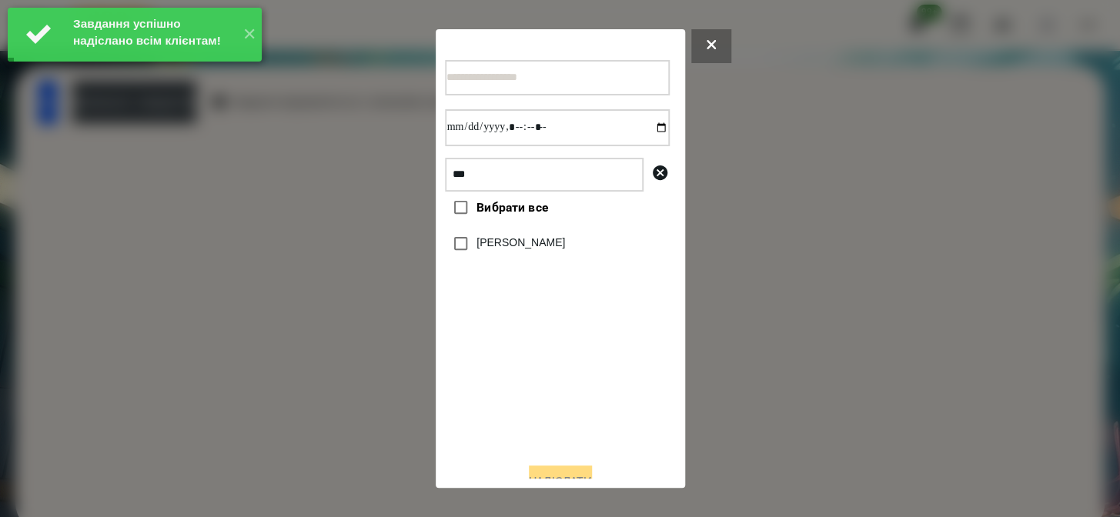
click at [486, 260] on div "[PERSON_NAME]" at bounding box center [557, 244] width 225 height 32
click at [499, 249] on label "[PERSON_NAME]" at bounding box center [520, 242] width 89 height 15
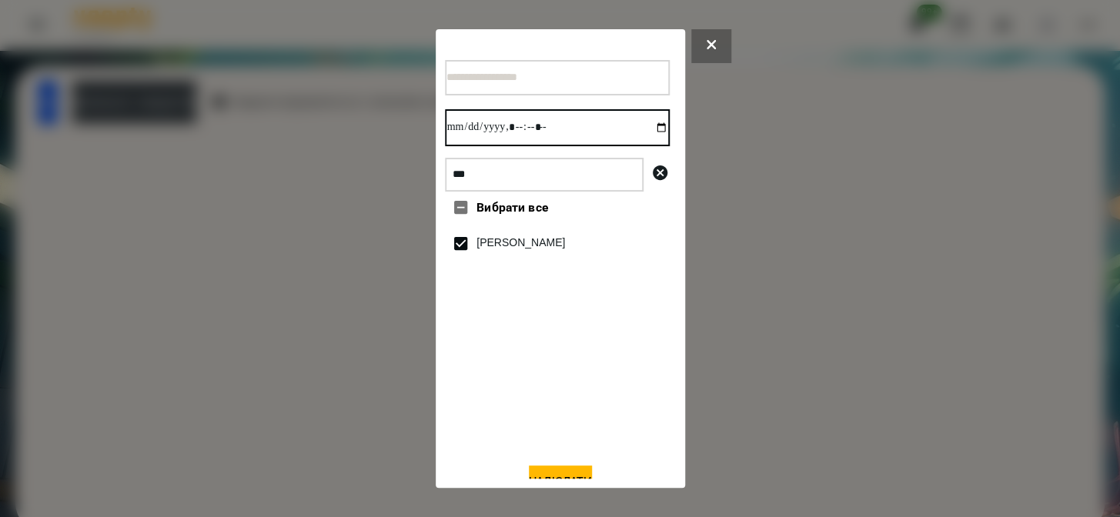
click at [650, 131] on input "datetime-local" at bounding box center [557, 127] width 225 height 37
type input "**********"
click at [549, 476] on button "Надіслати" at bounding box center [560, 483] width 63 height 34
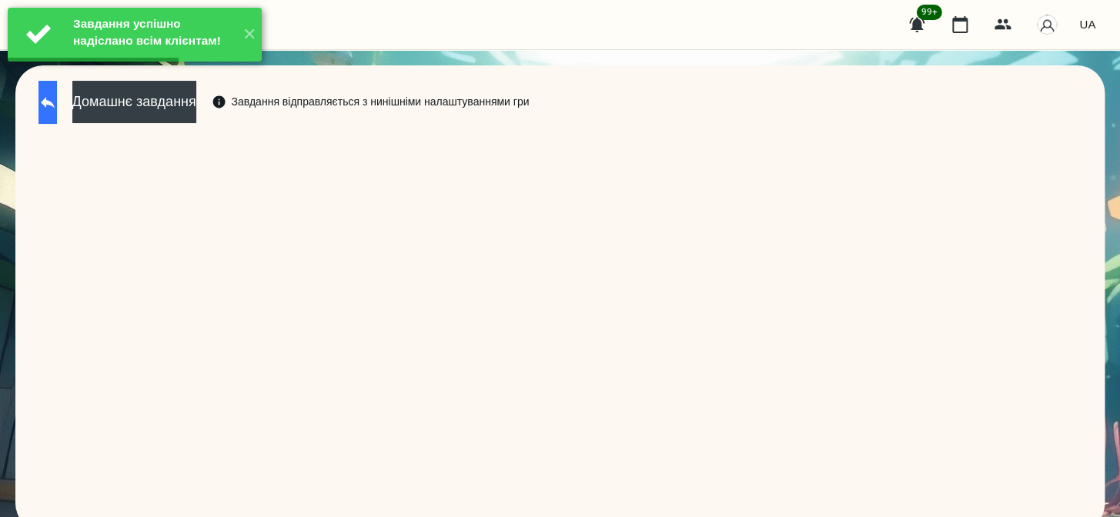
click at [57, 109] on icon at bounding box center [47, 102] width 18 height 18
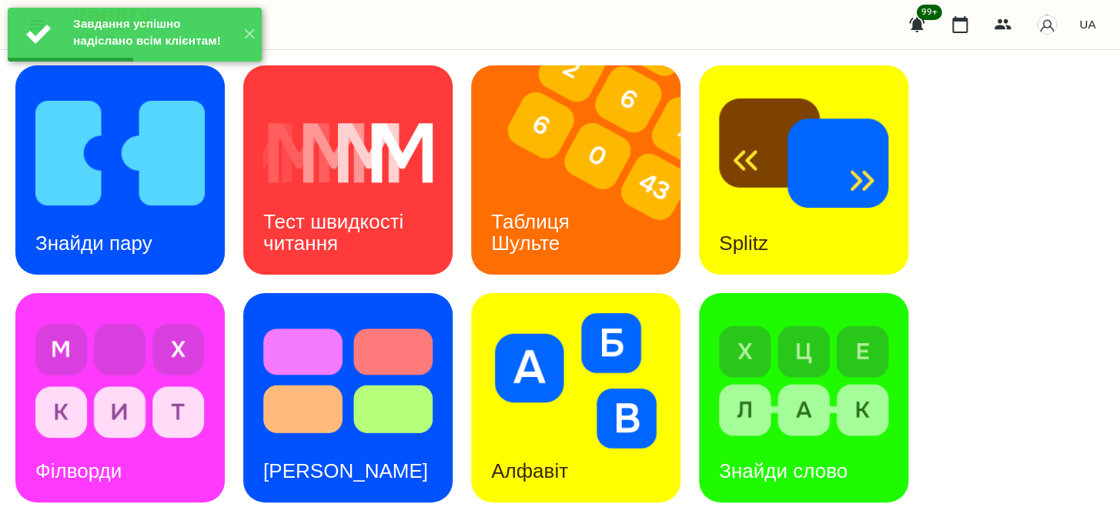
scroll to position [489, 0]
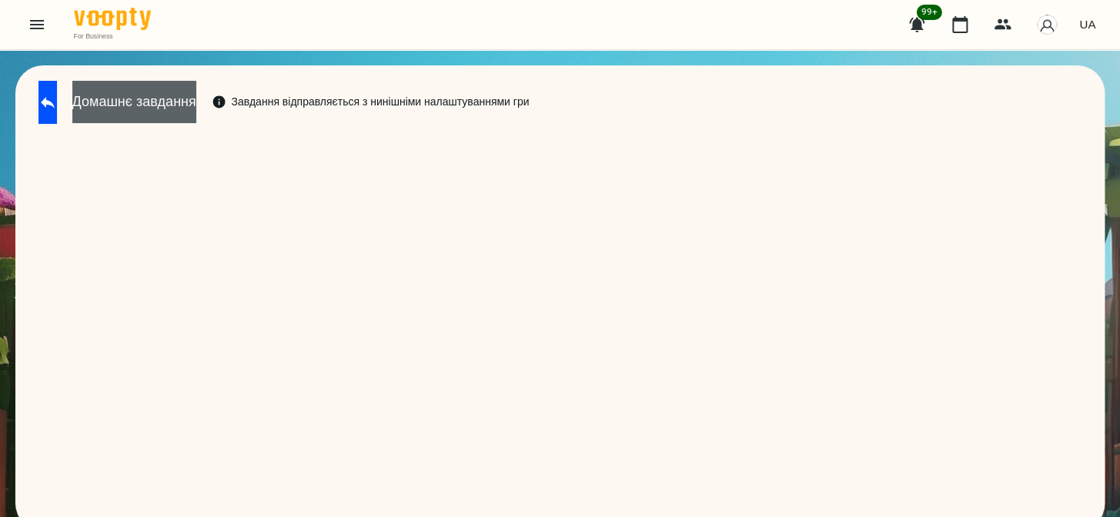
click at [196, 115] on button "Домашнє завдання" at bounding box center [134, 102] width 124 height 42
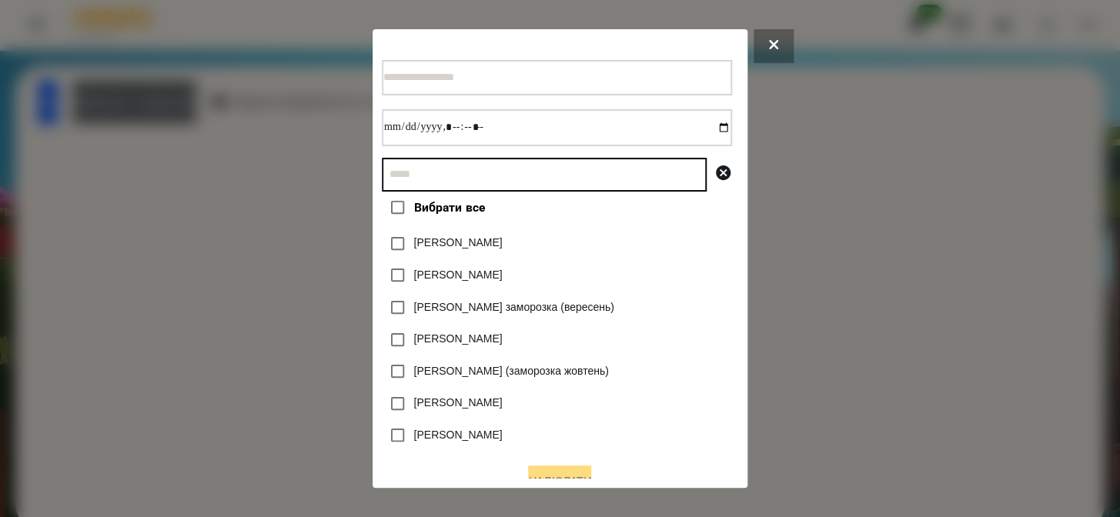
click at [492, 180] on input "text" at bounding box center [544, 175] width 325 height 34
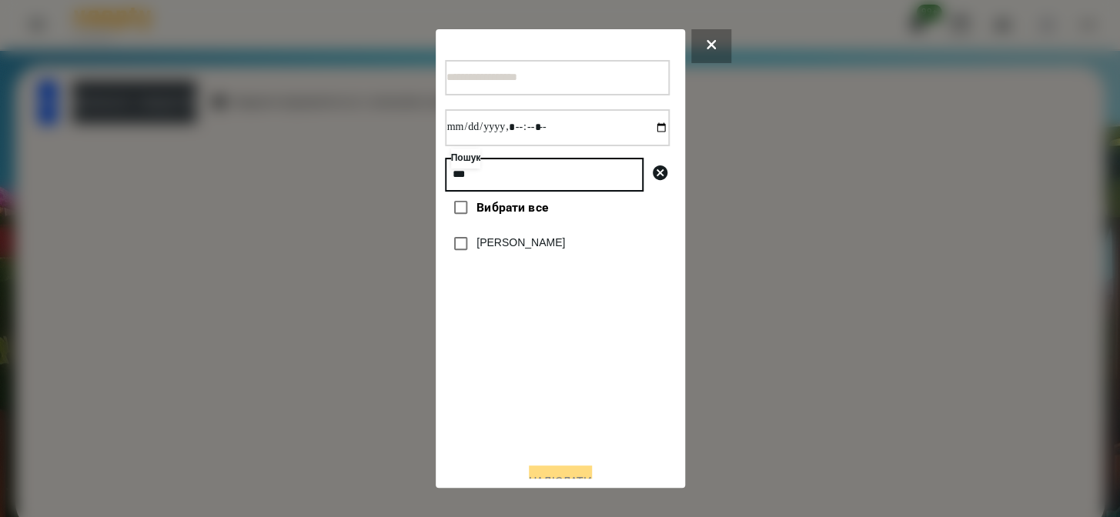
type input "***"
click at [477, 251] on label "[PERSON_NAME]" at bounding box center [520, 242] width 89 height 15
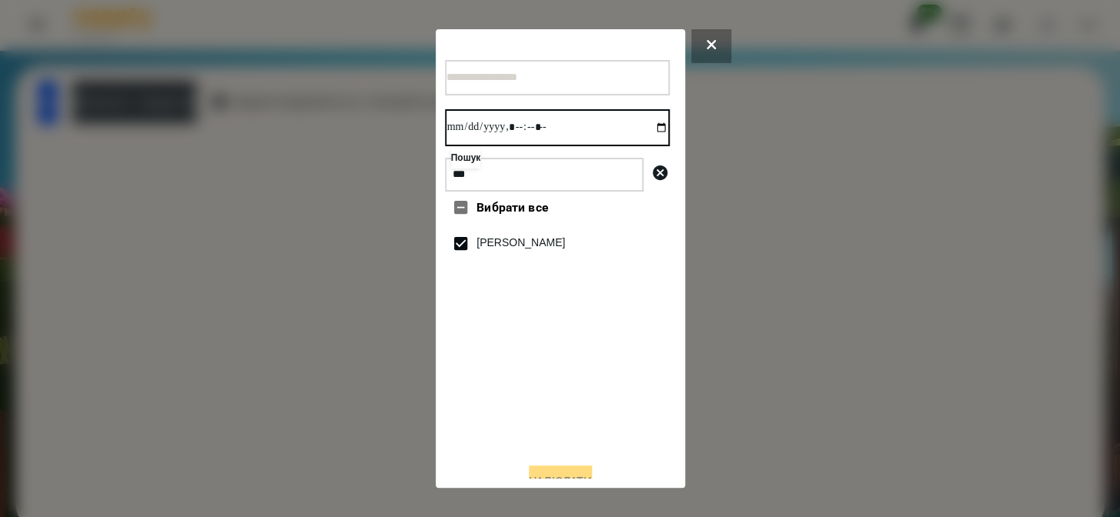
click at [643, 128] on input "datetime-local" at bounding box center [557, 127] width 225 height 37
type input "**********"
click at [554, 473] on button "Надіслати" at bounding box center [560, 483] width 63 height 34
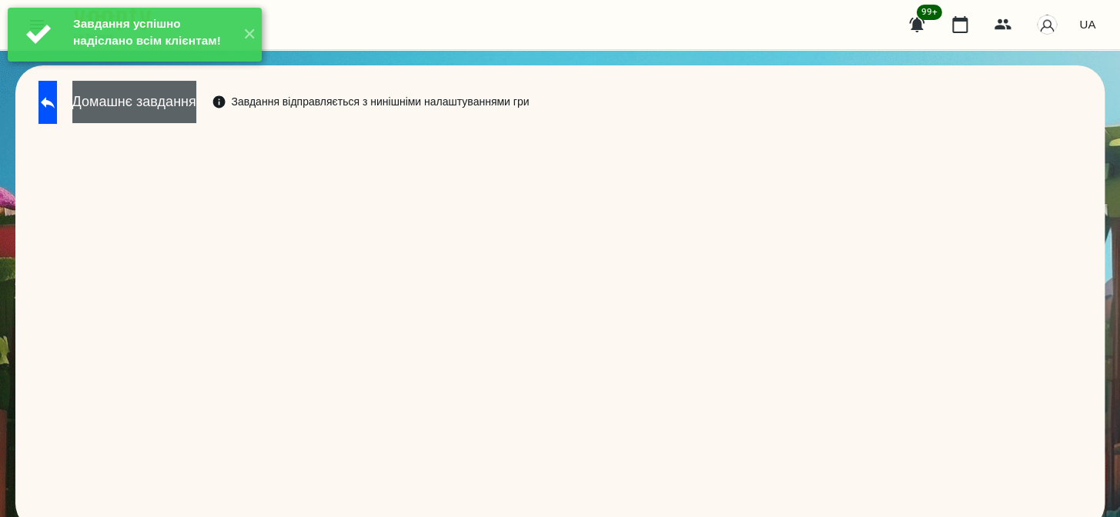
click at [196, 110] on button "Домашнє завдання" at bounding box center [134, 102] width 124 height 42
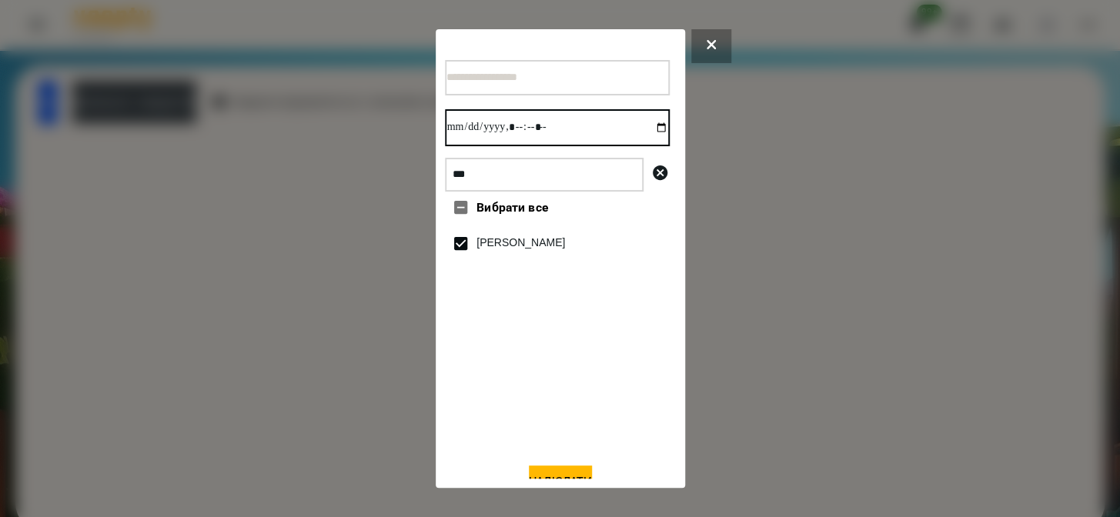
click at [638, 132] on input "datetime-local" at bounding box center [557, 127] width 225 height 37
type input "**********"
click at [556, 471] on button "Надіслати" at bounding box center [560, 483] width 63 height 34
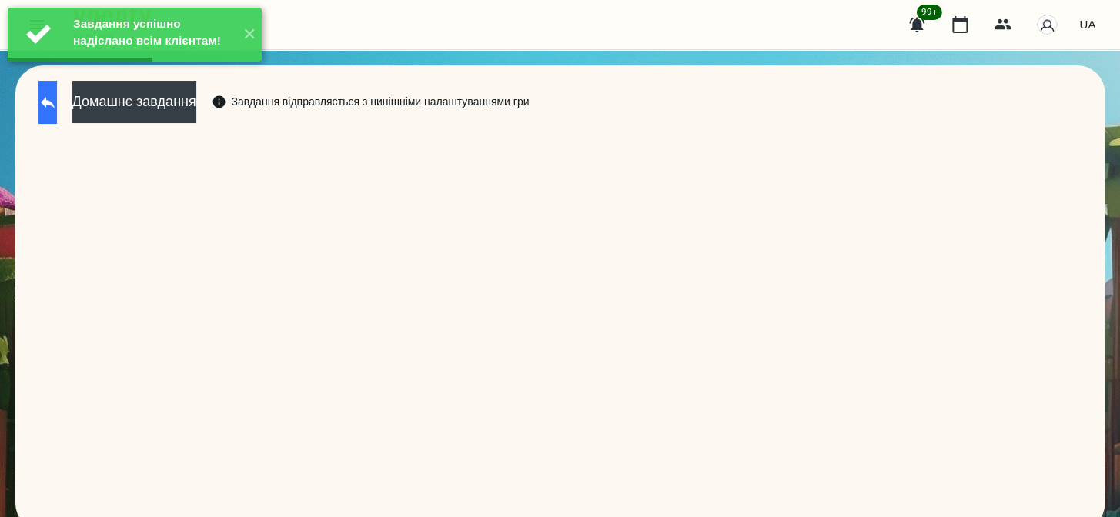
click at [57, 108] on icon at bounding box center [47, 102] width 18 height 18
